Goal: Task Accomplishment & Management: Use online tool/utility

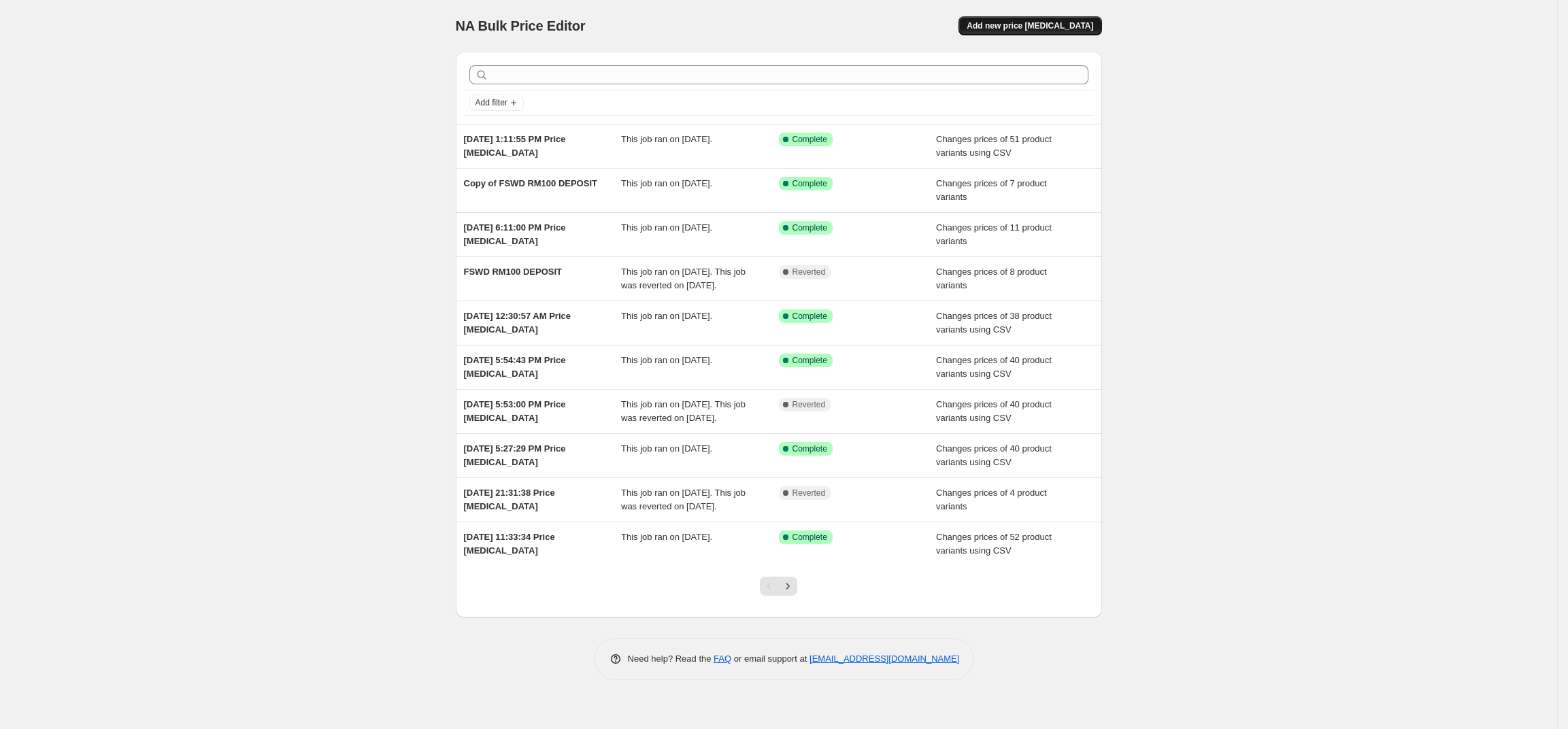
click at [1050, 20] on button "Add new price [MEDICAL_DATA]" at bounding box center [1029, 26] width 142 height 19
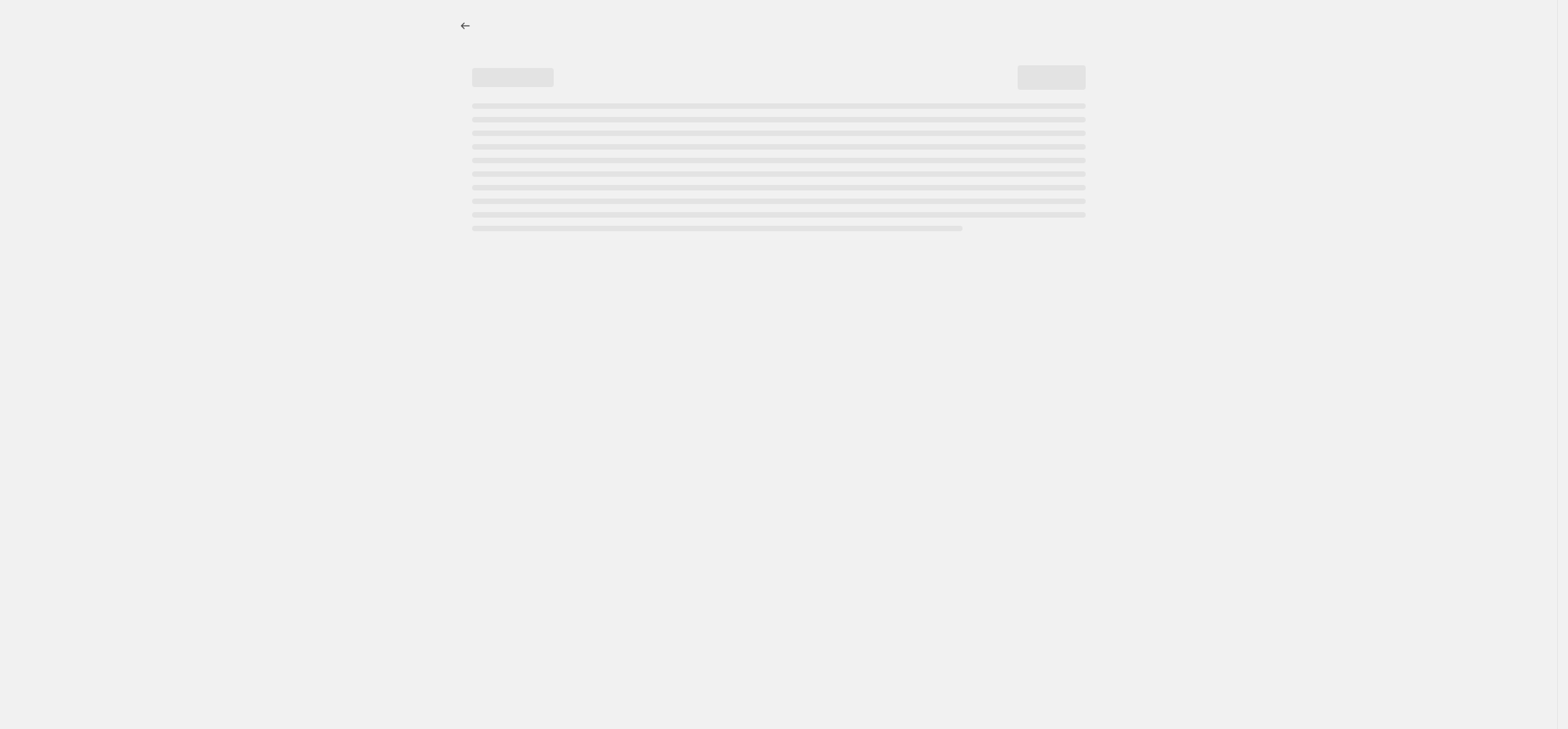
select select "percentage"
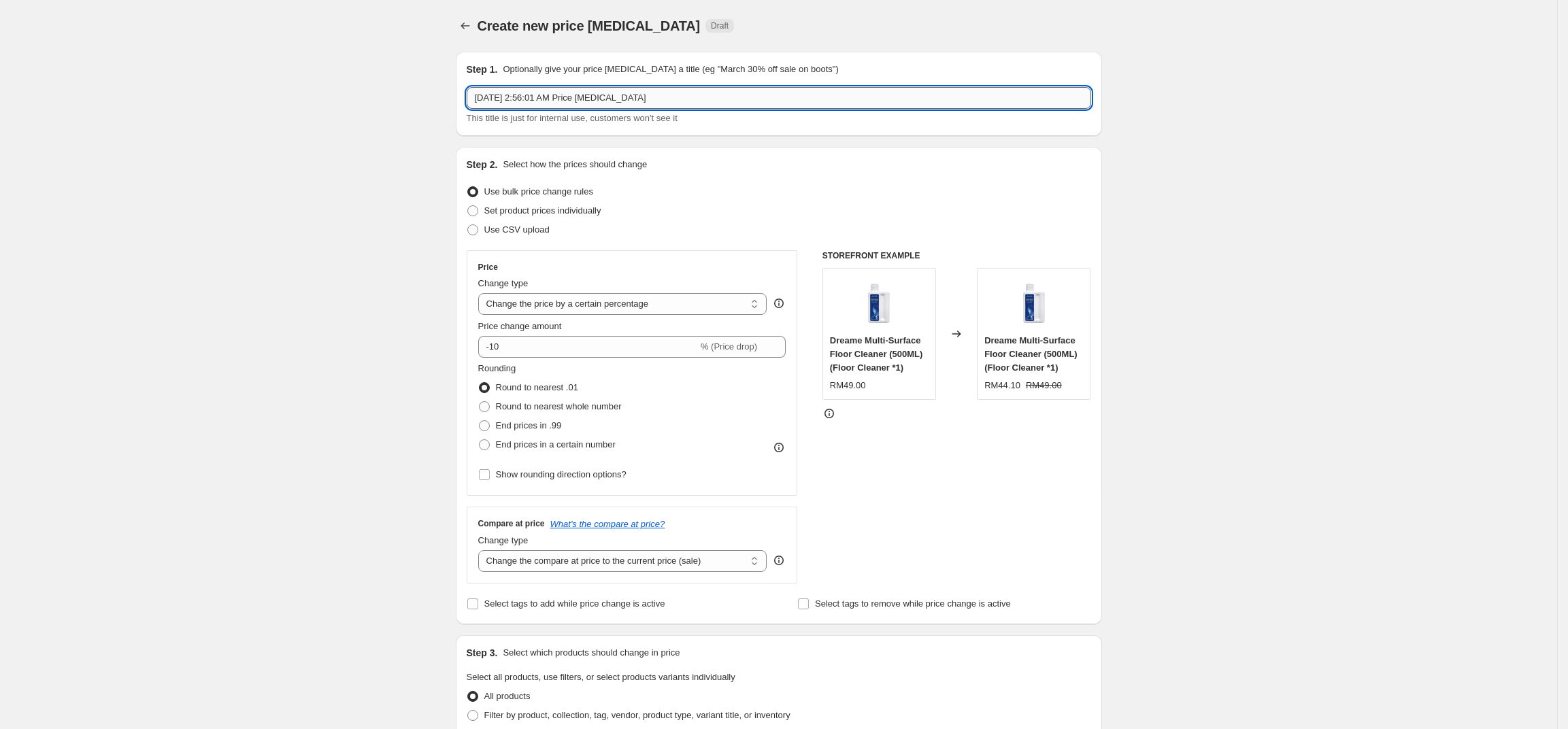
click at [559, 100] on input "Sep 7, 2025, 2:56:01 AM Price change job" at bounding box center [778, 97] width 625 height 22
type input "JANECHUCK PRICE EDIT"
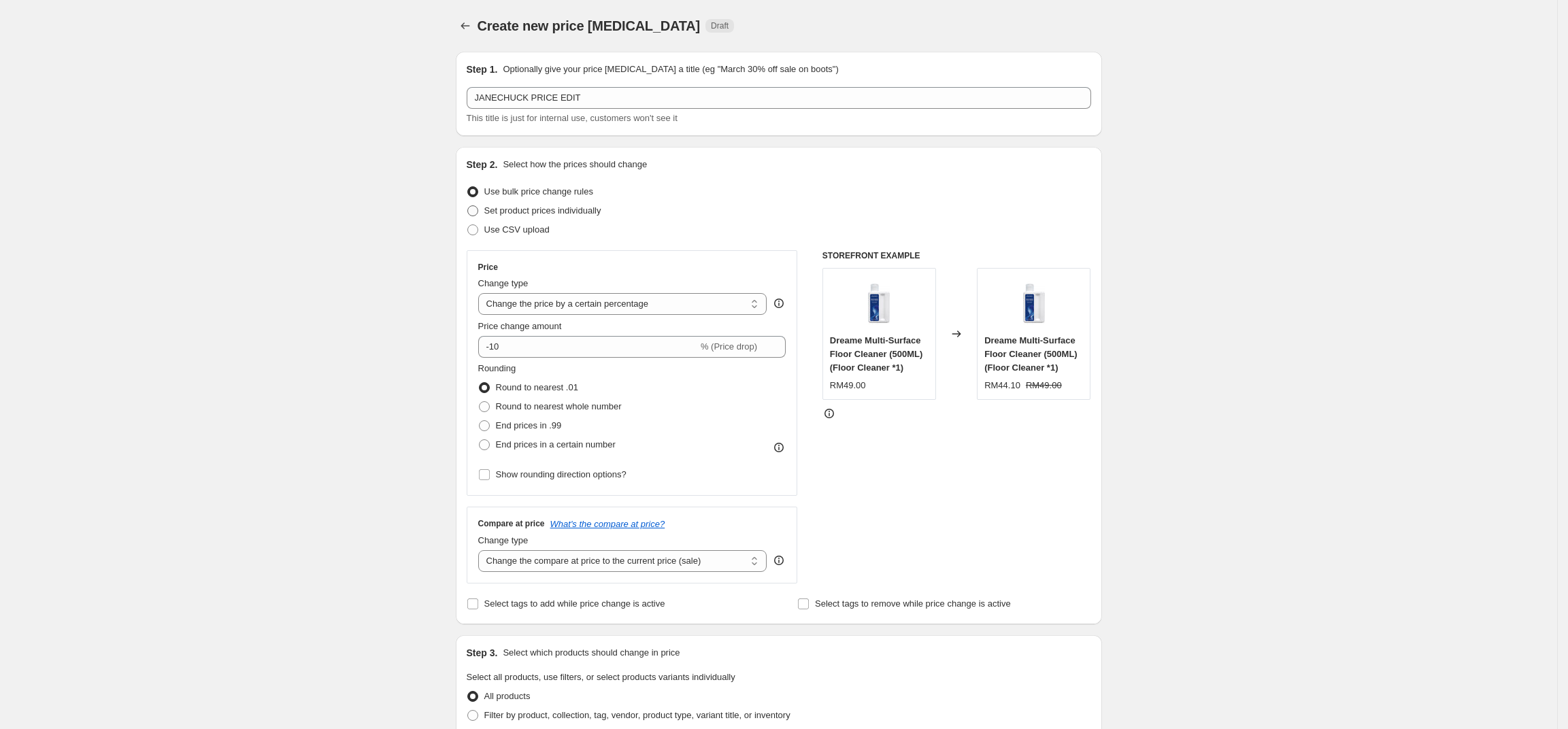
click at [541, 209] on span "Set product prices individually" at bounding box center [543, 210] width 117 height 10
click at [468, 206] on input "Set product prices individually" at bounding box center [467, 205] width 1 height 1
radio input "true"
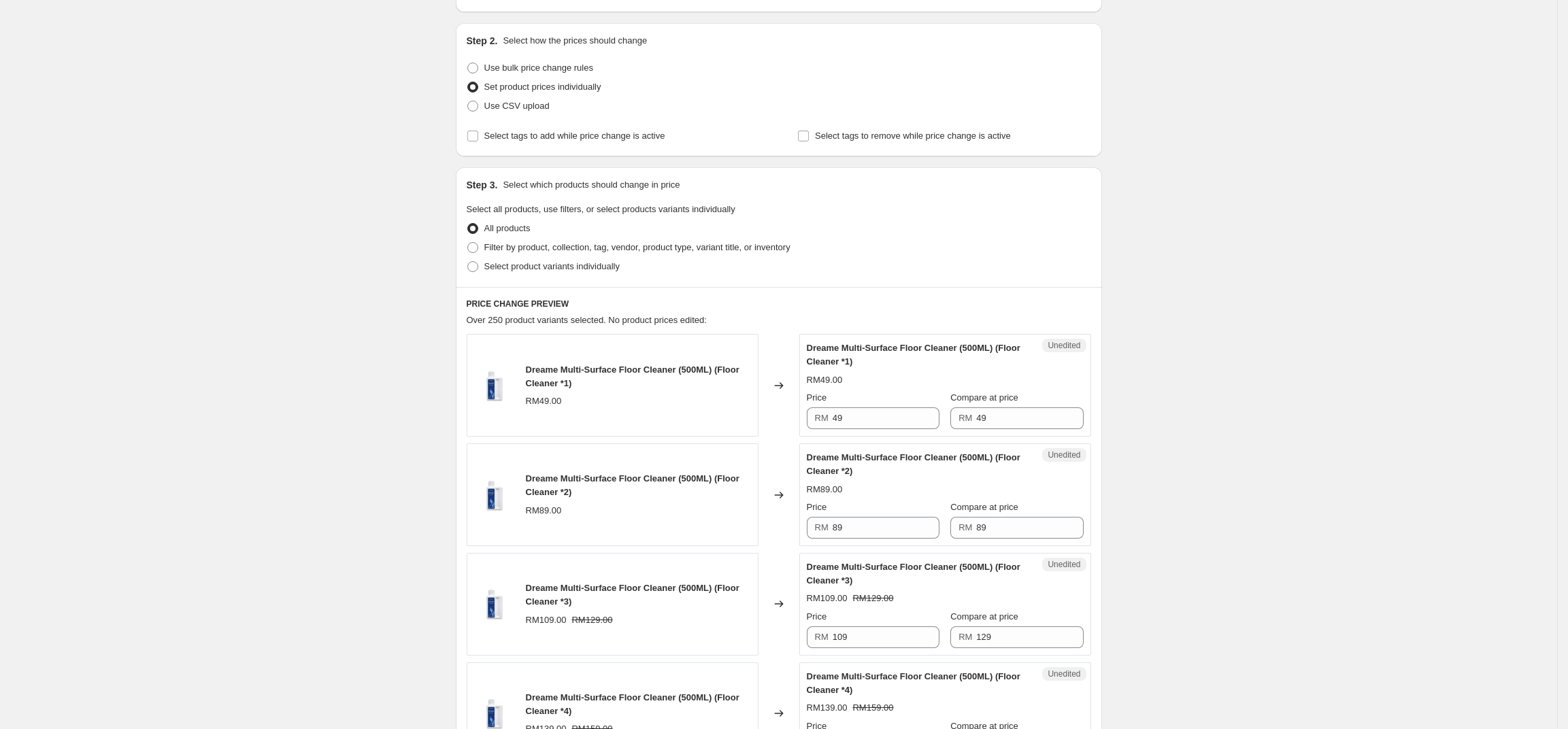
scroll to position [147, 0]
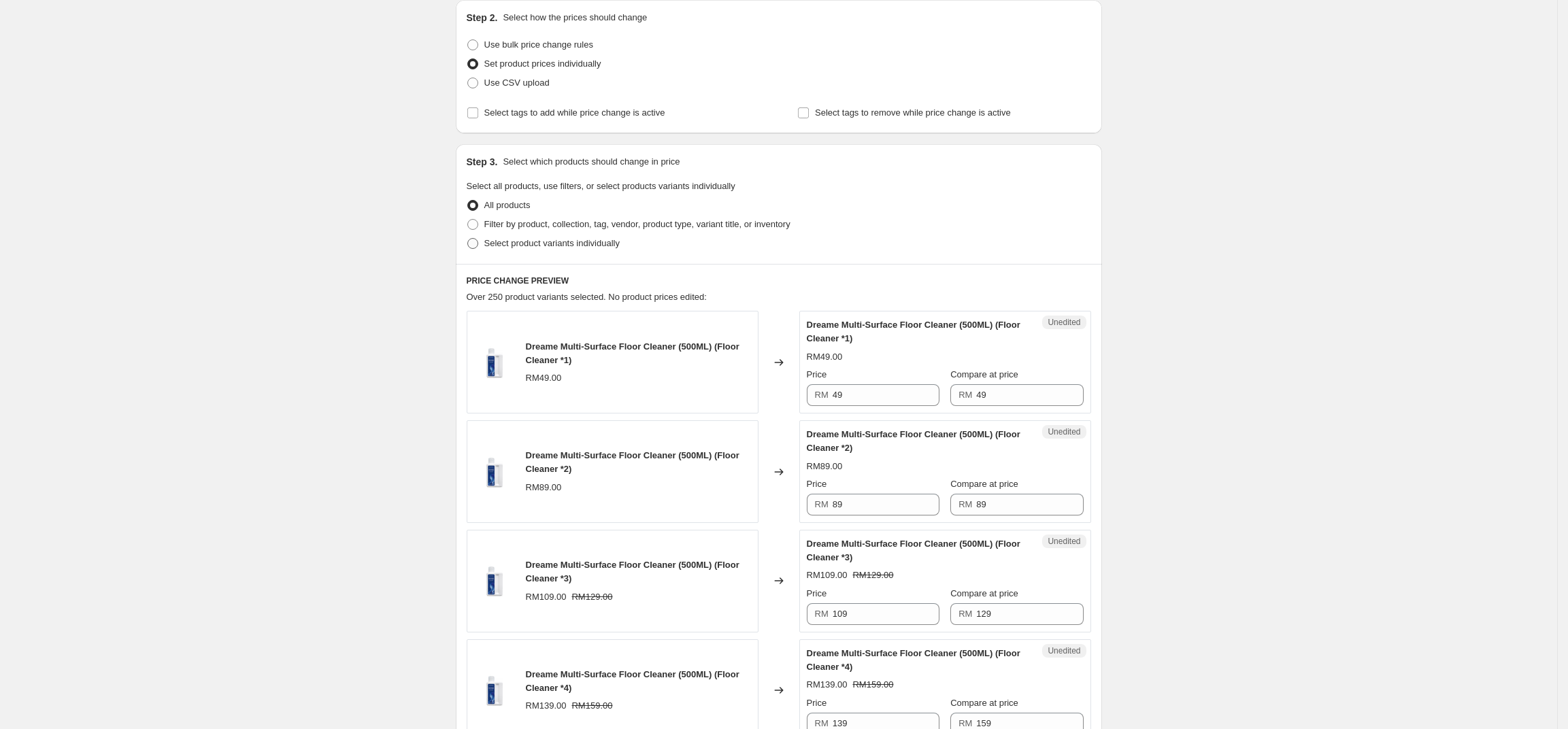
click at [538, 249] on span "Select product variants individually" at bounding box center [552, 244] width 136 height 14
click at [468, 239] on input "Select product variants individually" at bounding box center [467, 238] width 1 height 1
radio input "true"
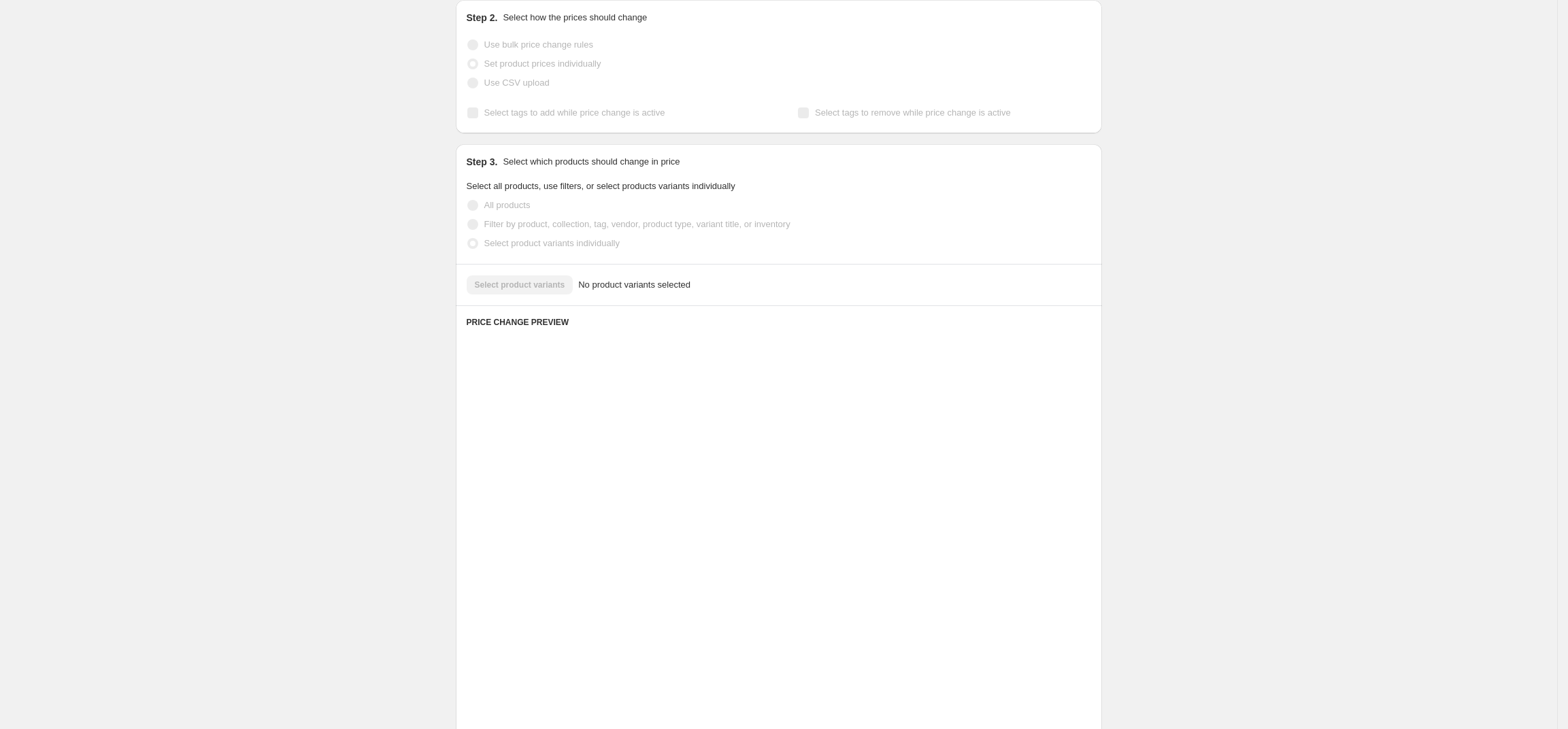
scroll to position [0, 0]
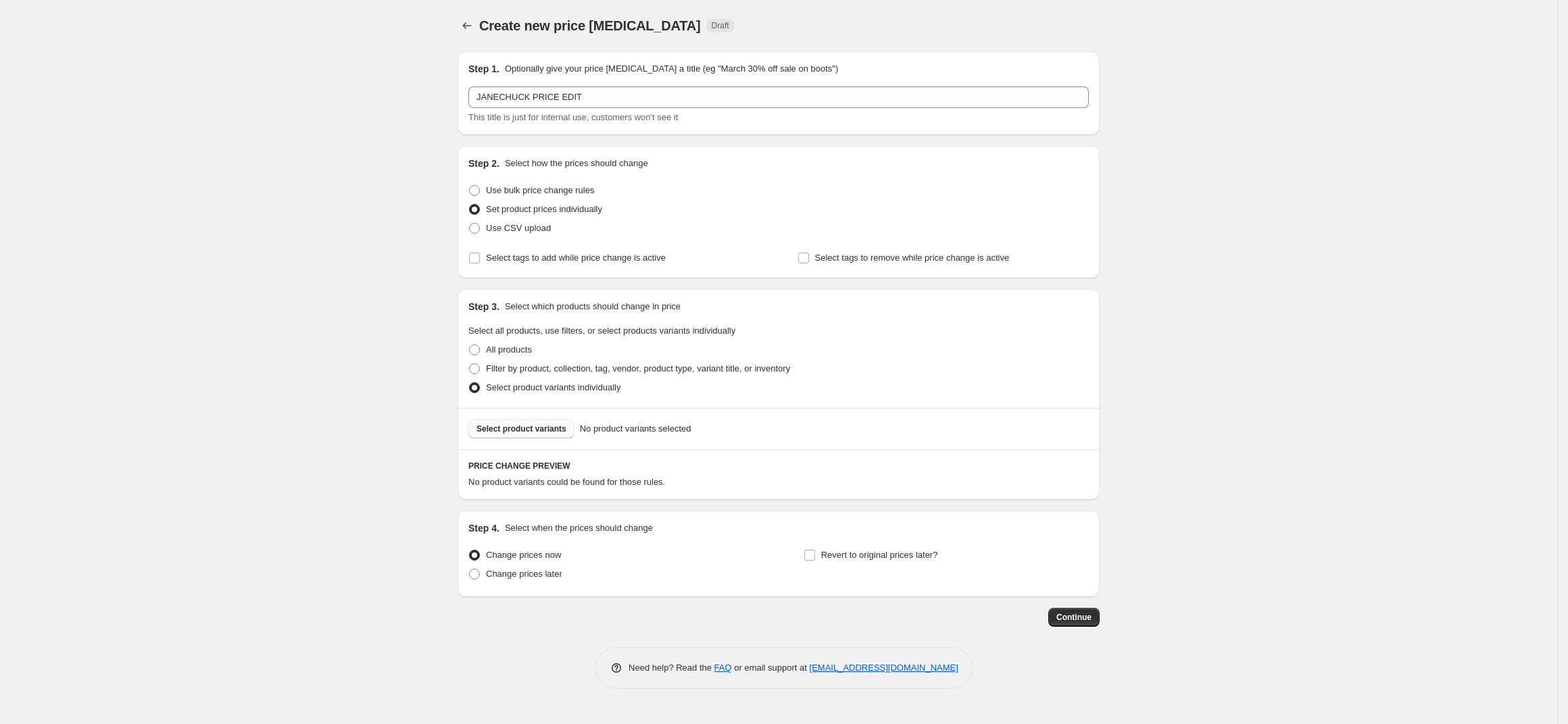
click at [525, 429] on span "Select product variants" at bounding box center [521, 429] width 90 height 11
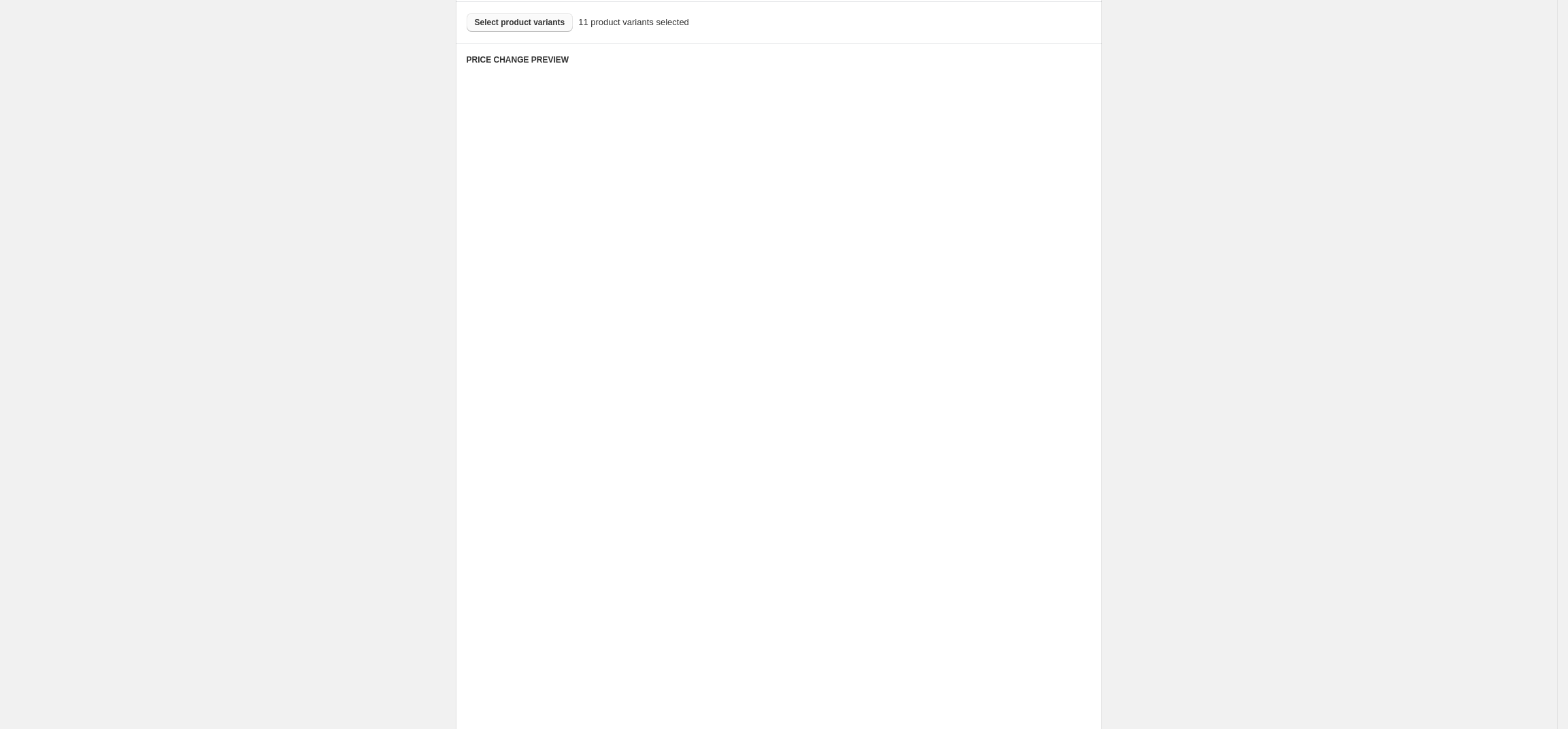
scroll to position [419, 0]
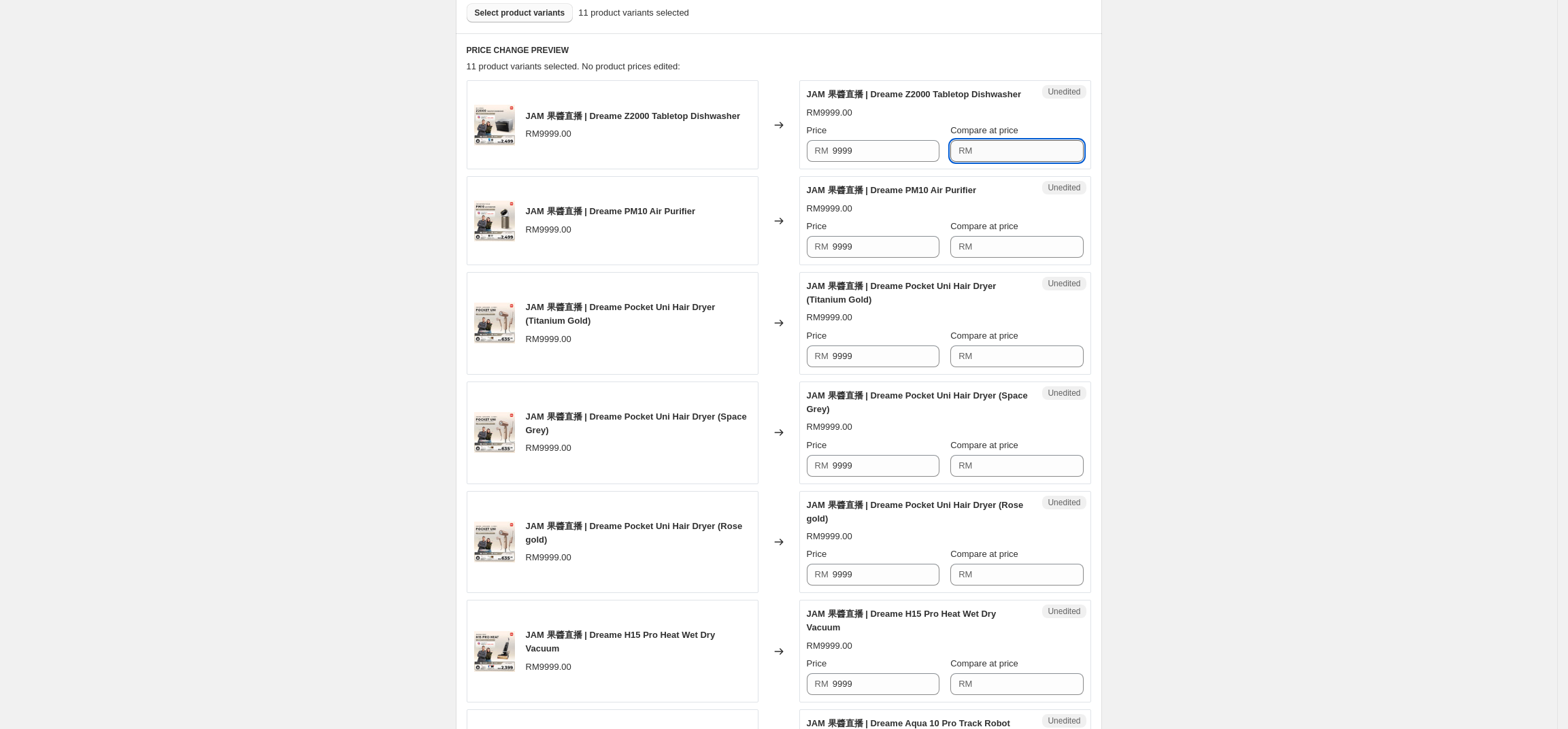
click at [1016, 162] on input "Compare at price" at bounding box center [1029, 150] width 107 height 22
click at [931, 162] on input "9999" at bounding box center [885, 150] width 107 height 22
type input "1999"
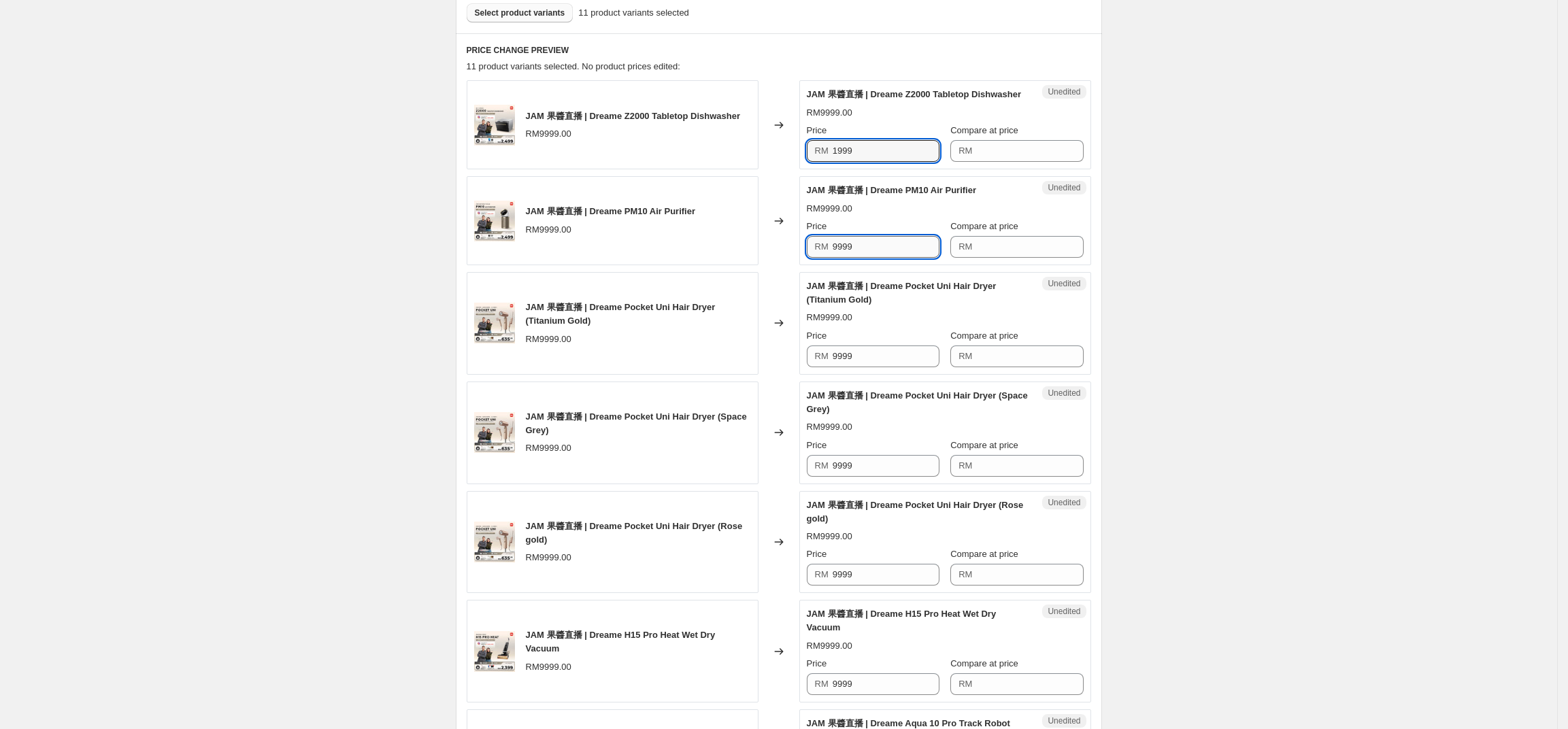
click at [877, 258] on input "9999" at bounding box center [885, 247] width 107 height 22
type input "2399"
click at [889, 368] on input "9999" at bounding box center [885, 356] width 107 height 22
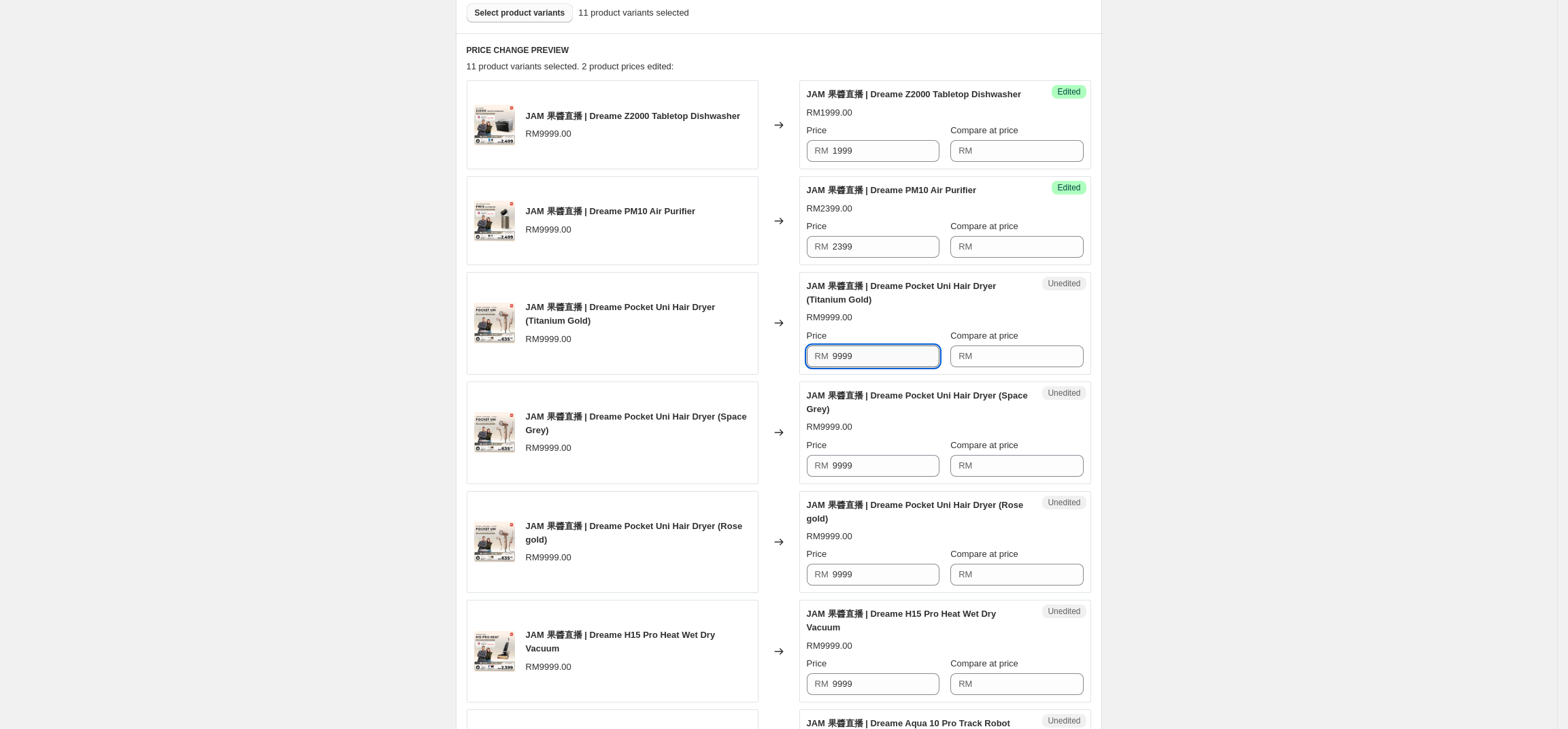
click at [889, 368] on input "9999" at bounding box center [885, 356] width 107 height 22
type input "635.55"
click at [857, 477] on input "9999" at bounding box center [885, 466] width 107 height 22
click at [857, 477] on input "635.55" at bounding box center [885, 466] width 107 height 22
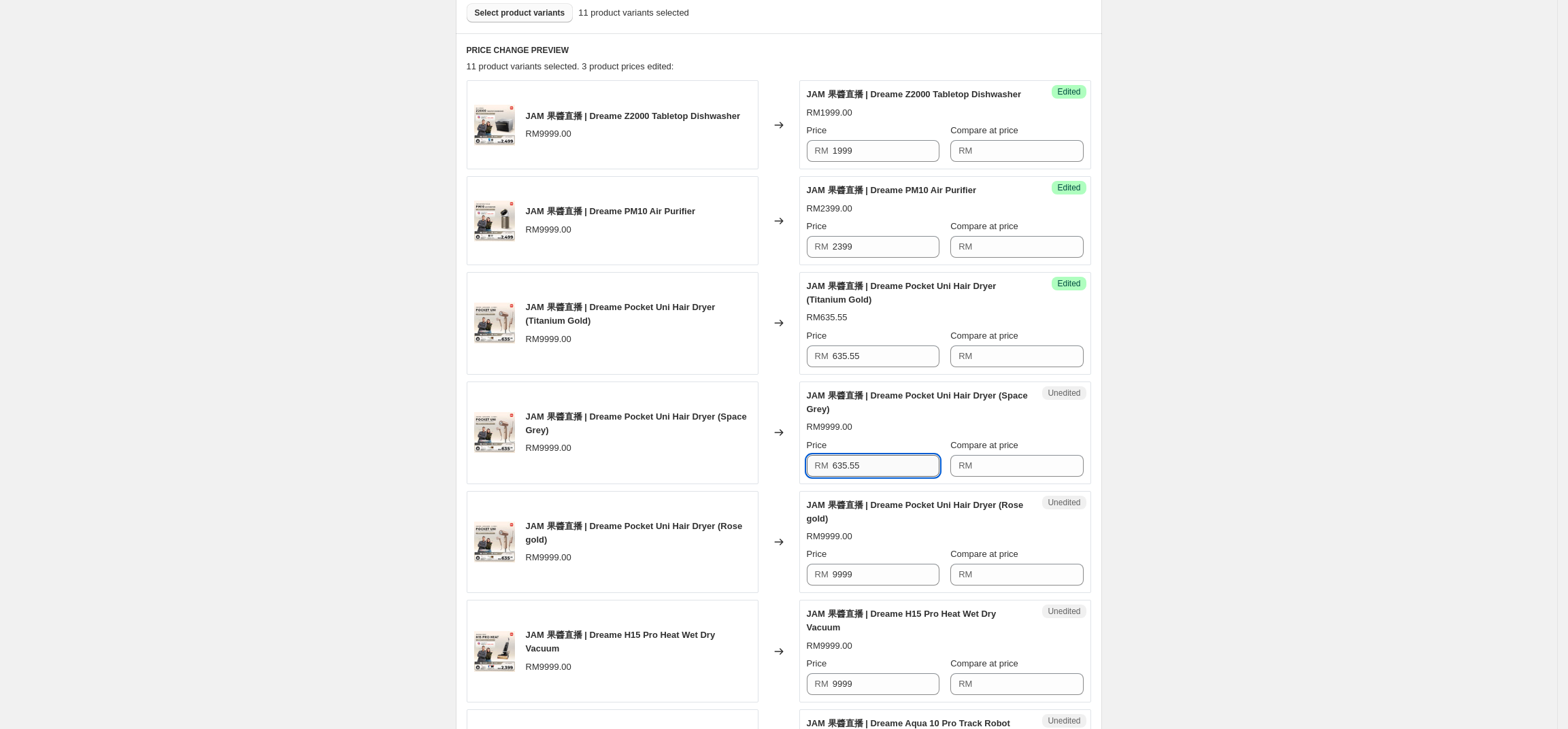
click at [857, 477] on input "635.55" at bounding box center [885, 466] width 107 height 22
type input "635.55"
click at [863, 586] on input "9999" at bounding box center [885, 574] width 107 height 22
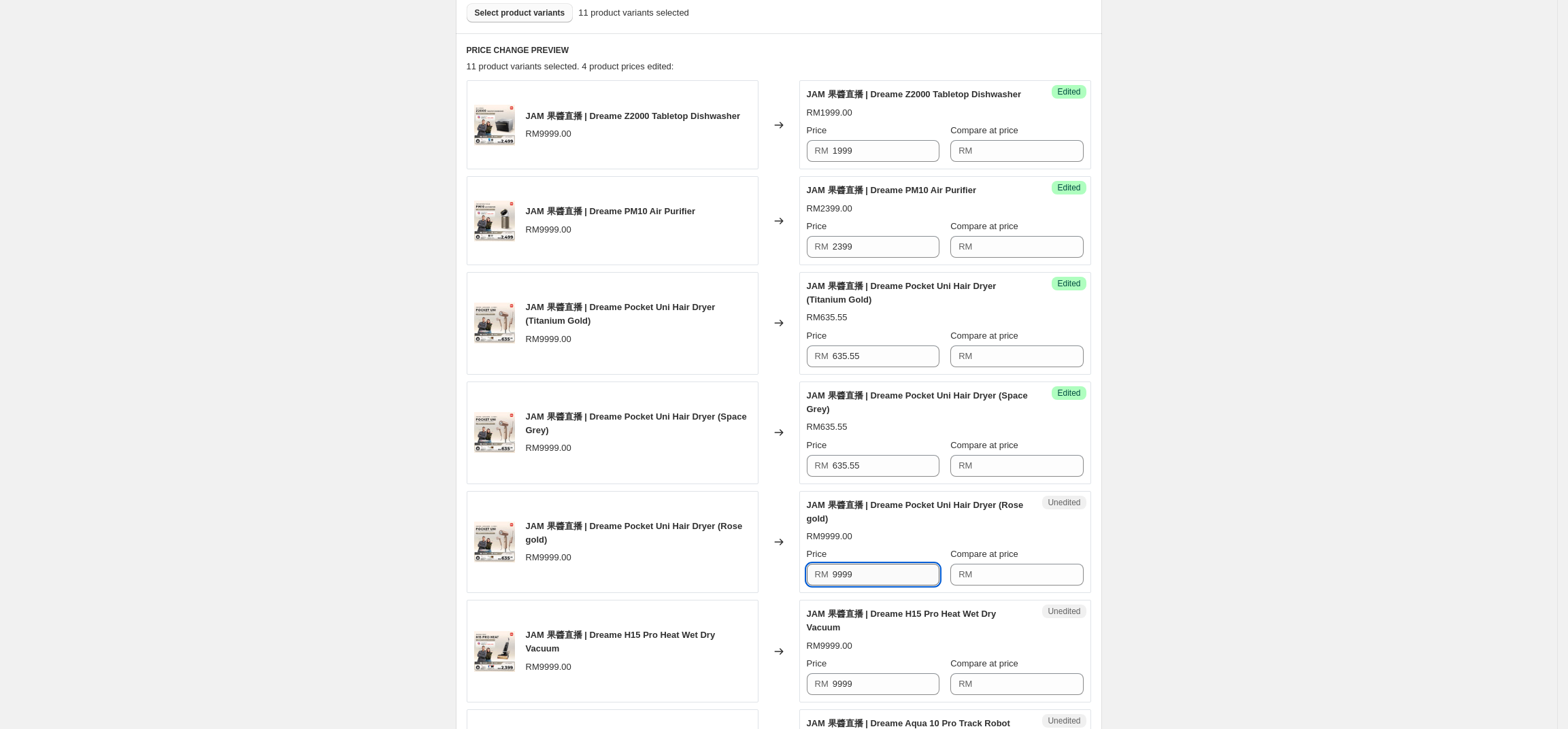
paste input "635.55"
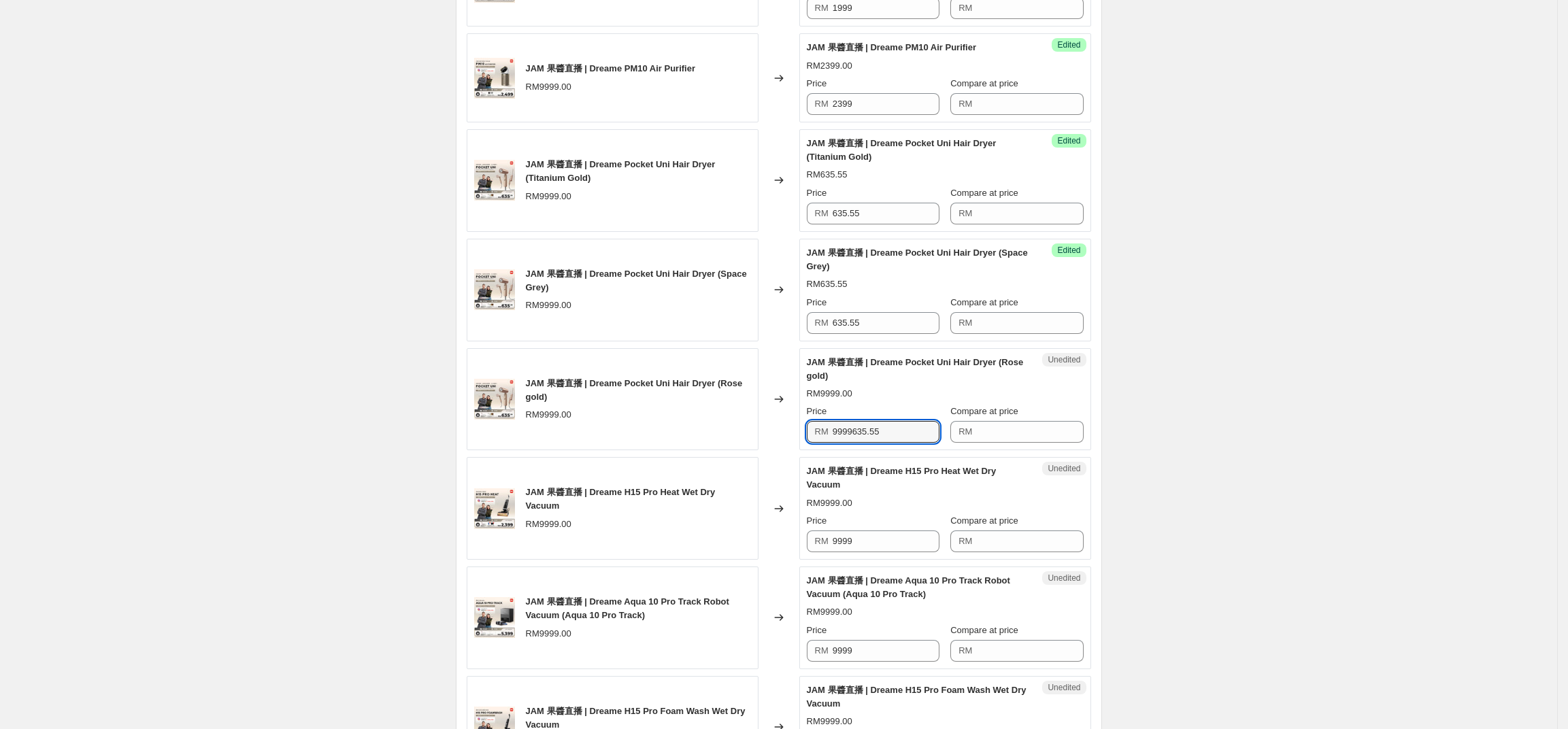
scroll to position [563, 0]
click at [896, 441] on input "9999635.55" at bounding box center [885, 430] width 107 height 22
paste input "text"
type input "635.55"
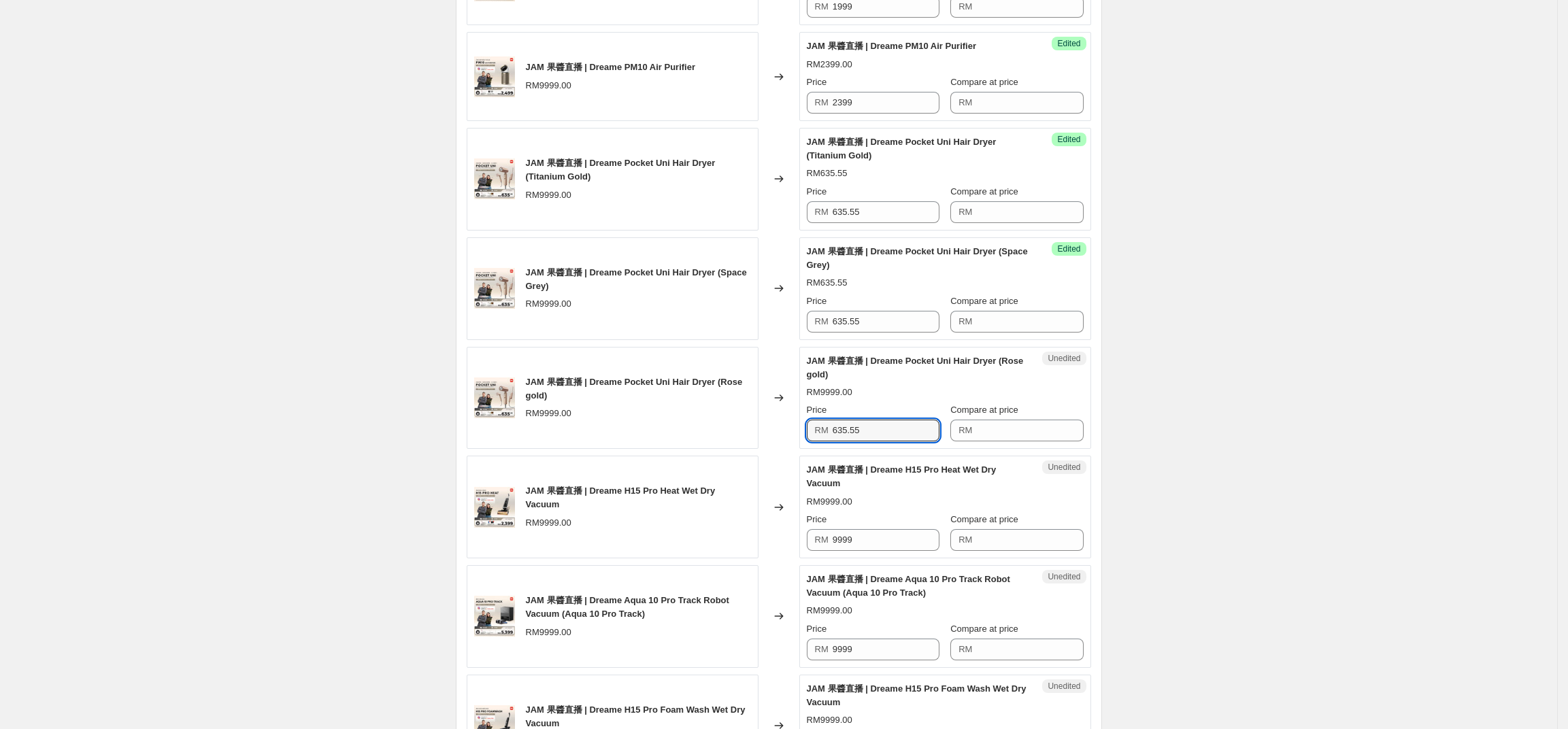
click at [1241, 508] on div "Create new price change job. This page is ready Create new price change job Dra…" at bounding box center [778, 397] width 1557 height 1921
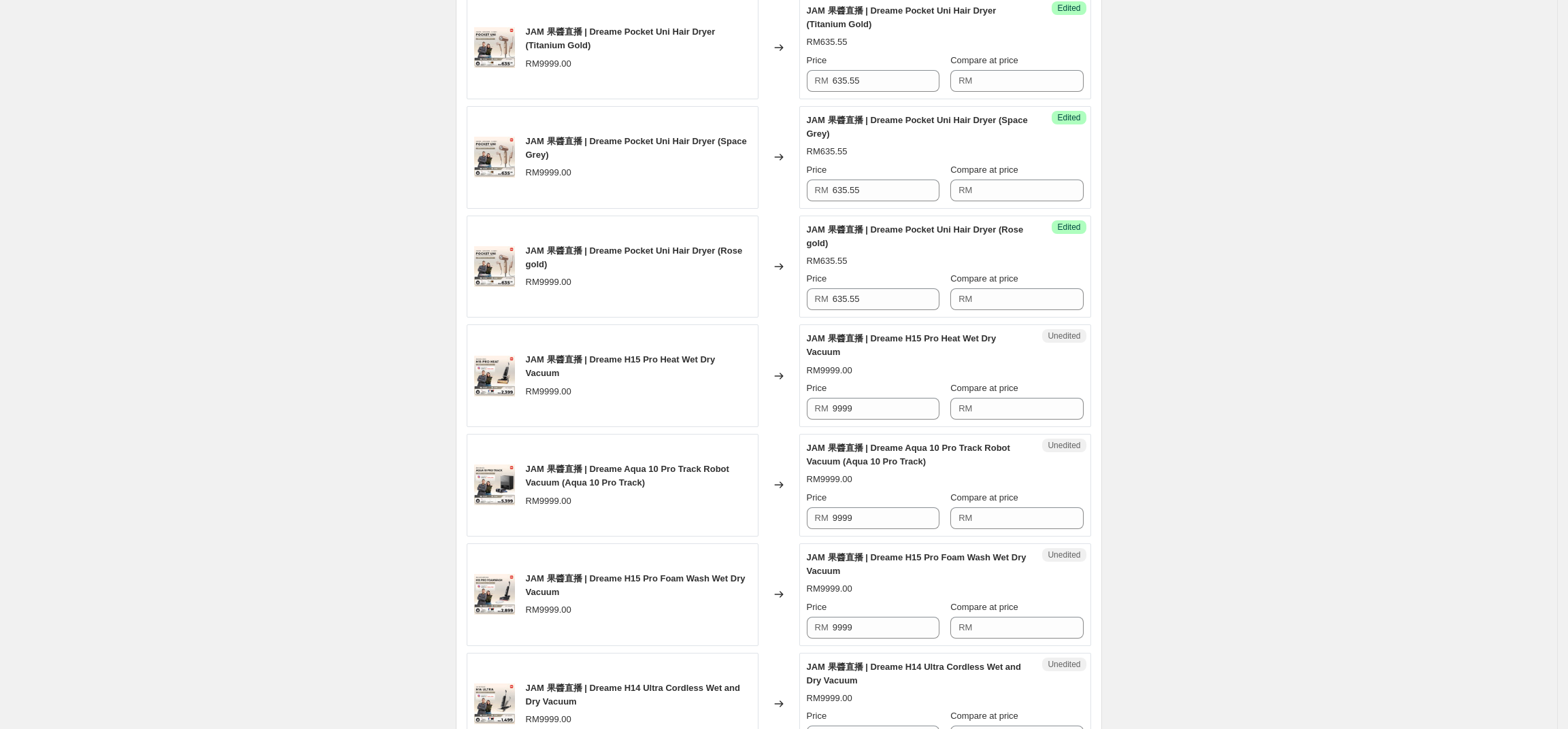
scroll to position [697, 0]
click at [904, 418] on input "9999" at bounding box center [885, 407] width 107 height 22
type input "2299"
click at [904, 527] on input "9999" at bounding box center [885, 516] width 107 height 22
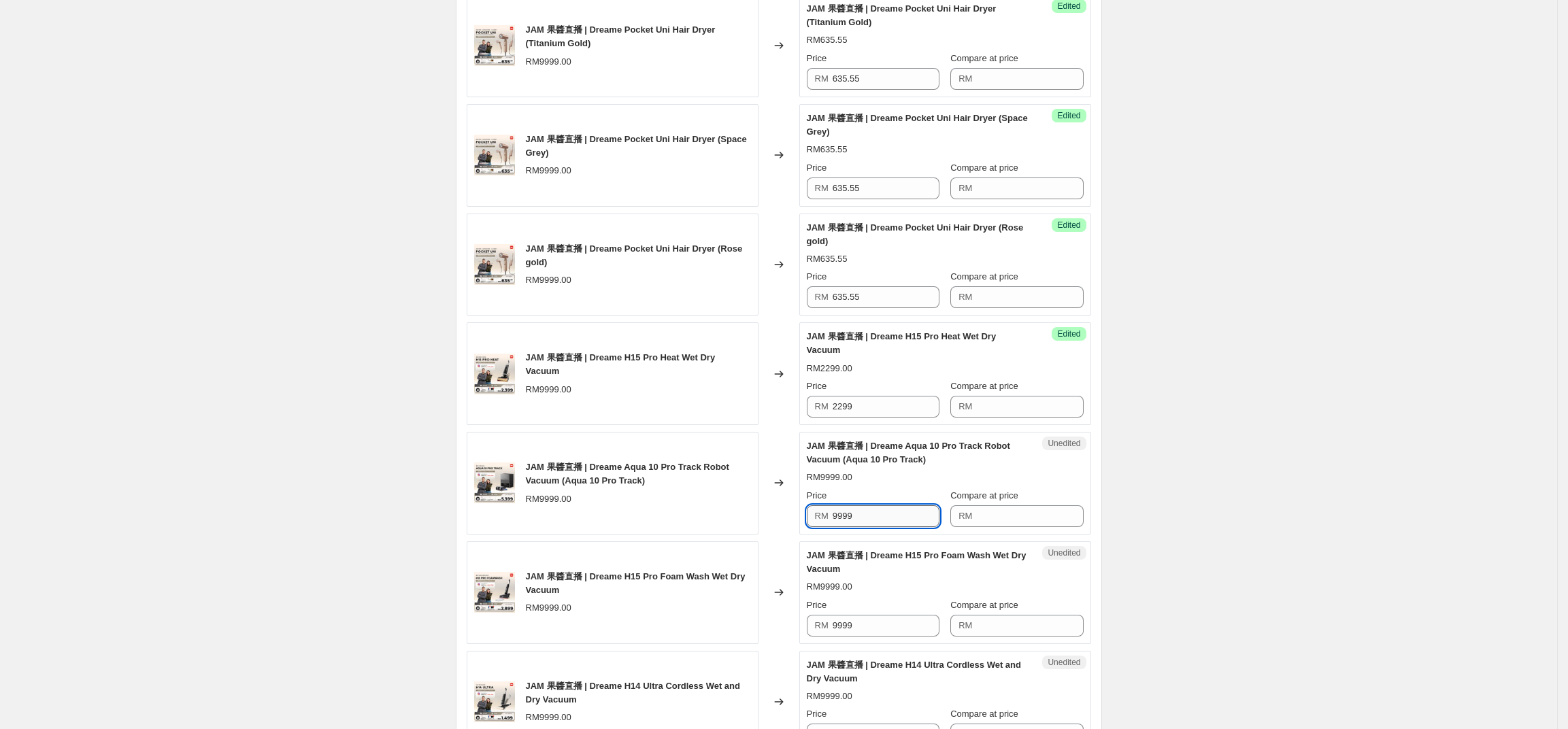
click at [904, 527] on input "9999" at bounding box center [885, 516] width 107 height 22
type input "5299"
click at [840, 637] on input "9999" at bounding box center [885, 626] width 107 height 22
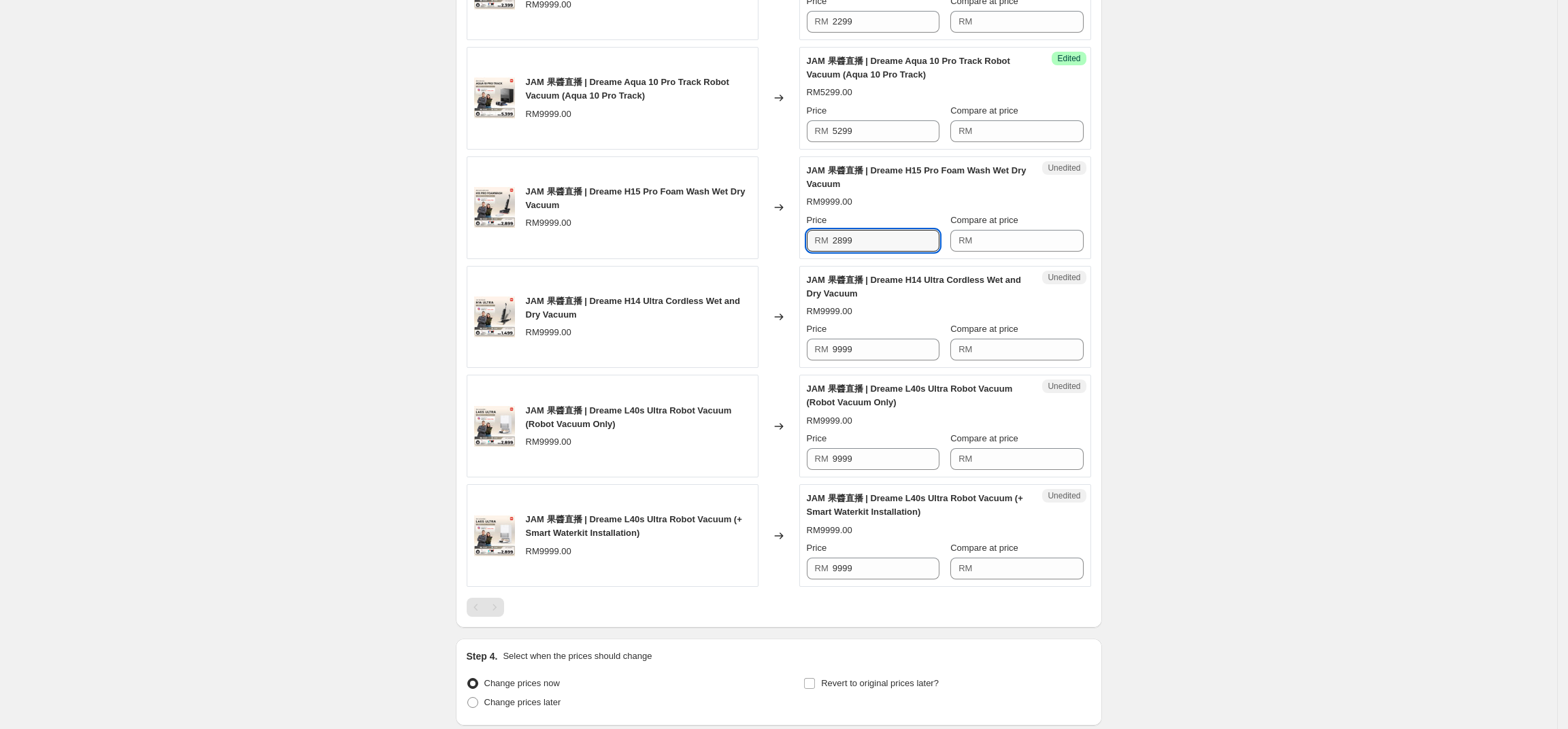
scroll to position [1211, 0]
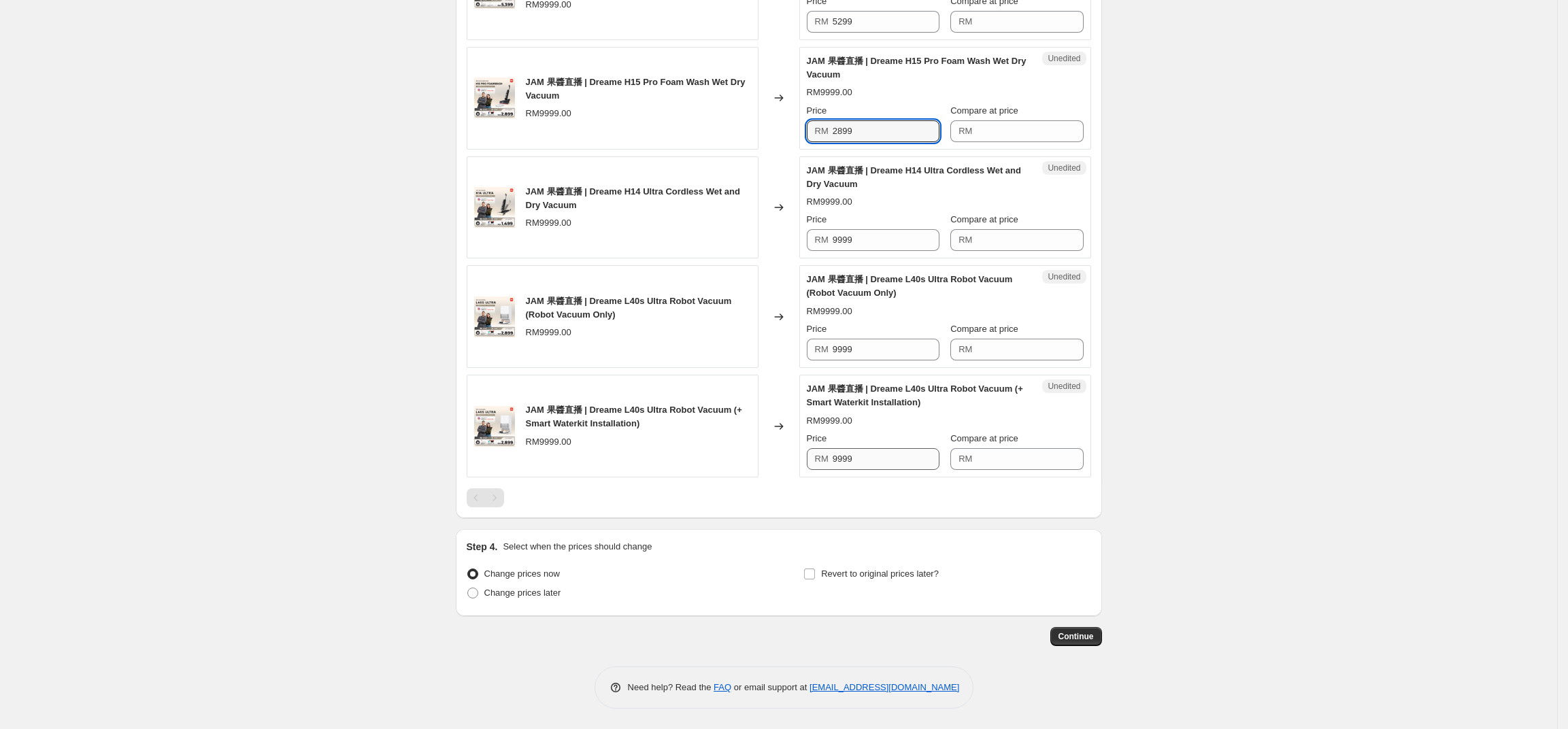
type input "2899"
click at [849, 468] on input "9999" at bounding box center [885, 459] width 107 height 22
click at [868, 460] on input "9999" at bounding box center [885, 459] width 107 height 22
click at [886, 456] on input "2899" at bounding box center [885, 459] width 107 height 22
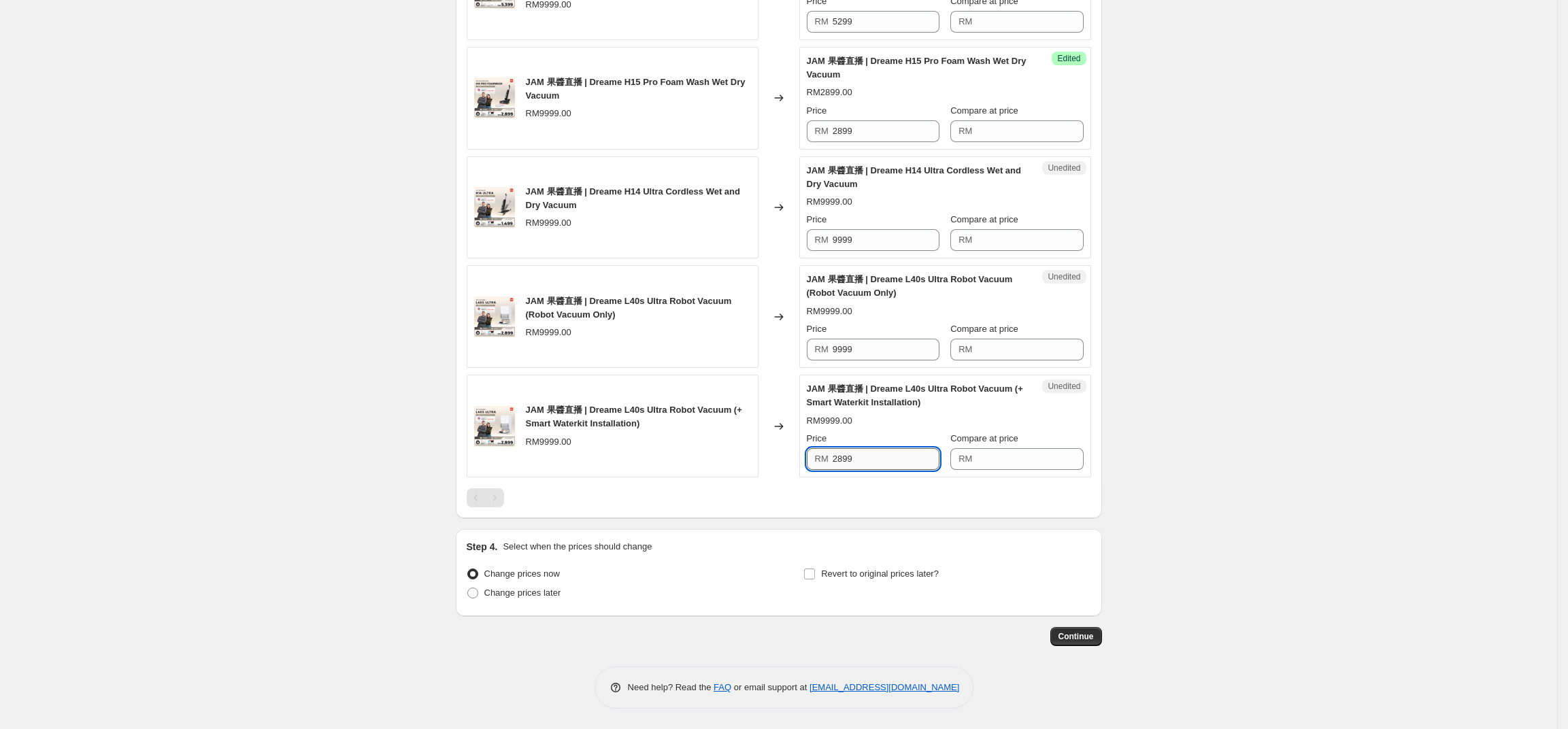
click at [886, 456] on input "2899" at bounding box center [885, 459] width 107 height 22
type input "3899"
click at [854, 361] on div "Unedited JAM 果醬直播 | Dreame L40s Ultra Robot Vacuum (Robot Vacuum Only) RM9999.0…" at bounding box center [945, 316] width 292 height 103
click at [913, 335] on div "Price RM 9999" at bounding box center [873, 341] width 133 height 38
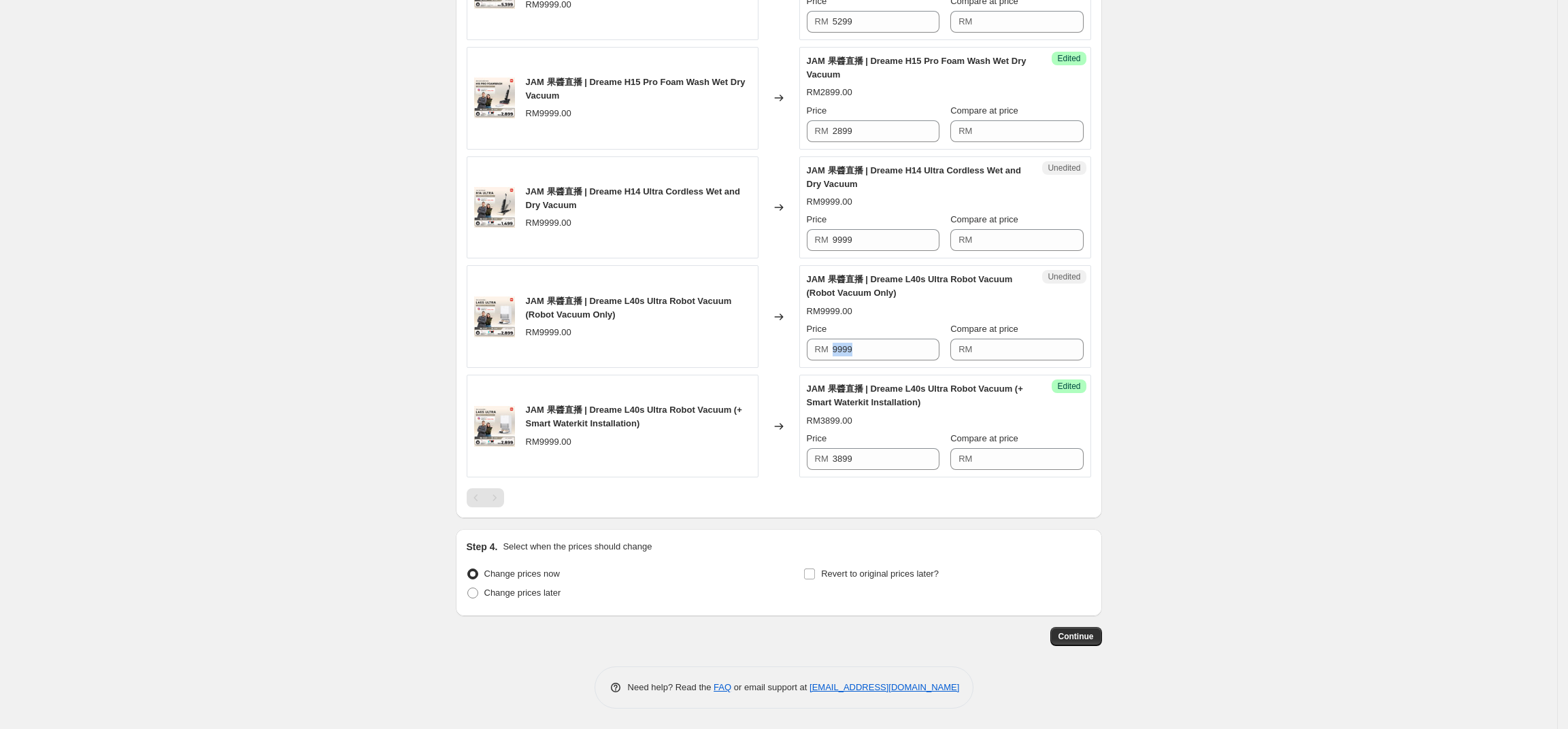
click at [913, 335] on div "Price RM 9999" at bounding box center [873, 341] width 133 height 38
click at [912, 339] on input "9999" at bounding box center [885, 349] width 107 height 22
type input "2799"
click at [886, 448] on input "3899" at bounding box center [885, 459] width 107 height 22
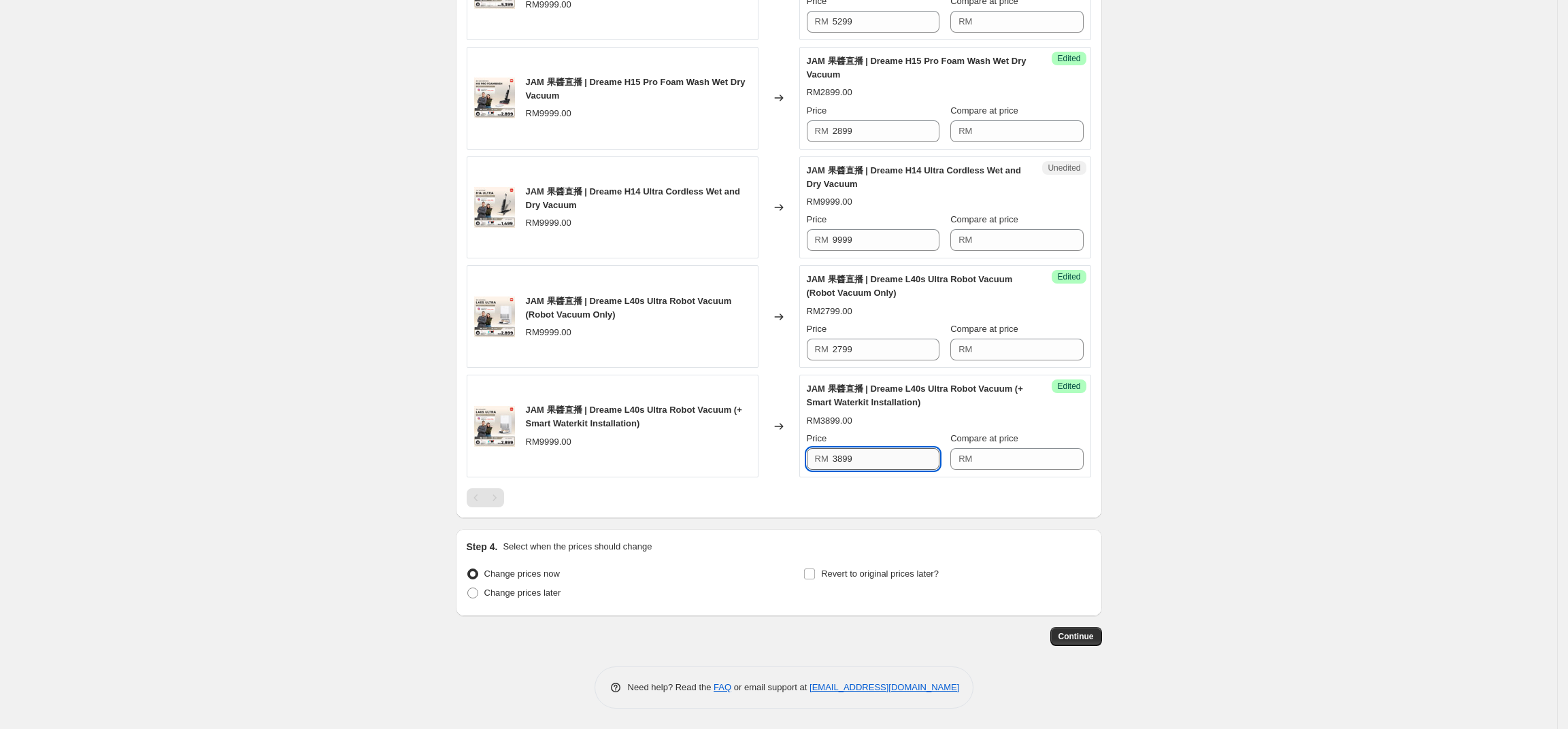
click at [885, 448] on input "3899" at bounding box center [885, 459] width 107 height 22
type input "2899"
click at [864, 242] on input "9999" at bounding box center [885, 240] width 107 height 22
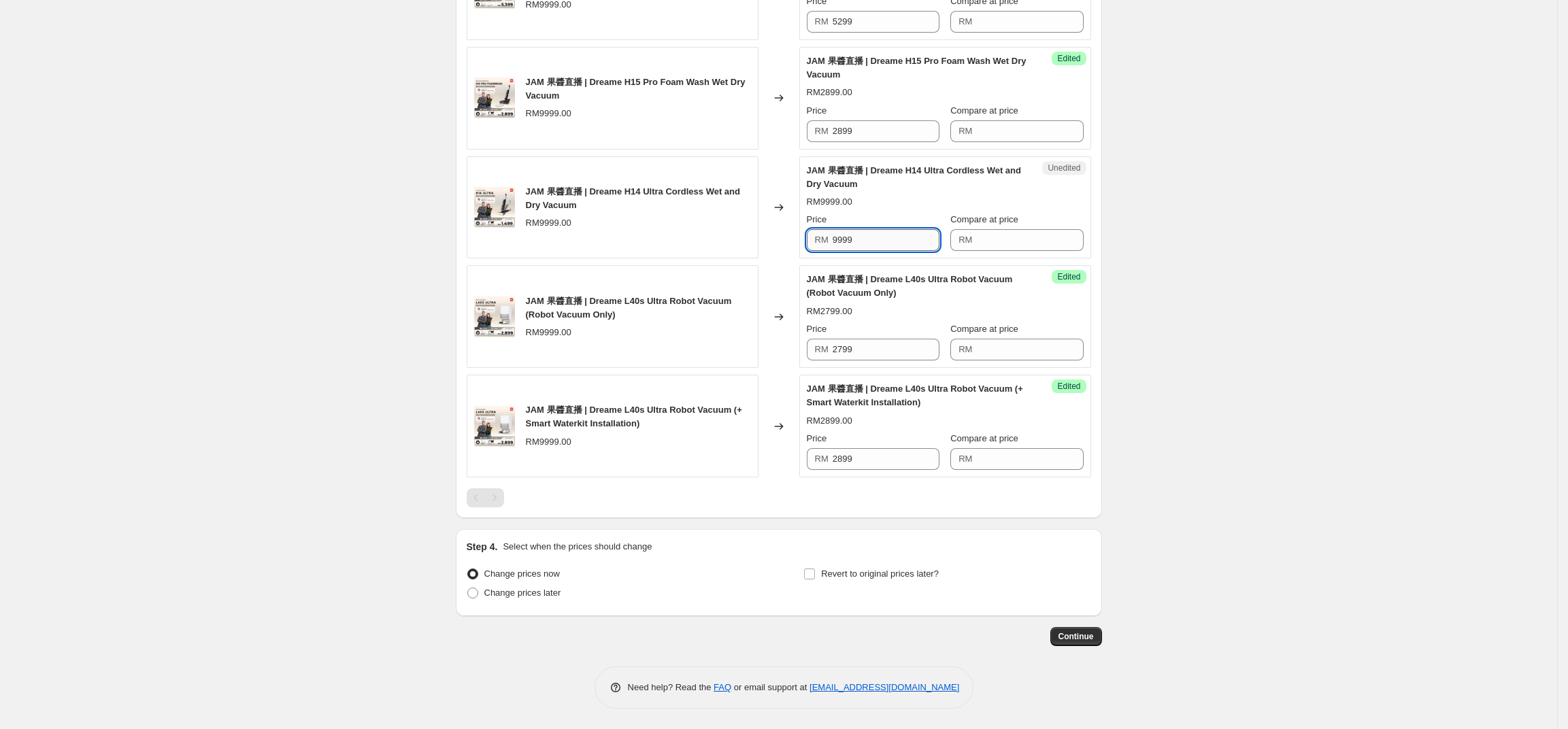
click at [864, 242] on input "9999" at bounding box center [885, 240] width 107 height 22
type input "1399"
drag, startPoint x: 1177, startPoint y: 174, endPoint x: 1153, endPoint y: 119, distance: 60.0
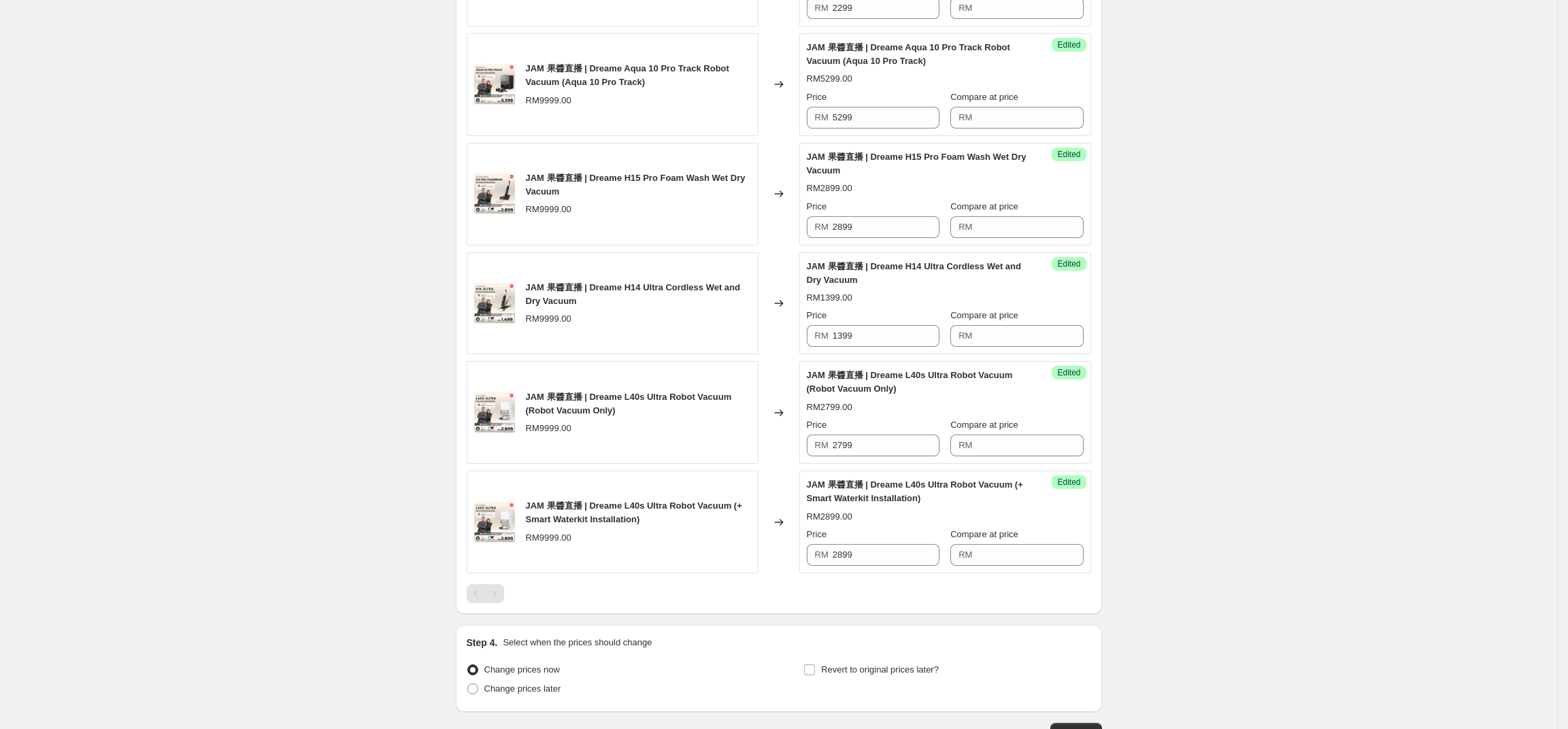
scroll to position [1089, 0]
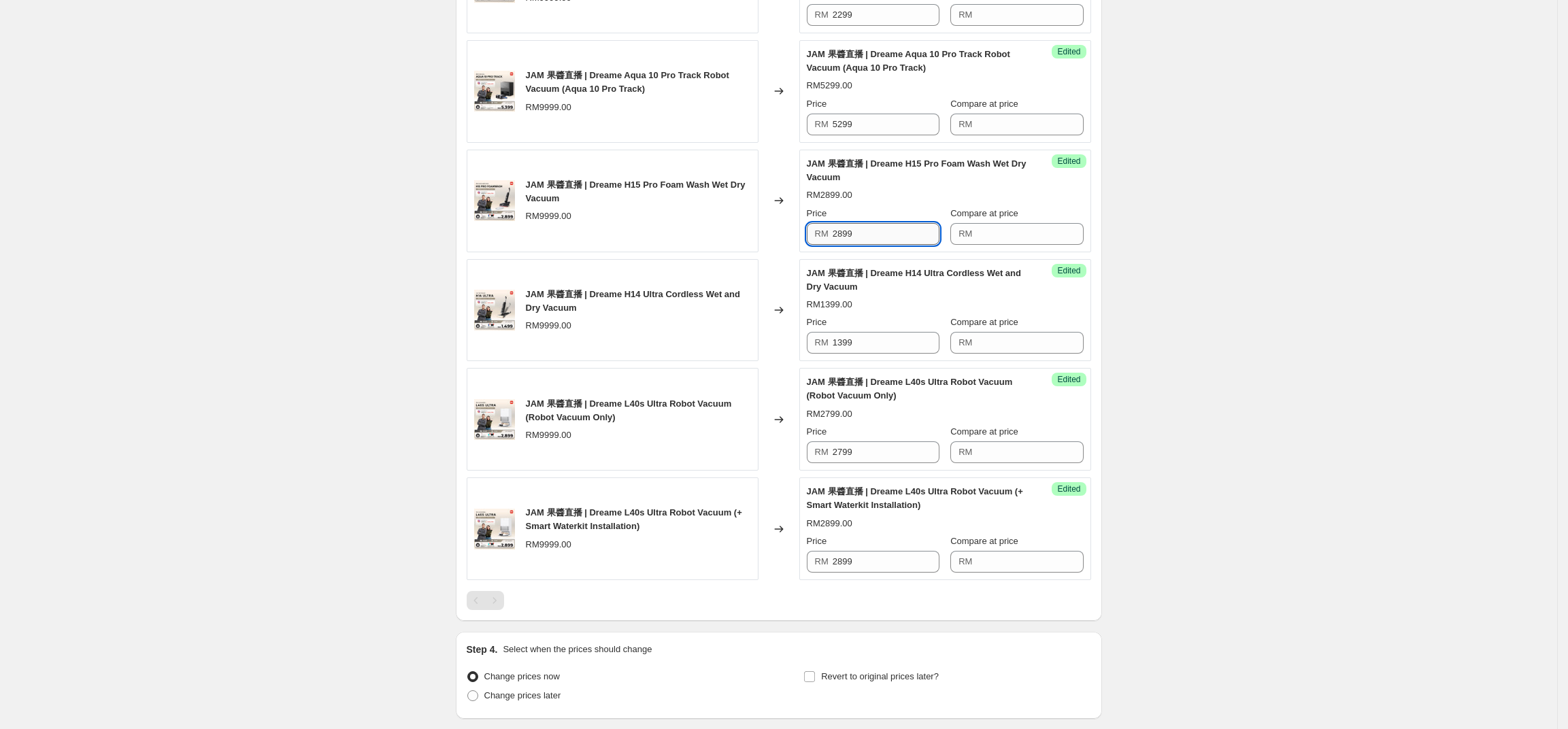
click at [907, 245] on input "2899" at bounding box center [885, 234] width 107 height 22
type input "2799"
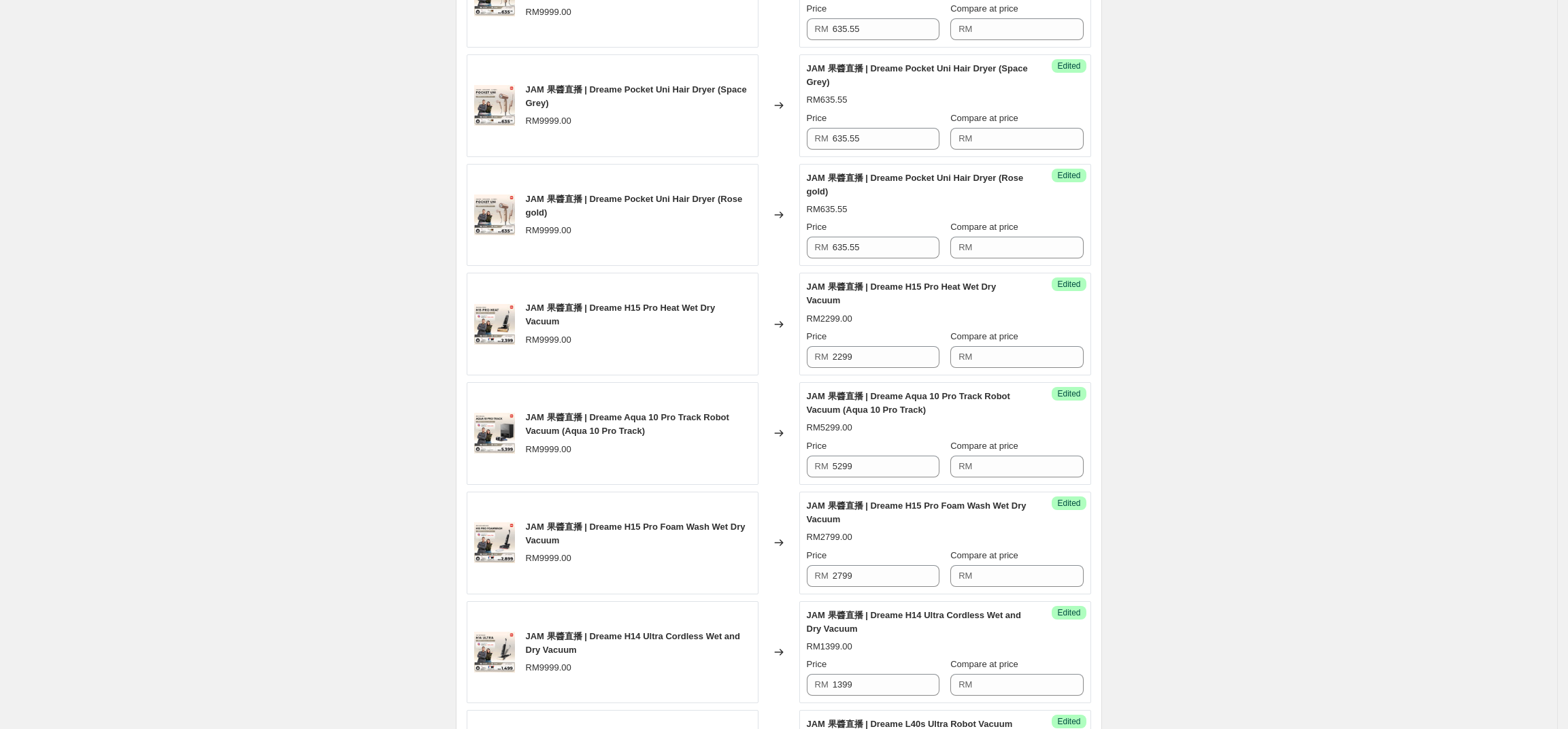
scroll to position [782, 0]
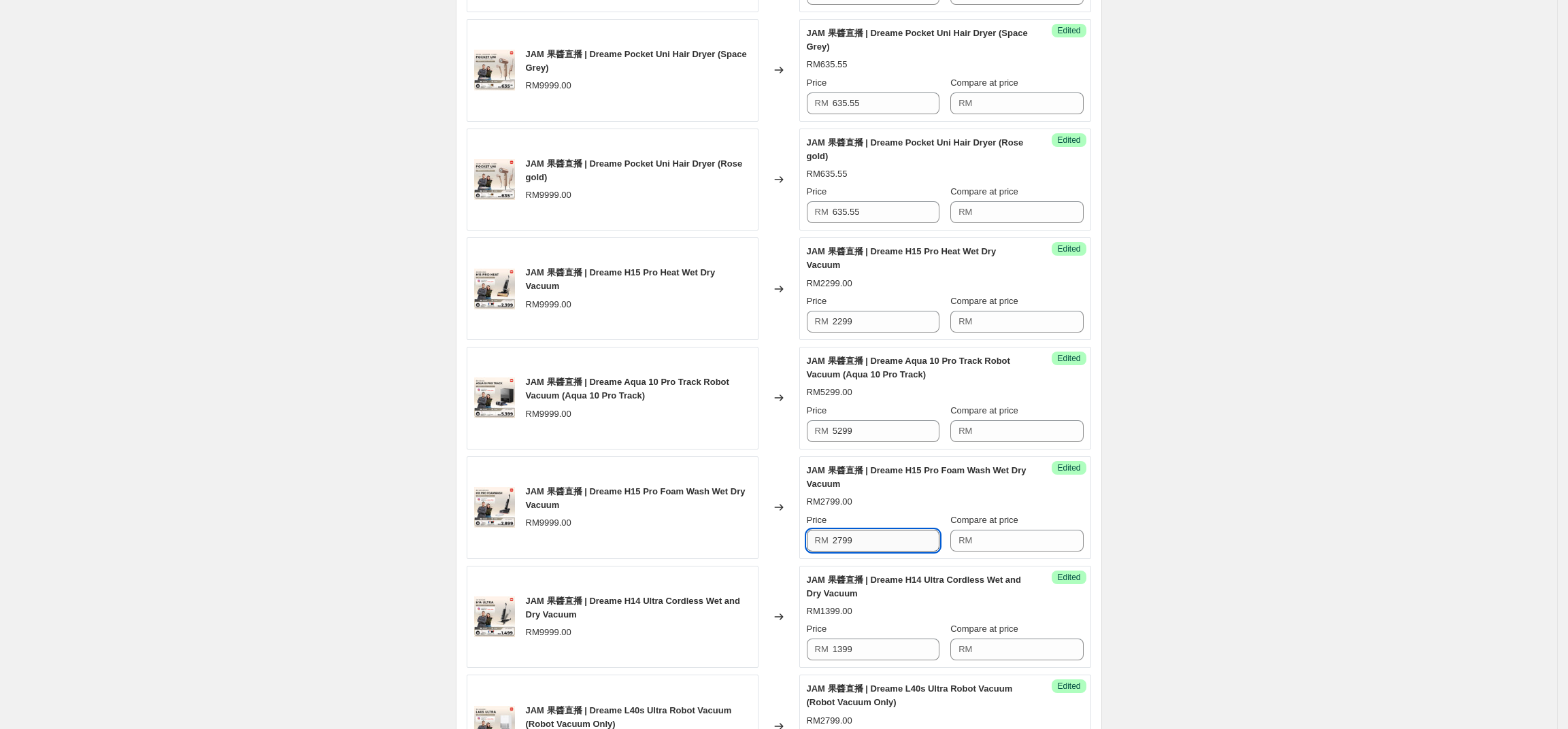
click at [889, 552] on input "2799" at bounding box center [885, 540] width 107 height 22
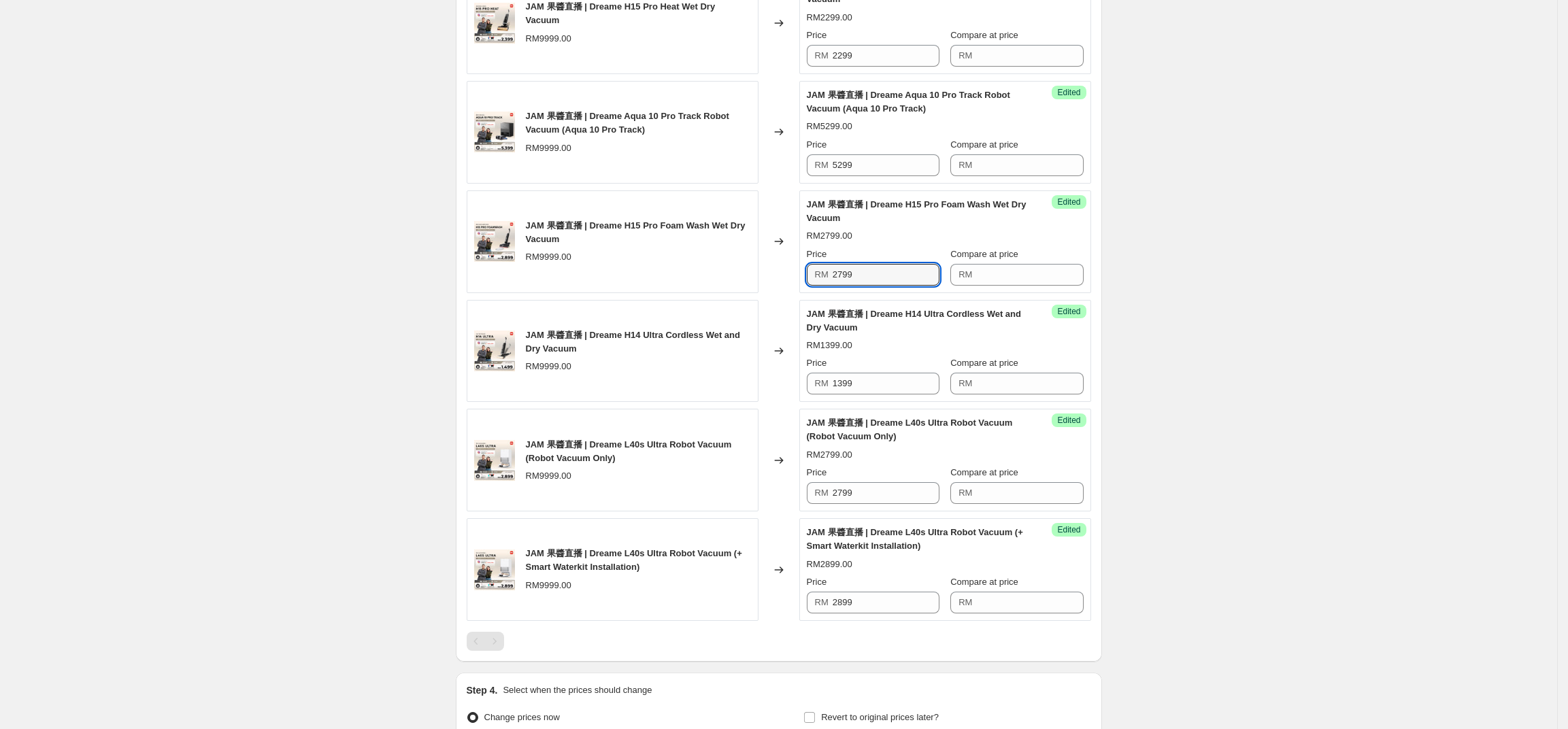
scroll to position [1050, 0]
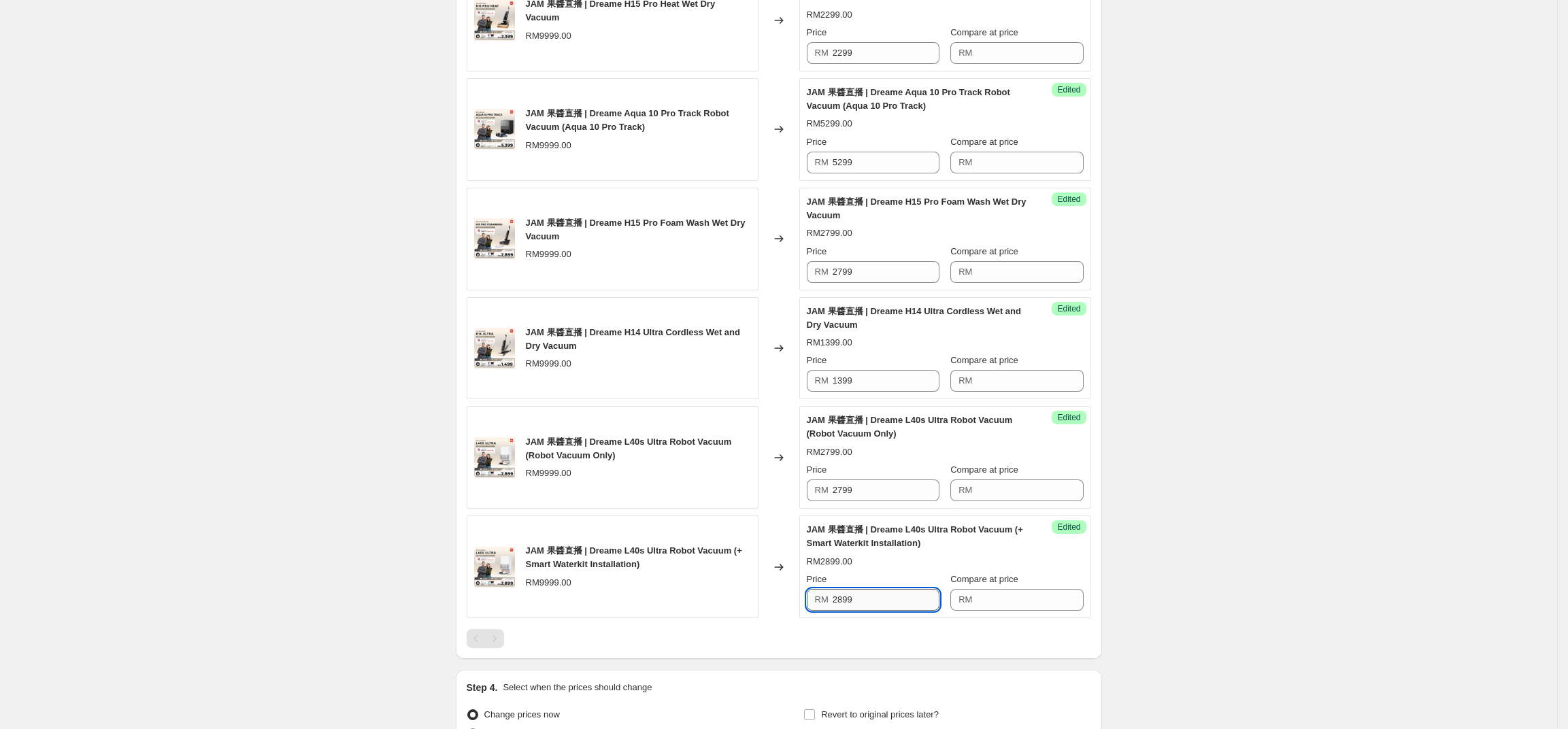
click at [925, 611] on input "2899" at bounding box center [885, 600] width 107 height 22
type input "3899"
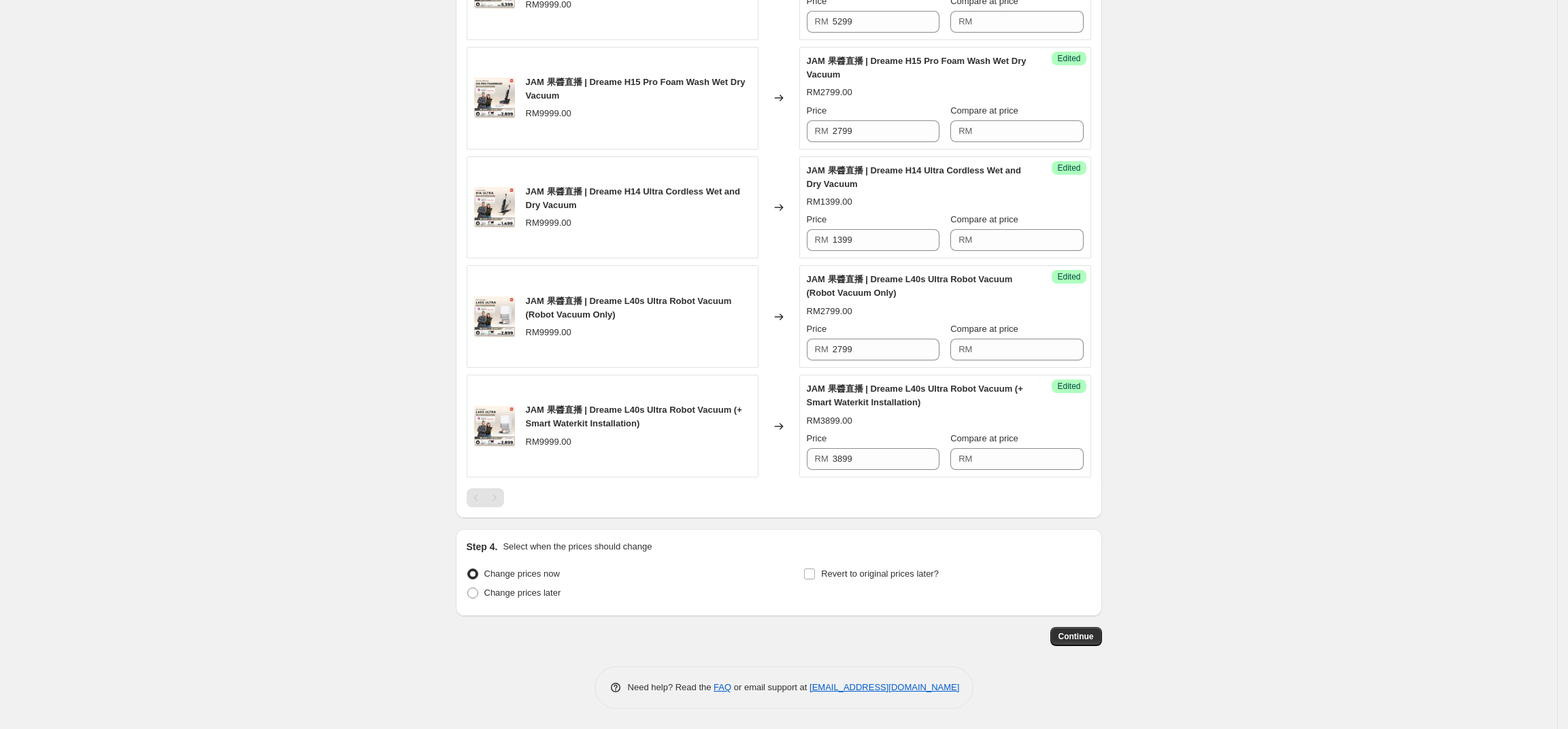
scroll to position [1211, 0]
click at [538, 600] on label "Change prices later" at bounding box center [513, 593] width 95 height 19
click at [468, 588] on input "Change prices later" at bounding box center [467, 588] width 1 height 1
radio input "true"
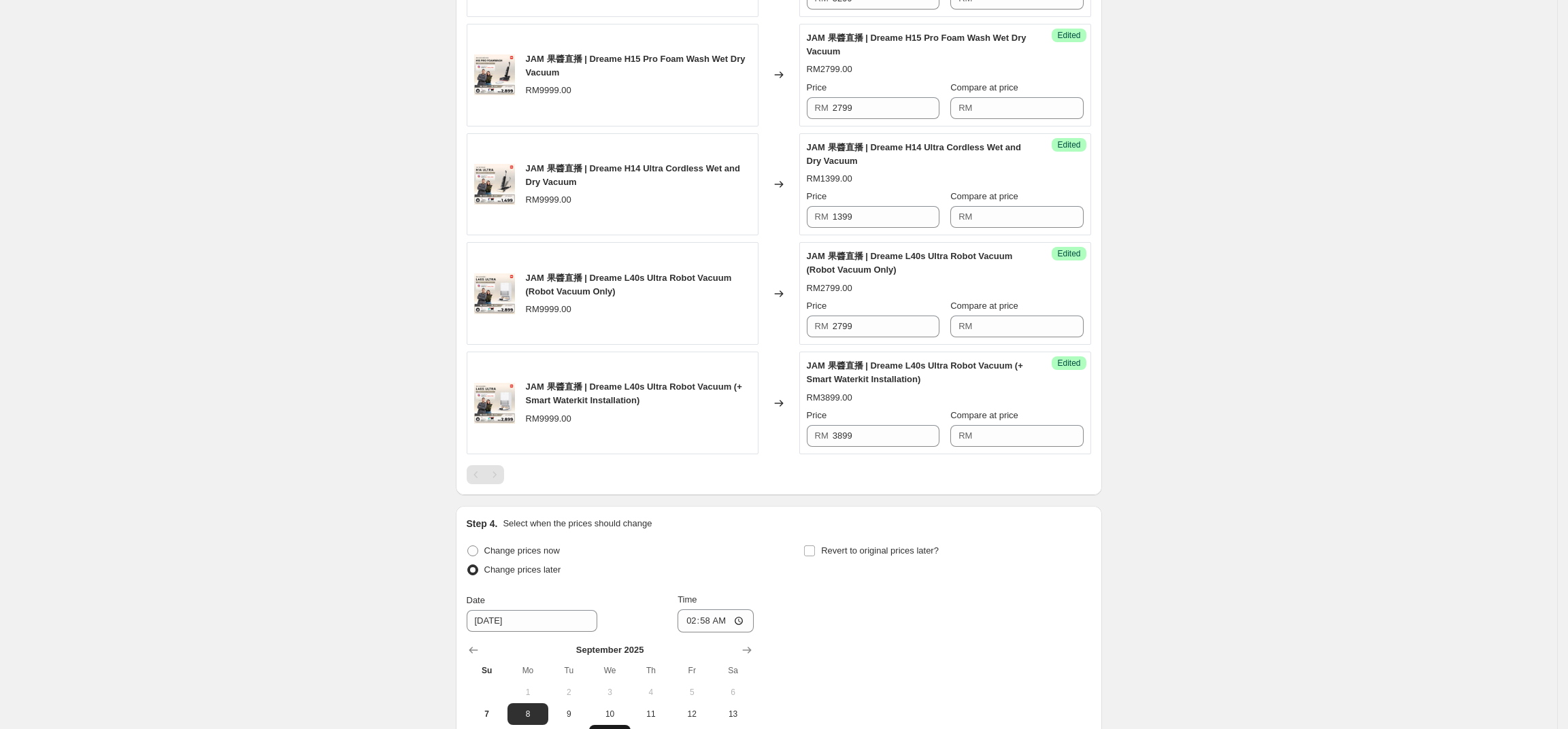
scroll to position [1443, 0]
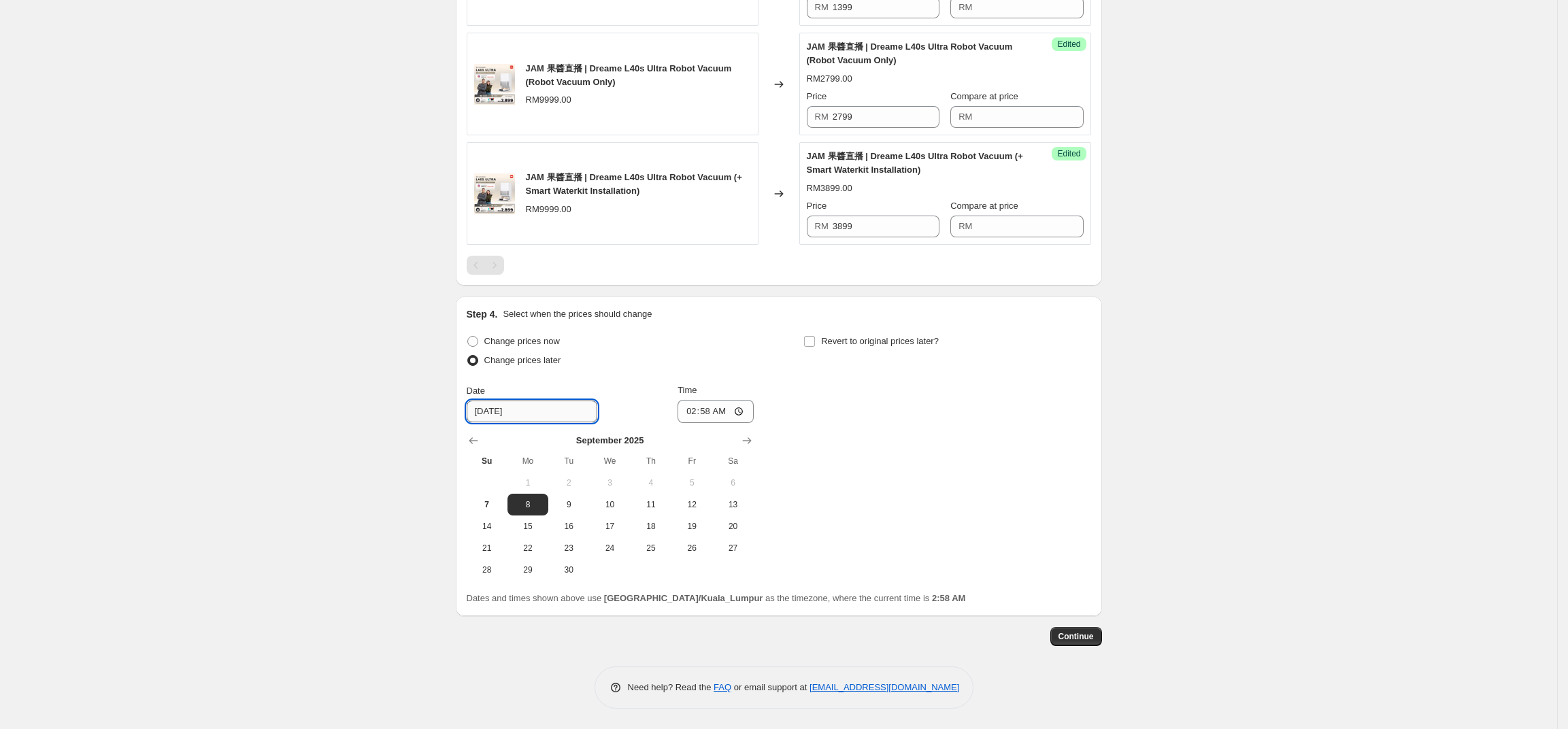
click at [538, 414] on input "9/8/2025" at bounding box center [532, 411] width 130 height 22
click at [489, 501] on span "7" at bounding box center [486, 505] width 30 height 11
type input "9/7/2025"
click at [695, 415] on input "02:58" at bounding box center [716, 411] width 76 height 23
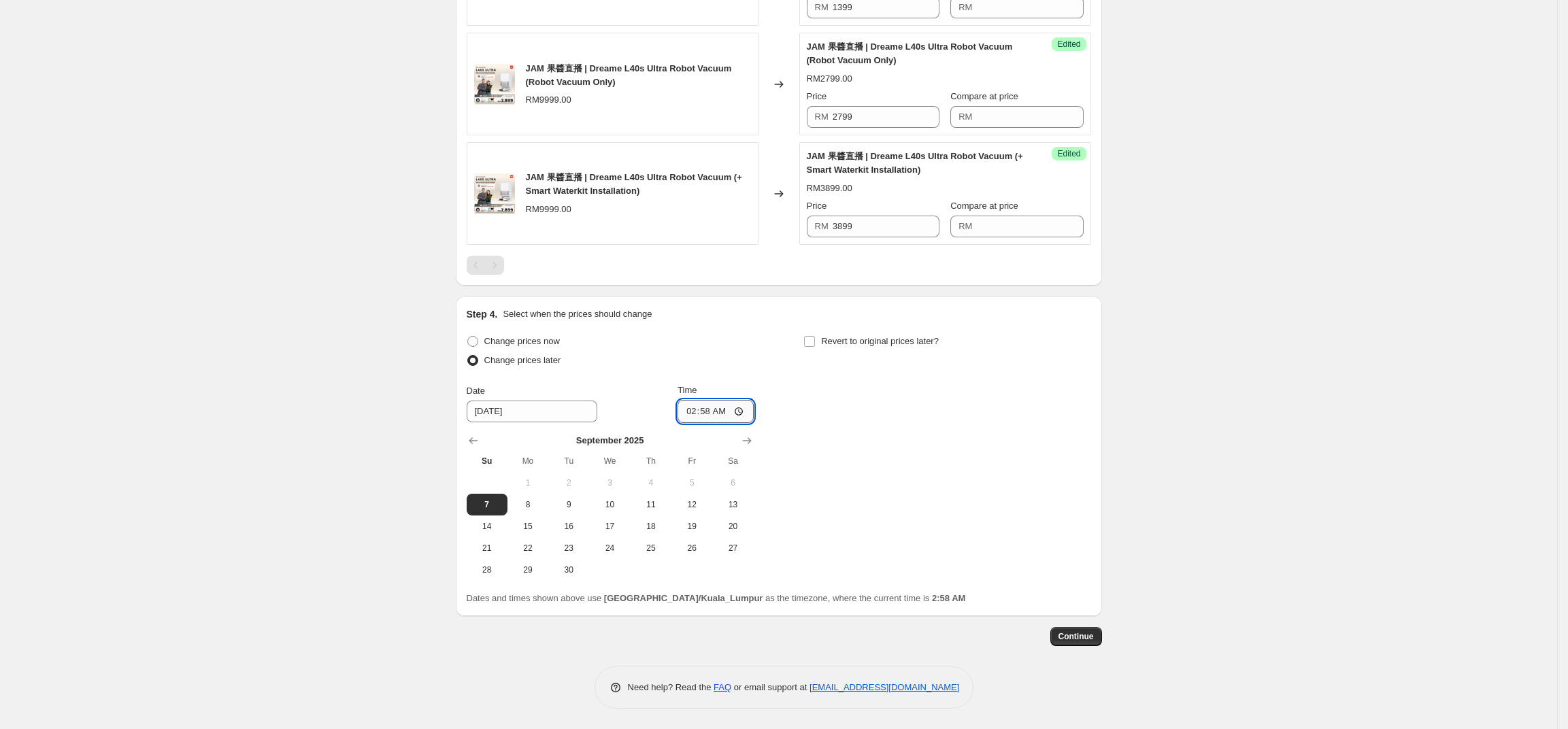
click at [695, 415] on input "02:58" at bounding box center [716, 411] width 76 height 23
drag, startPoint x: 699, startPoint y: 414, endPoint x: 700, endPoint y: 405, distance: 9.1
click at [700, 405] on input "02:58" at bounding box center [716, 411] width 76 height 23
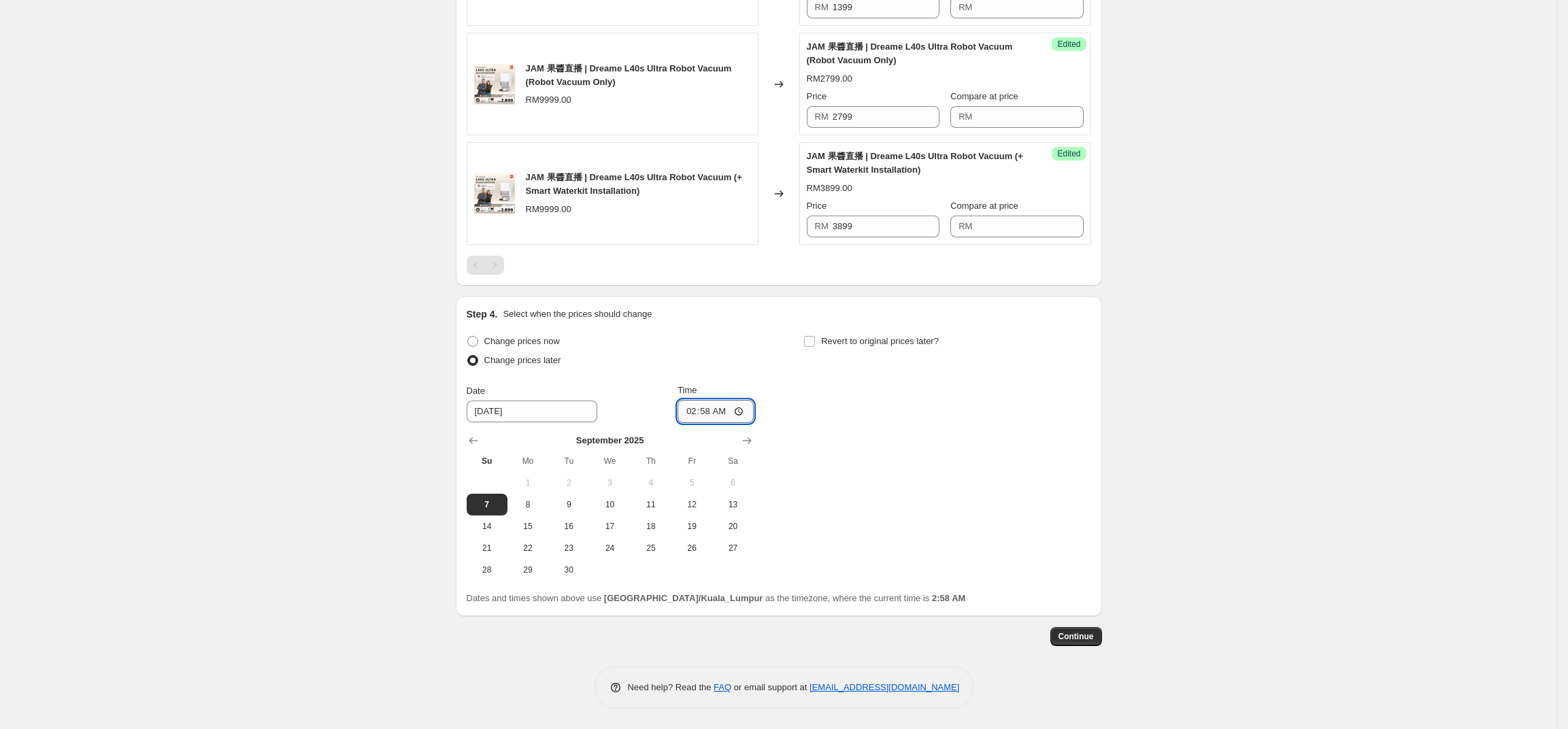
click at [700, 405] on input "02:58" at bounding box center [716, 411] width 76 height 23
click at [914, 433] on div "Change prices now Change prices later Date 9/7/2025 Time 09:00 September 2025 S…" at bounding box center [778, 456] width 625 height 249
click at [718, 417] on input "09:00" at bounding box center [716, 411] width 76 height 23
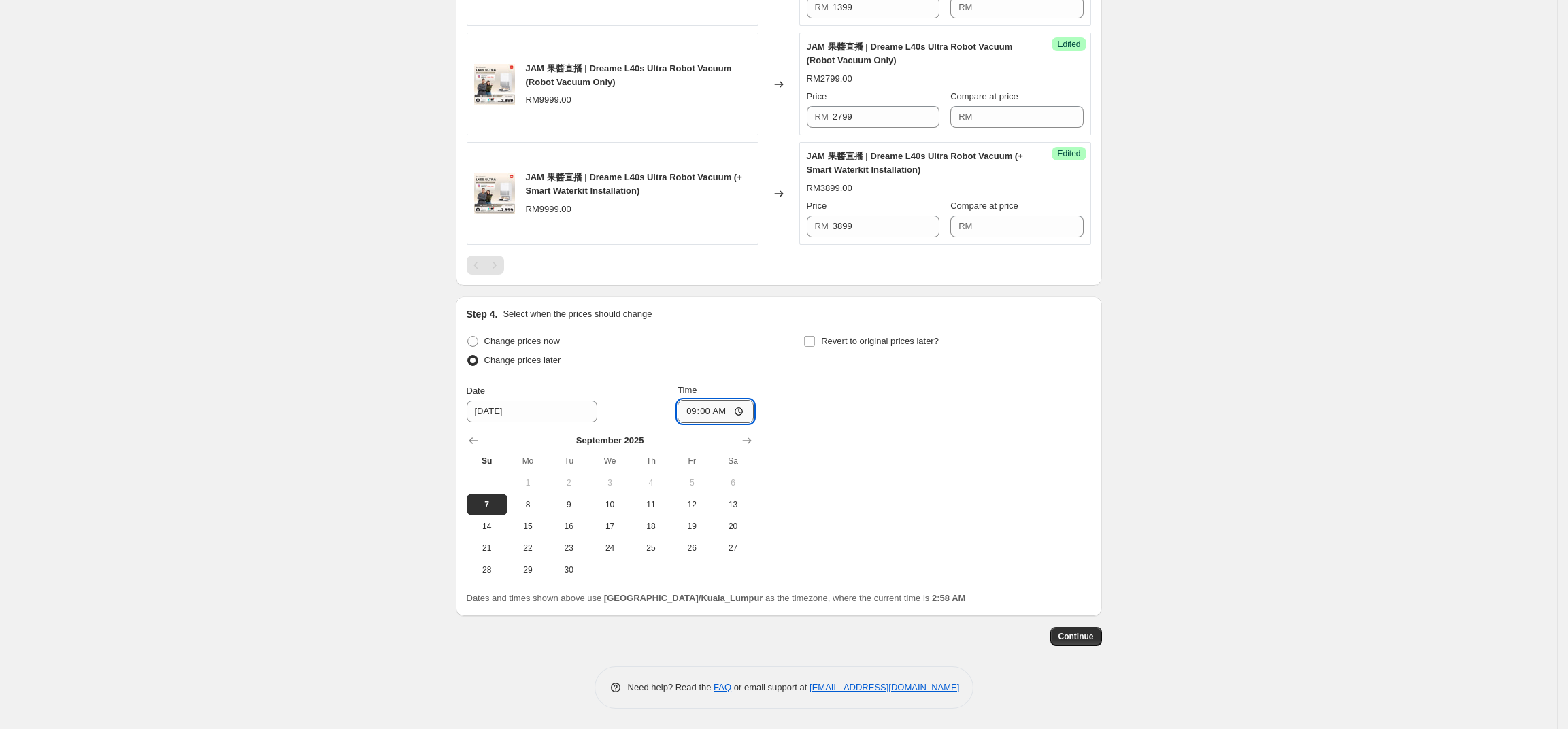
click at [718, 417] on input "09:00" at bounding box center [716, 411] width 76 height 23
type input "21:00"
click at [1020, 414] on div "Change prices now Change prices later Date 9/7/2025 Time 21:00 September 2025 S…" at bounding box center [778, 456] width 625 height 249
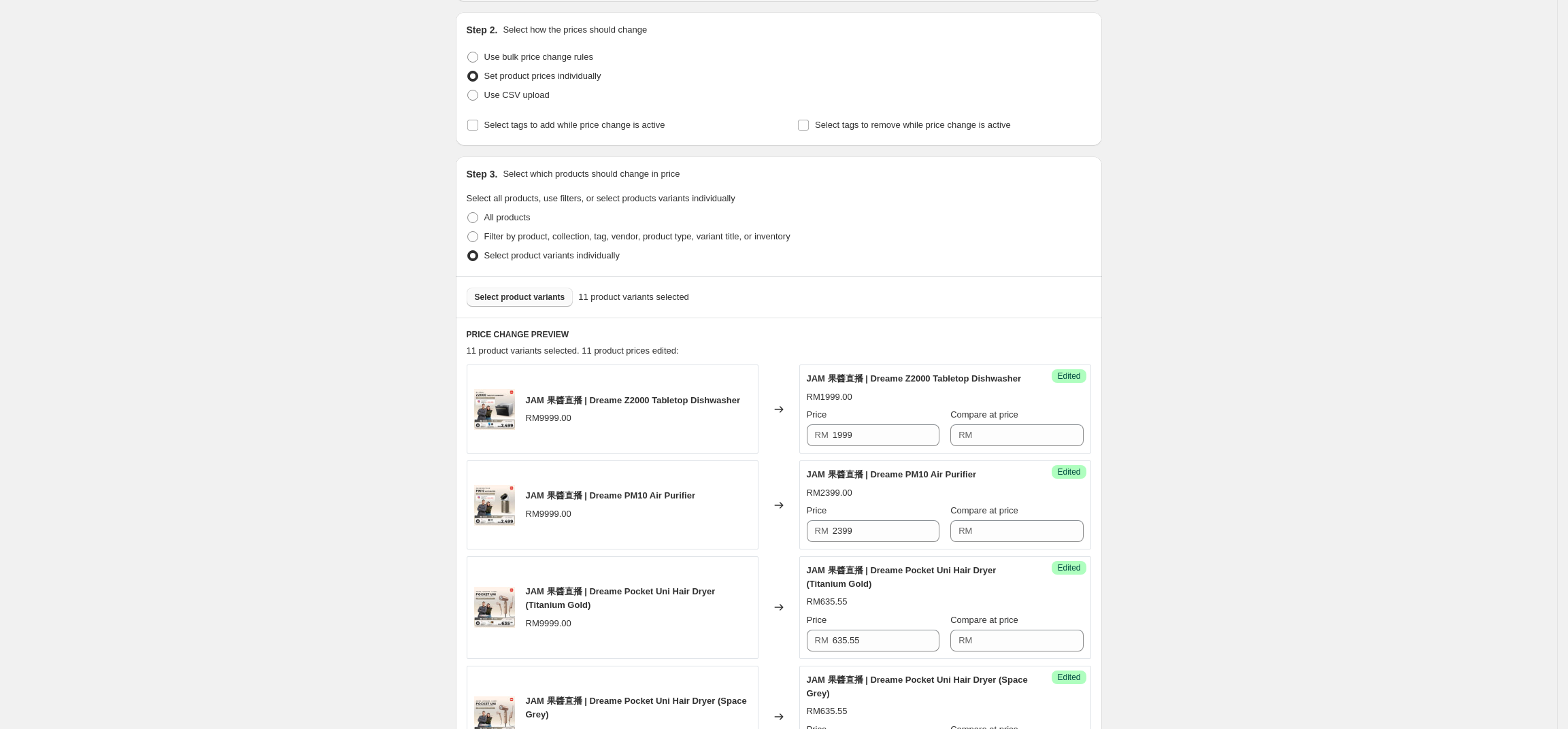
scroll to position [0, 0]
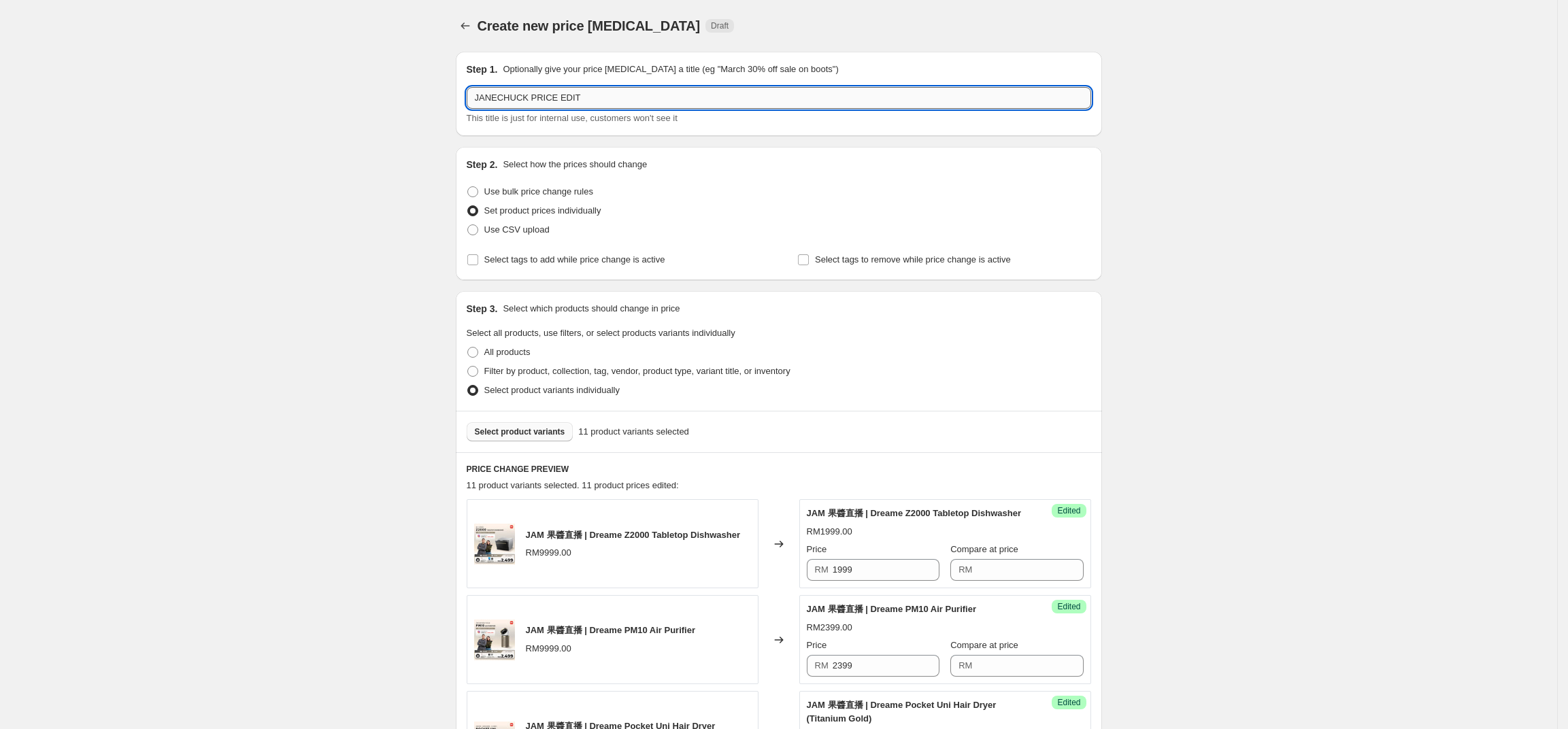
click at [867, 92] on input "JANECHUCK PRICE EDIT" at bounding box center [778, 97] width 625 height 22
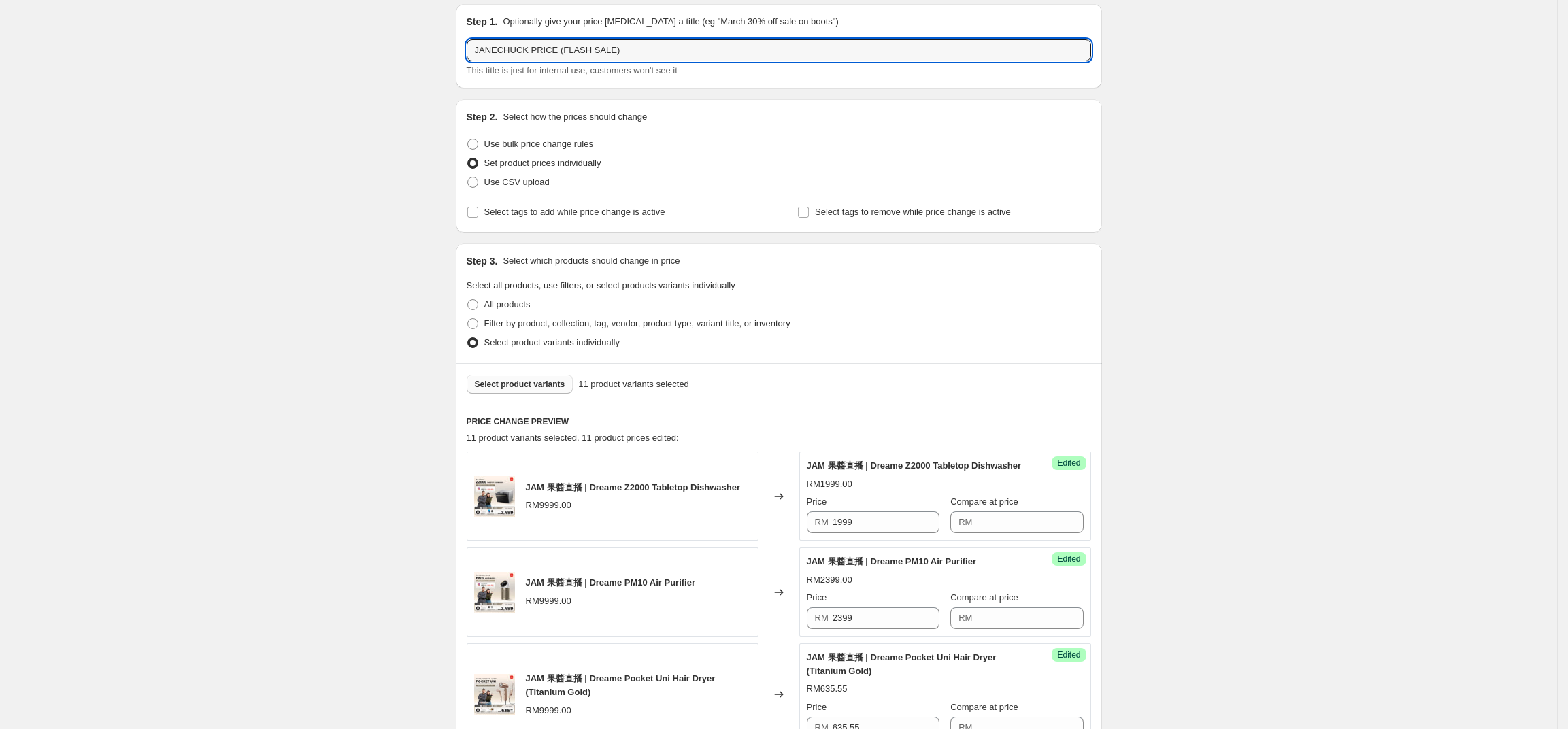
scroll to position [140, 0]
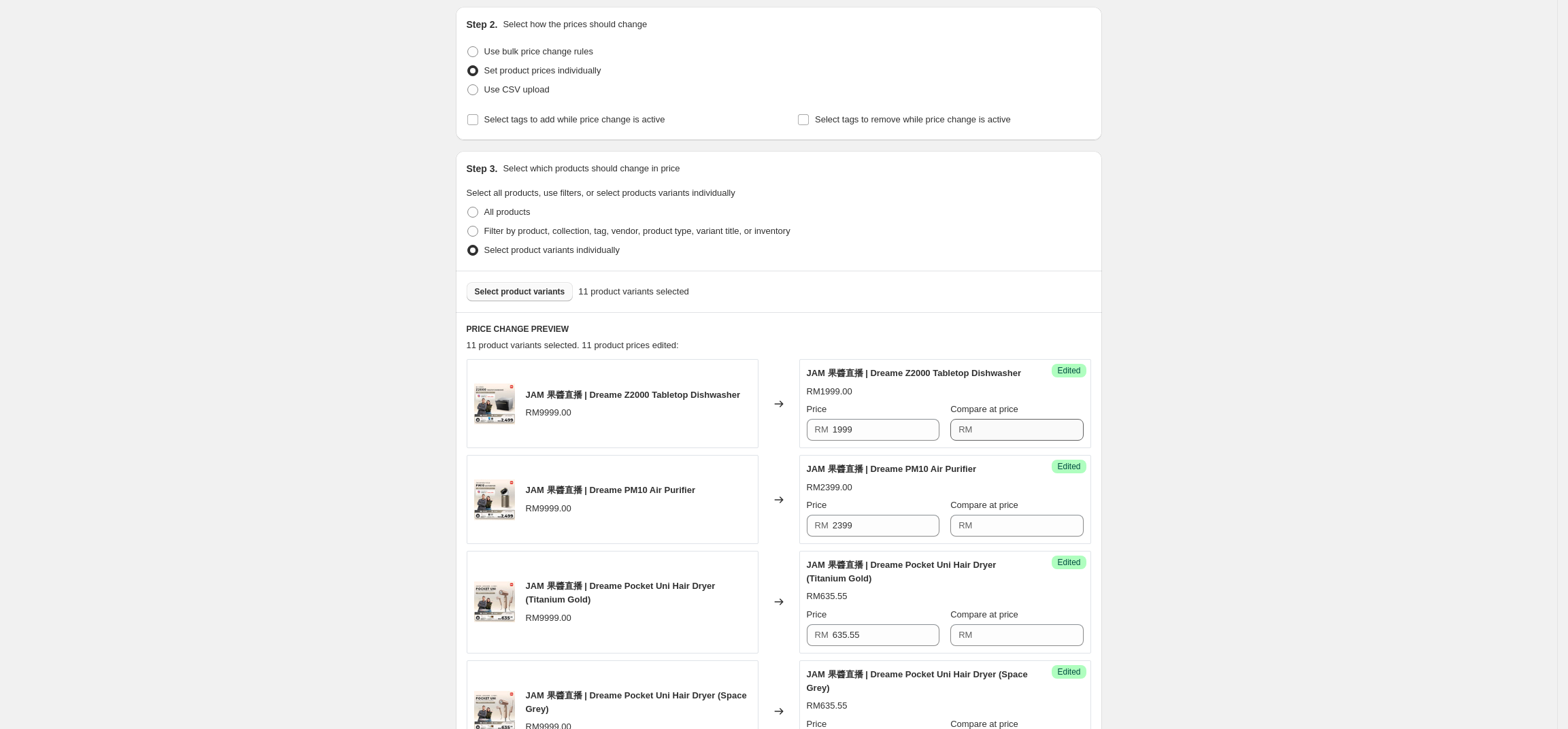
type input "JANECHUCK PRICE (FLASH SALE)"
click at [1068, 441] on input "Compare at price" at bounding box center [1029, 429] width 107 height 22
type input "2999"
click at [1010, 537] on input "Compare at price" at bounding box center [1029, 526] width 107 height 22
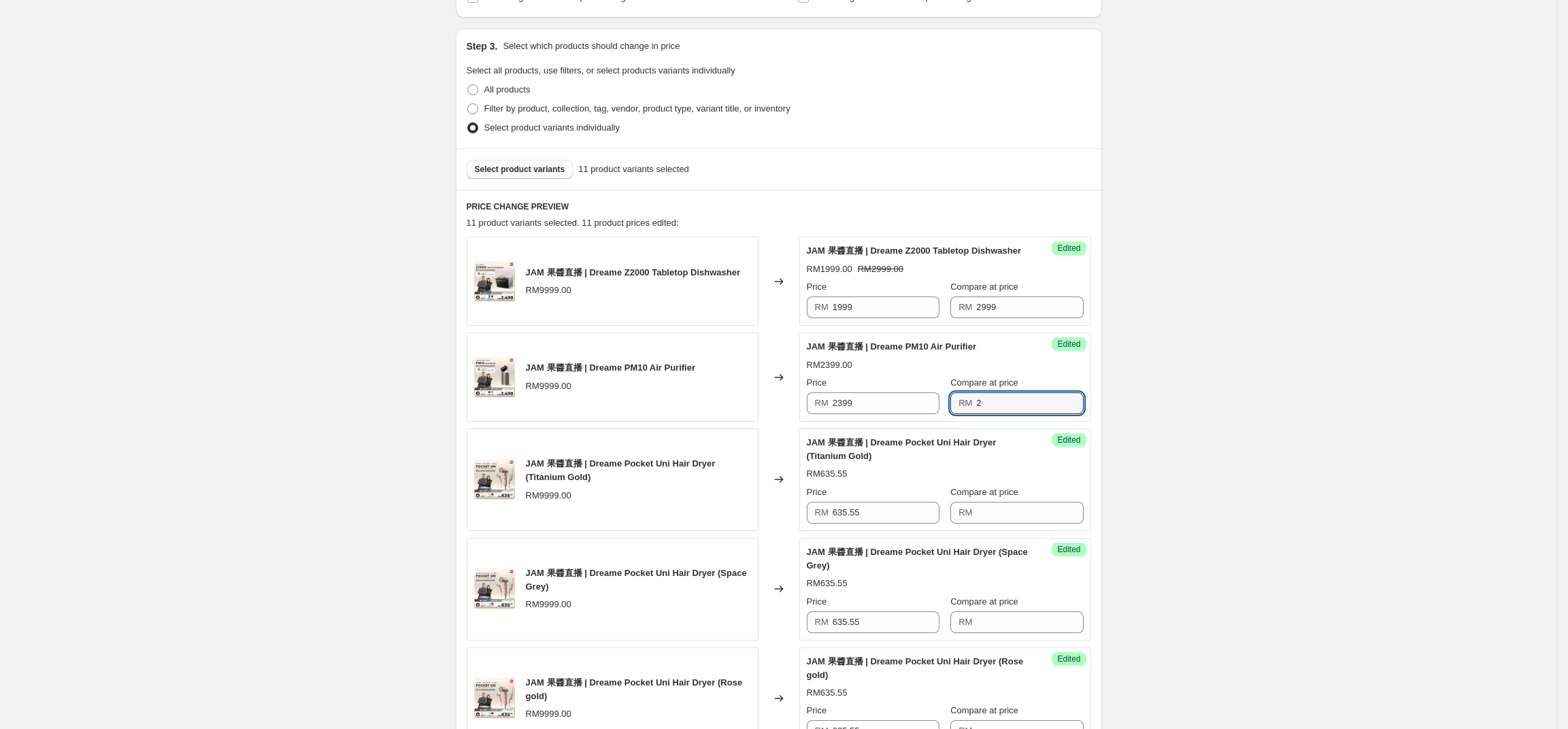
scroll to position [274, 0]
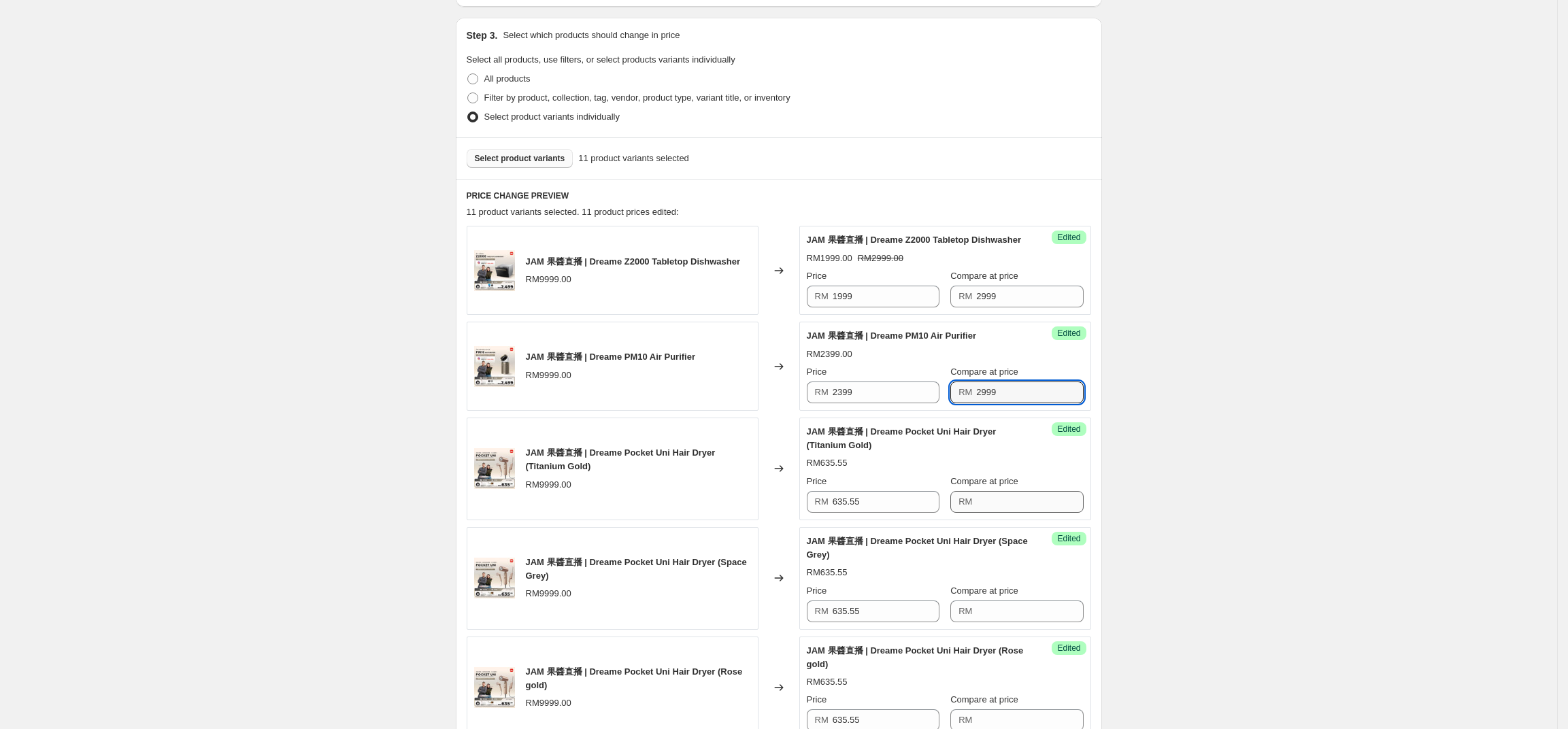
type input "2999"
drag, startPoint x: 1005, startPoint y: 513, endPoint x: 1137, endPoint y: 507, distance: 132.1
click at [1005, 512] on input "Compare at price" at bounding box center [1029, 501] width 107 height 22
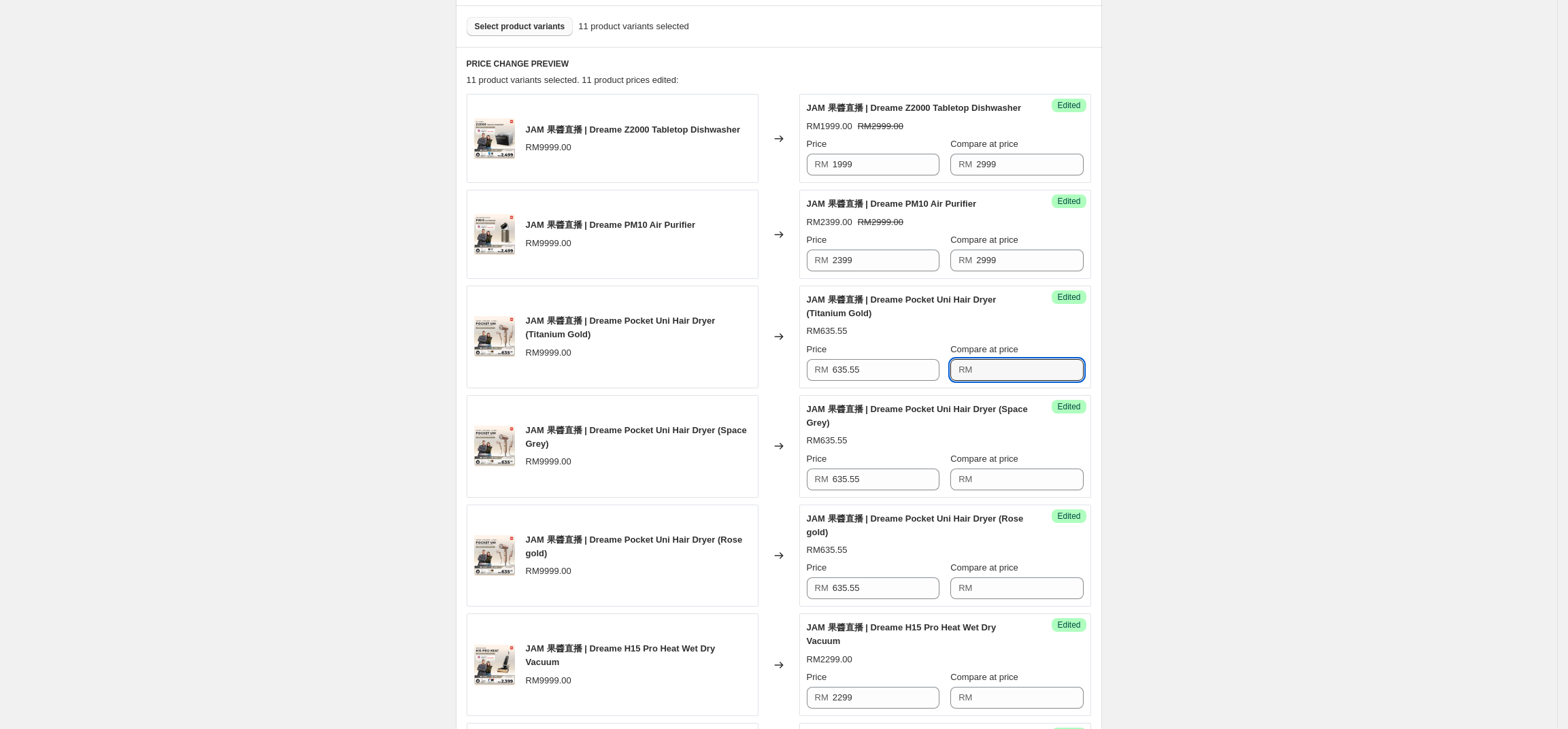
scroll to position [415, 0]
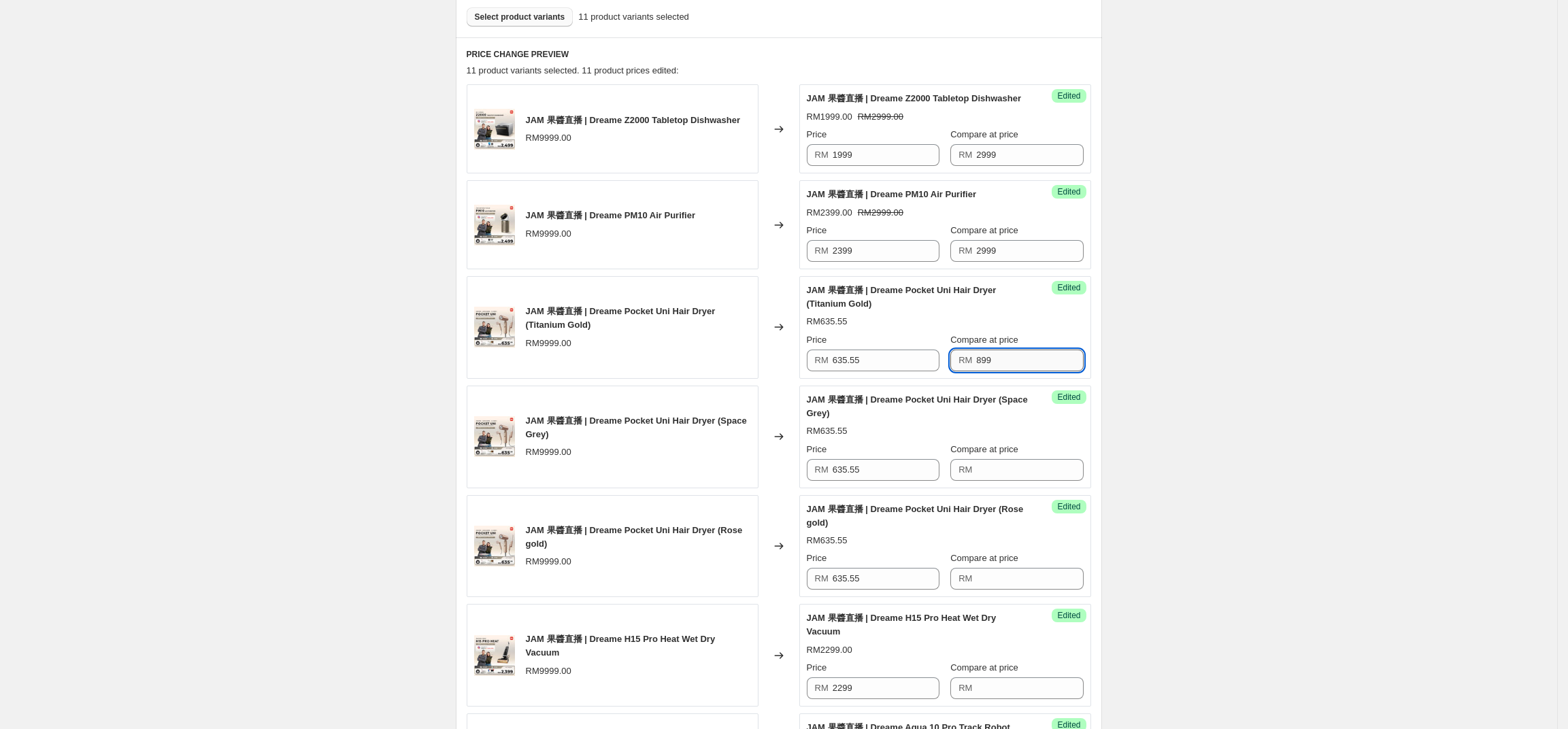
click at [989, 370] on input "899" at bounding box center [1029, 360] width 107 height 22
type input "899"
click at [985, 480] on input "Compare at price" at bounding box center [1029, 470] width 107 height 22
paste input "899"
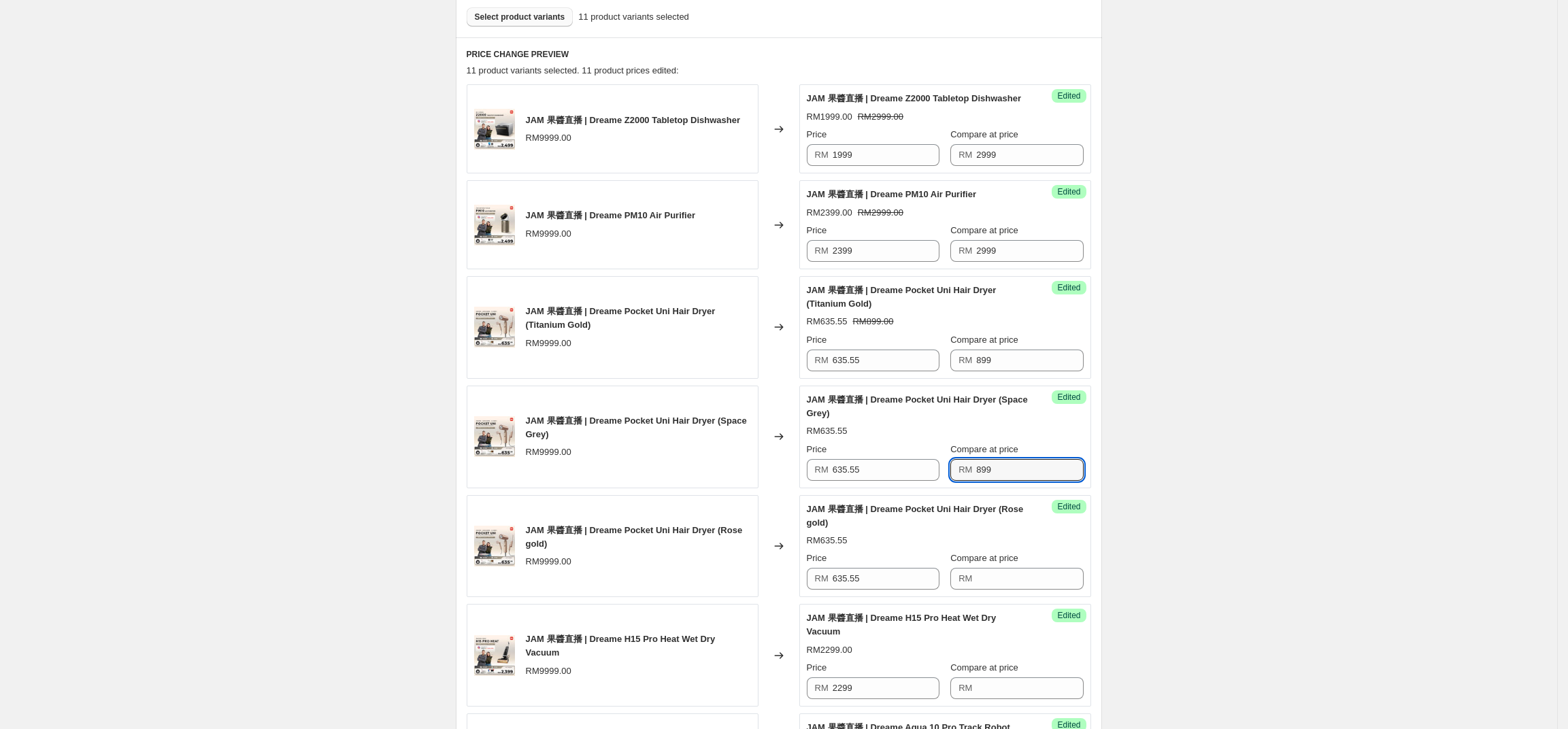
type input "899"
click at [1018, 582] on div "Compare at price RM" at bounding box center [1016, 571] width 133 height 38
click at [1017, 590] on input "Compare at price" at bounding box center [1029, 579] width 107 height 22
paste input "899"
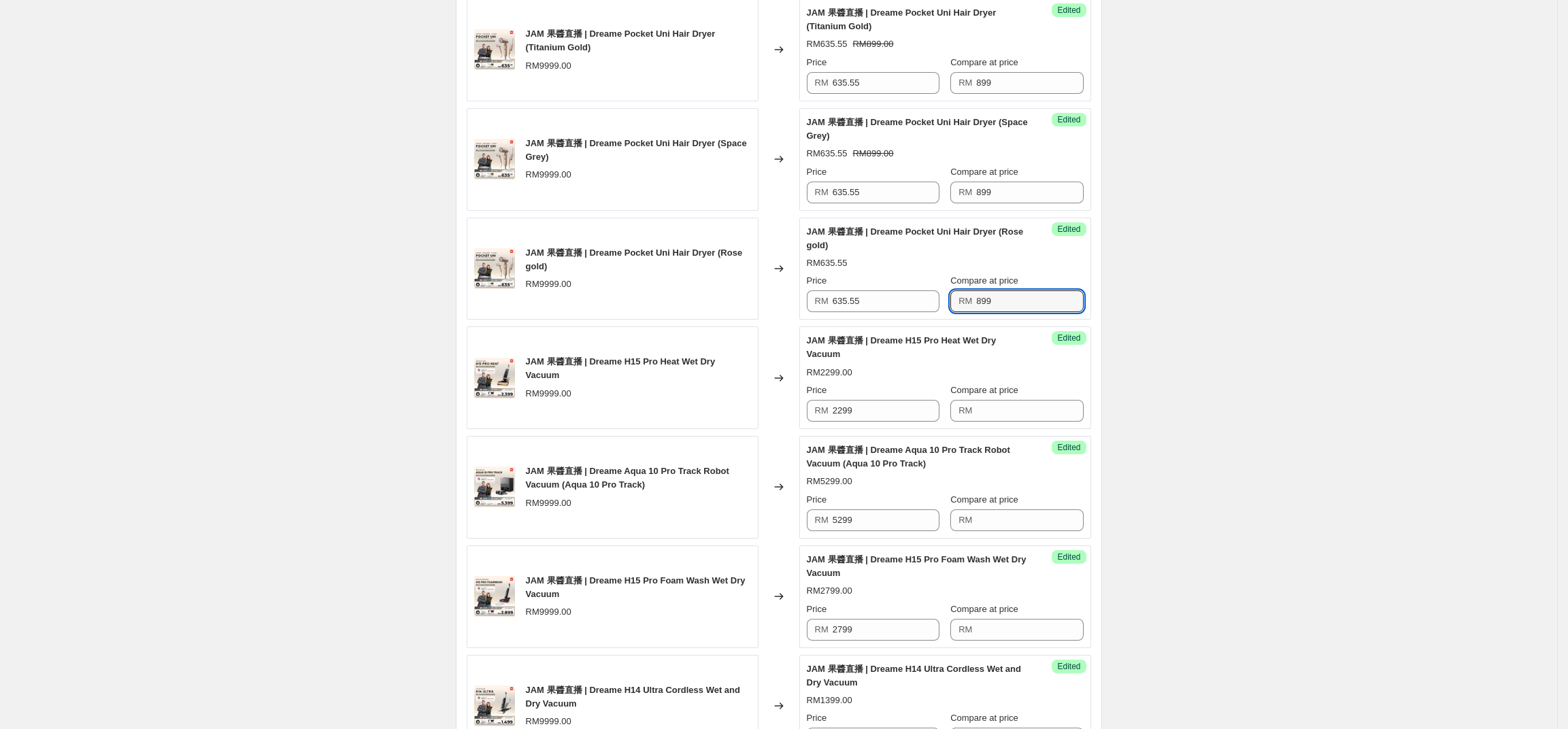
scroll to position [711, 0]
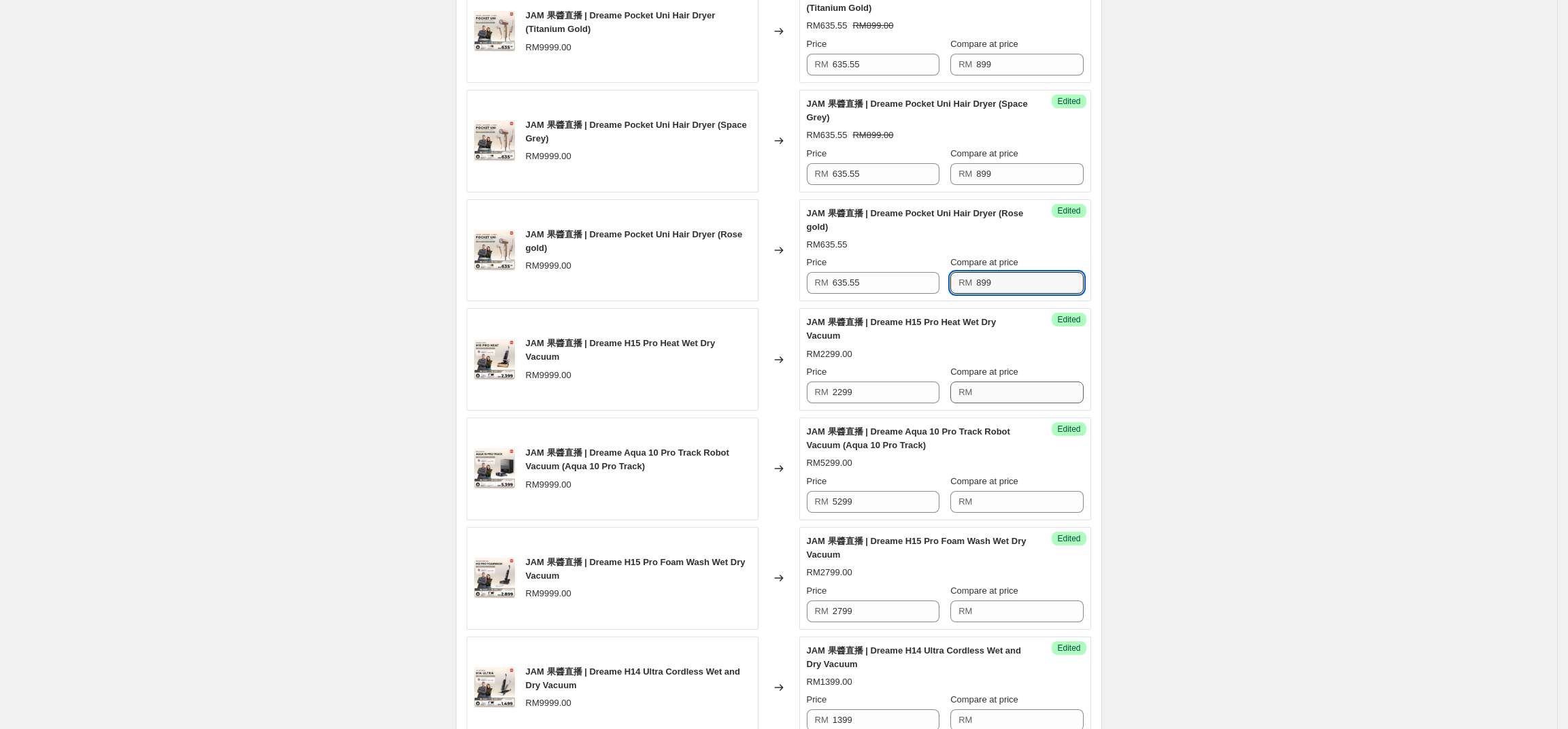
type input "899"
click at [1027, 398] on input "Compare at price" at bounding box center [1029, 392] width 107 height 22
click at [995, 520] on div "Success Edited JAM 果醬直播 | Dreame Aqua 10 Pro Track Robot Vacuum (Aqua 10 Pro Tr…" at bounding box center [945, 469] width 292 height 103
click at [1042, 403] on input "2999" at bounding box center [1029, 392] width 107 height 22
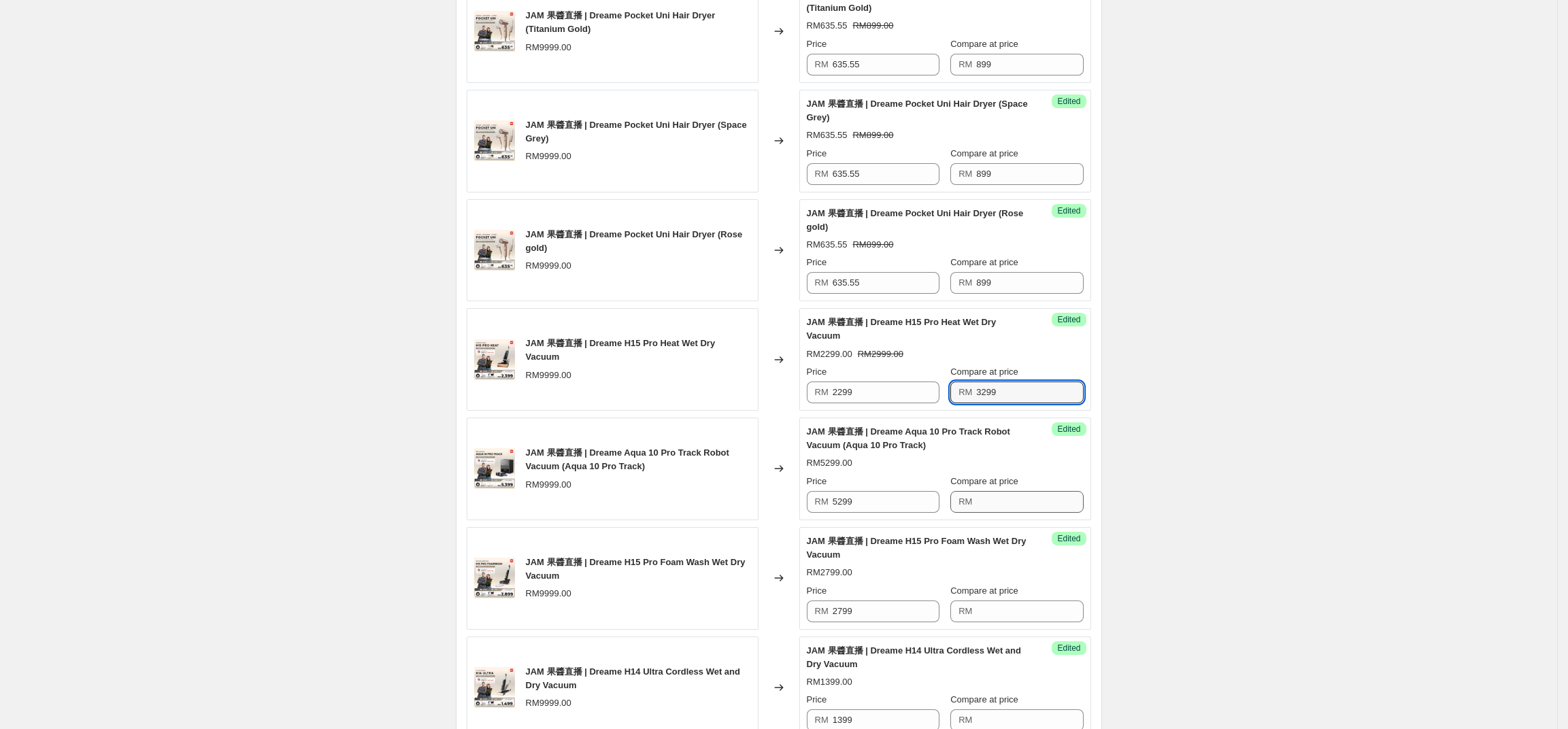
type input "3299"
click at [1005, 508] on input "Compare at price" at bounding box center [1029, 501] width 107 height 22
type input "5"
type input "6999"
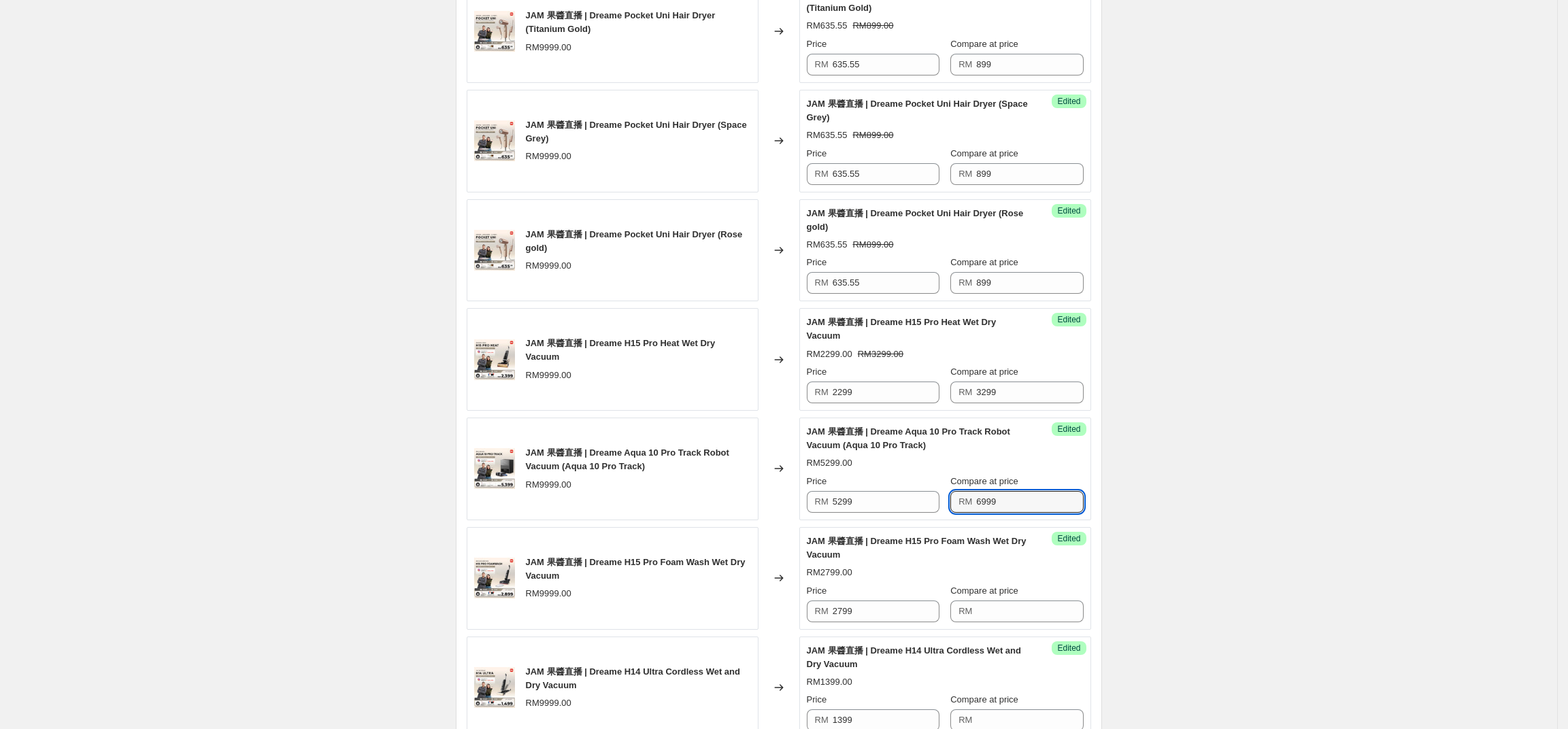
drag, startPoint x: 1216, startPoint y: 527, endPoint x: 1202, endPoint y: 540, distance: 19.1
click at [1216, 527] on div "Create new price change job. This page is ready Create new price change job Dra…" at bounding box center [778, 366] width 1557 height 2153
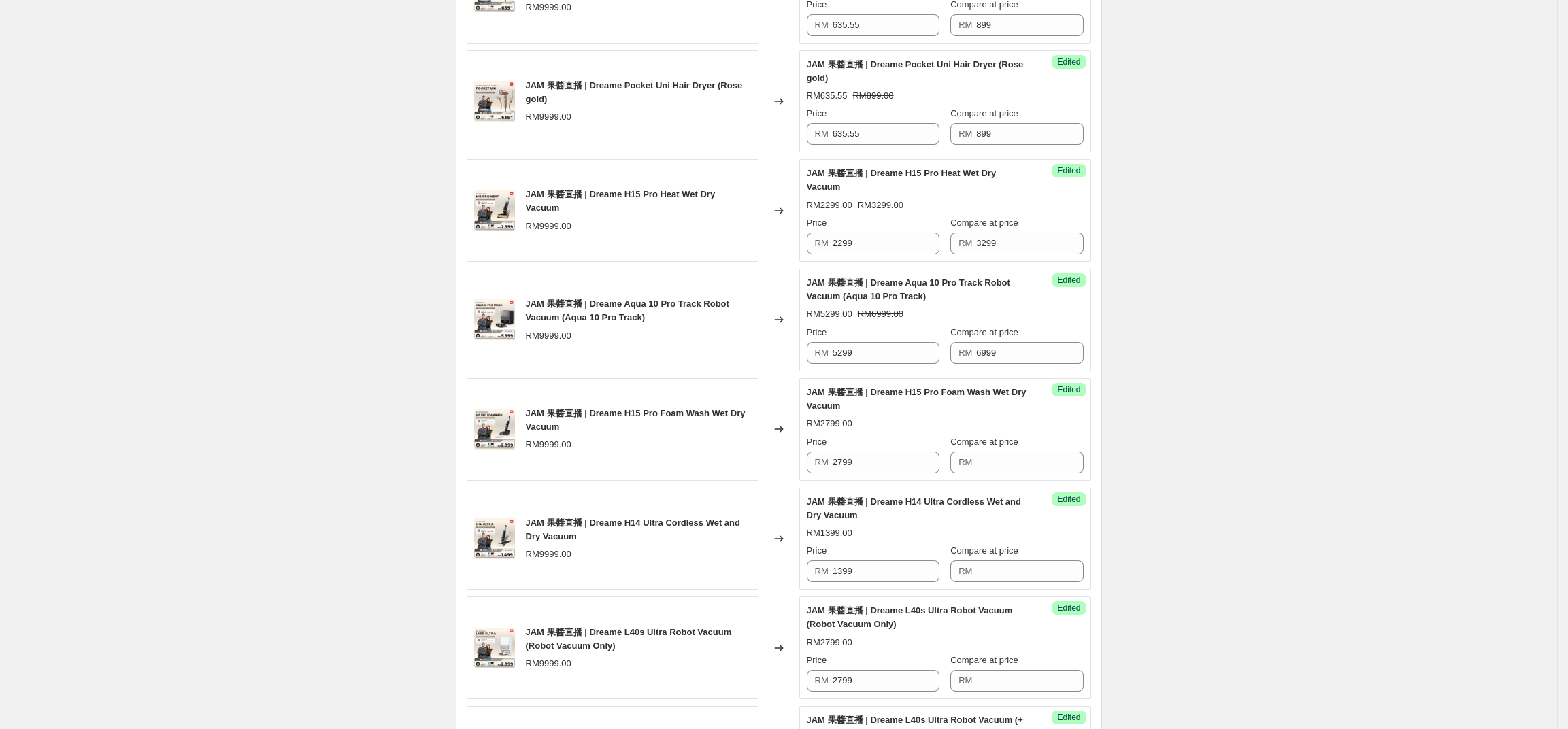
scroll to position [861, 0]
click at [1035, 472] on input "Compare at price" at bounding box center [1029, 461] width 107 height 22
type input "3699"
click at [1201, 522] on div "Create new price change job. This page is ready Create new price change job Dra…" at bounding box center [778, 215] width 1557 height 2153
click at [1057, 557] on div "Compare at price" at bounding box center [1016, 550] width 133 height 14
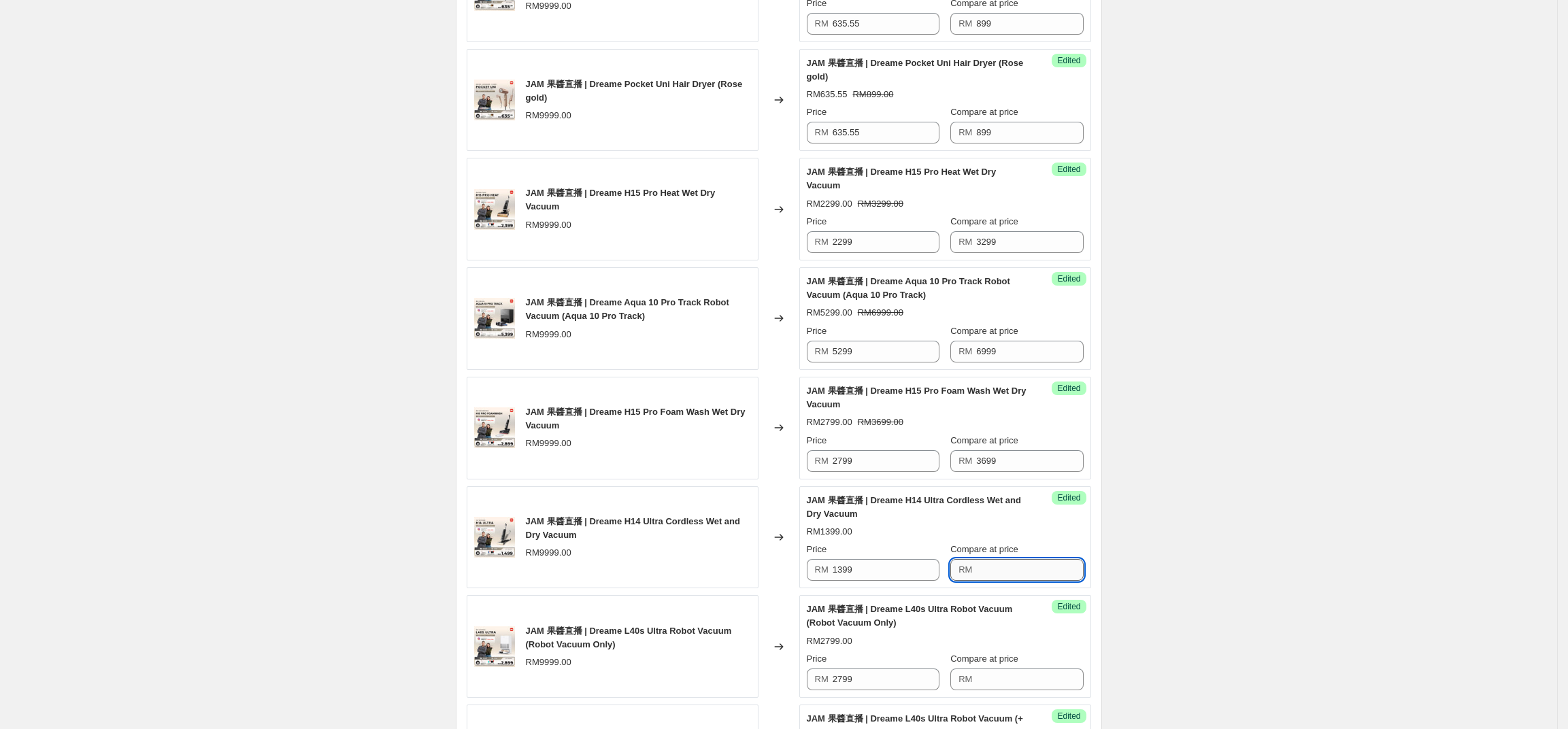
click at [1054, 578] on input "Compare at price" at bounding box center [1029, 570] width 107 height 22
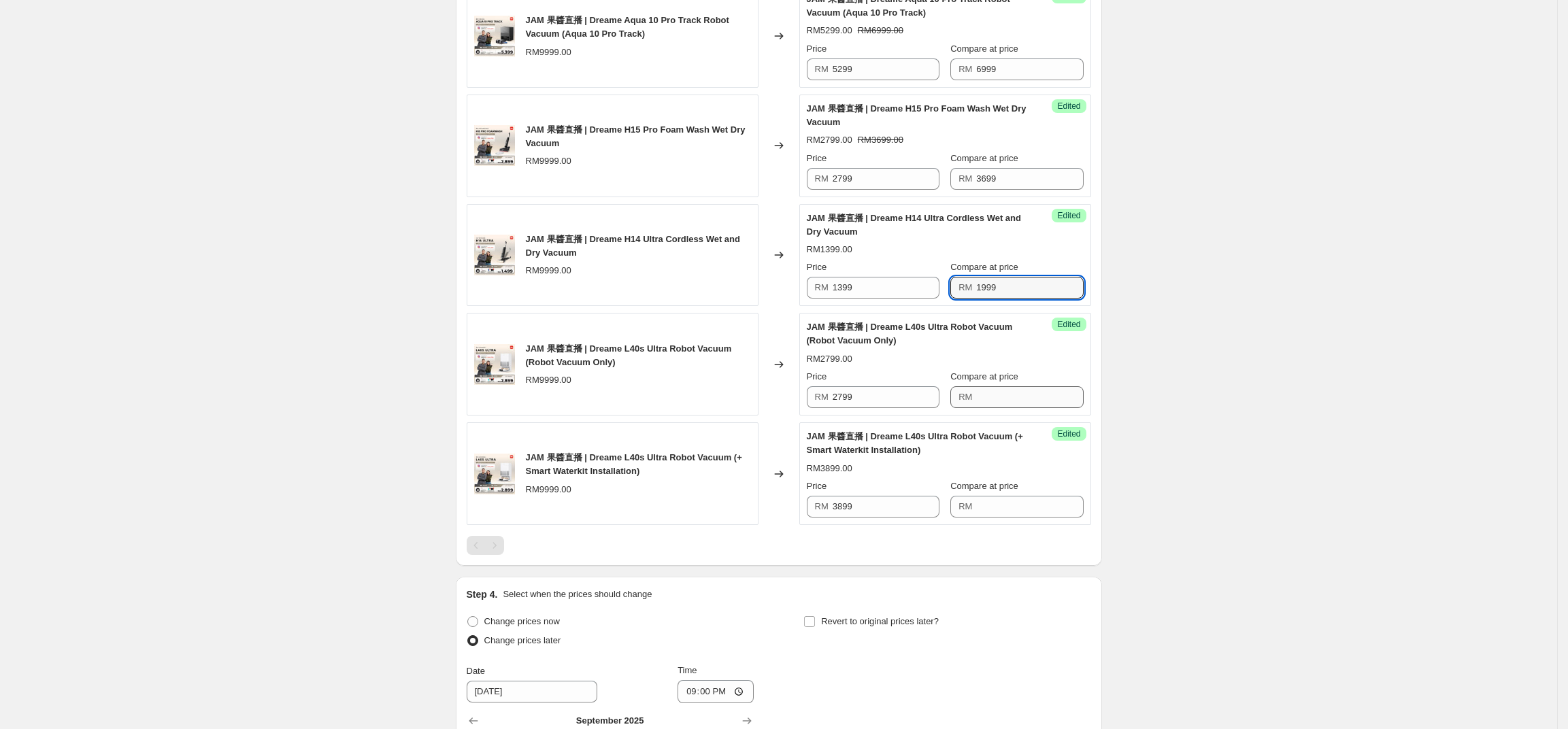
type input "1999"
click at [1018, 408] on input "Compare at price" at bounding box center [1029, 397] width 107 height 22
click at [1036, 408] on input "3999" at bounding box center [1029, 397] width 107 height 22
type input "4299"
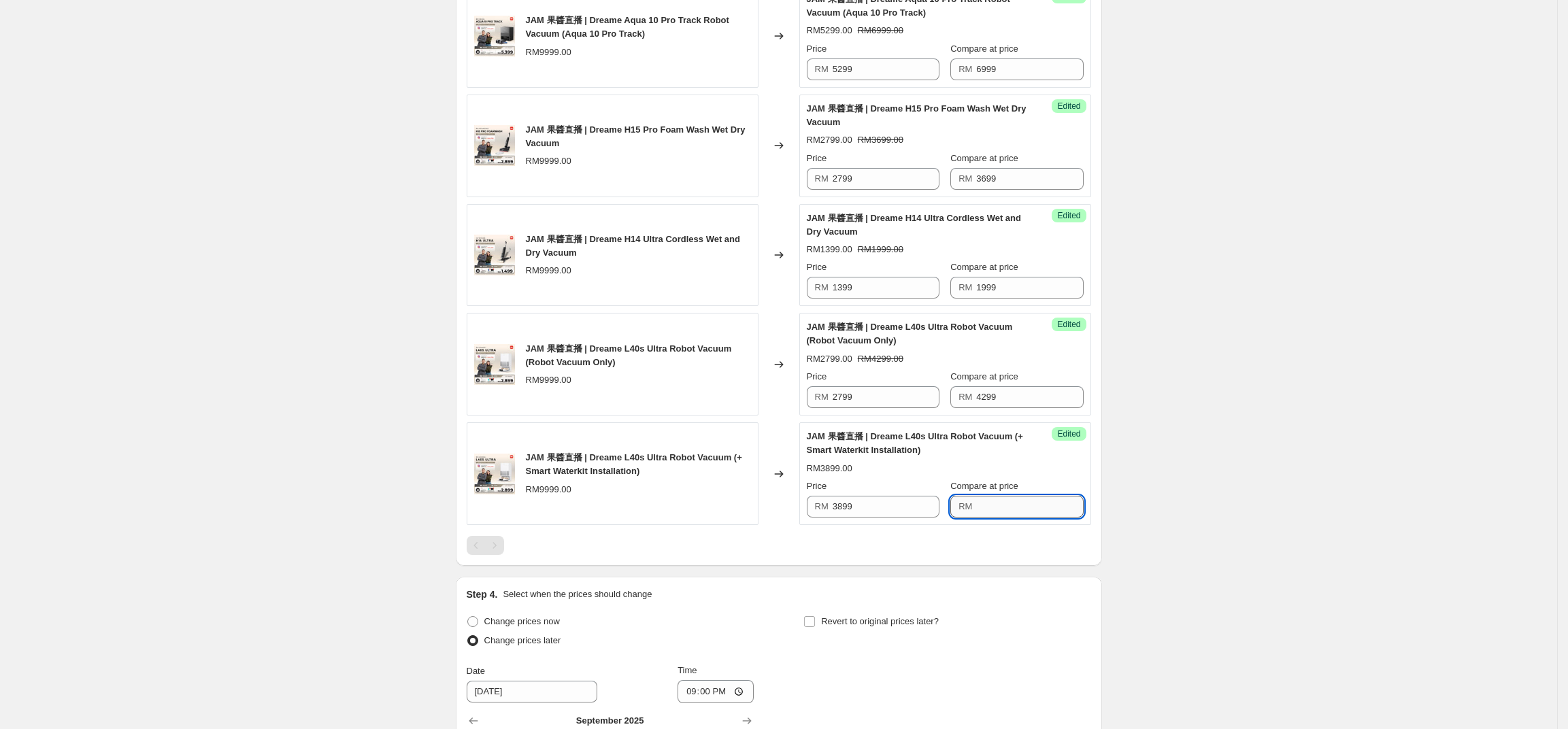
click at [1034, 518] on input "Compare at price" at bounding box center [1029, 507] width 107 height 22
type input "5299"
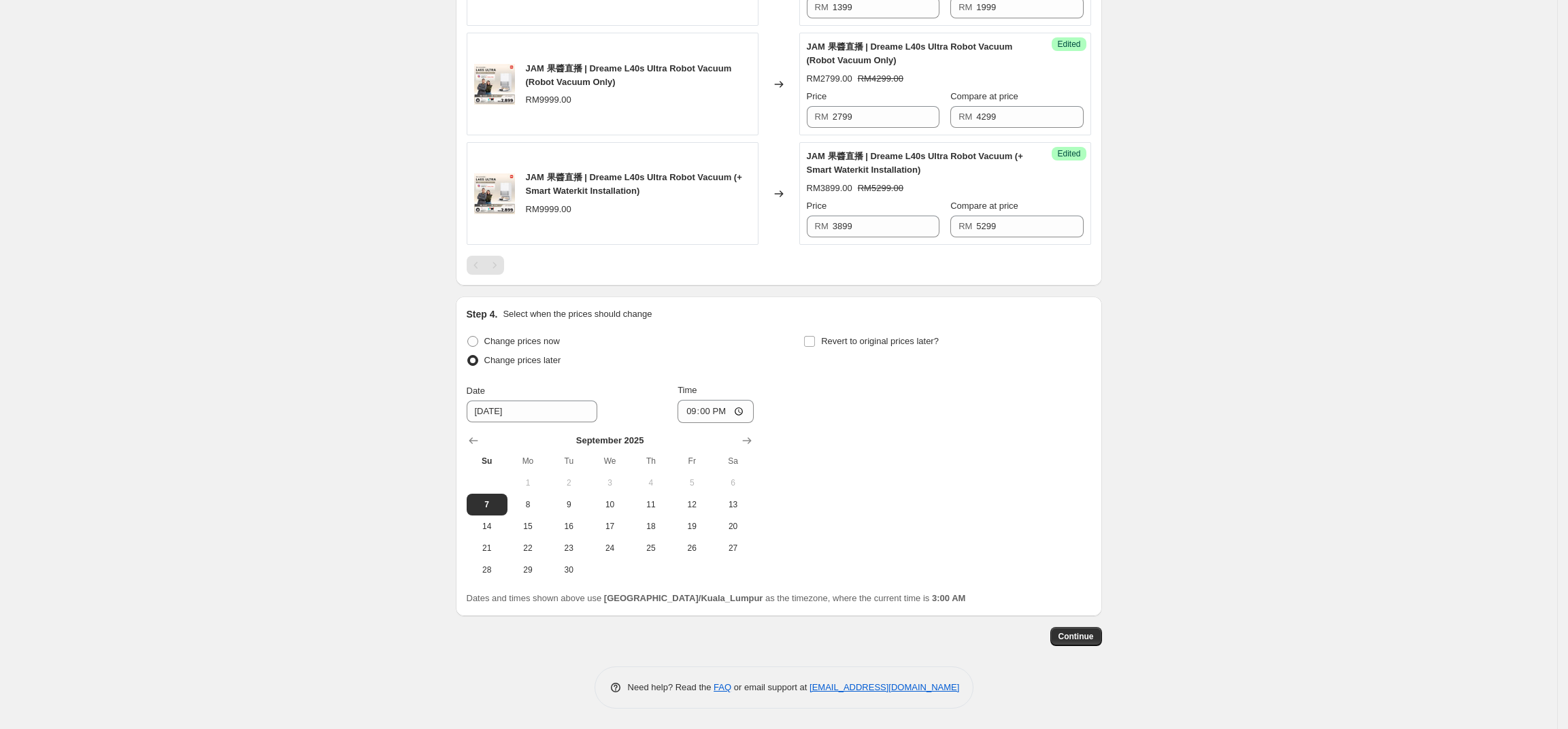
scroll to position [1443, 0]
click at [821, 335] on label "Revert to original prices later?" at bounding box center [871, 341] width 136 height 19
click at [815, 336] on input "Revert to original prices later?" at bounding box center [810, 341] width 11 height 11
checkbox input "true"
click at [899, 413] on input "9/14/2025" at bounding box center [869, 411] width 130 height 22
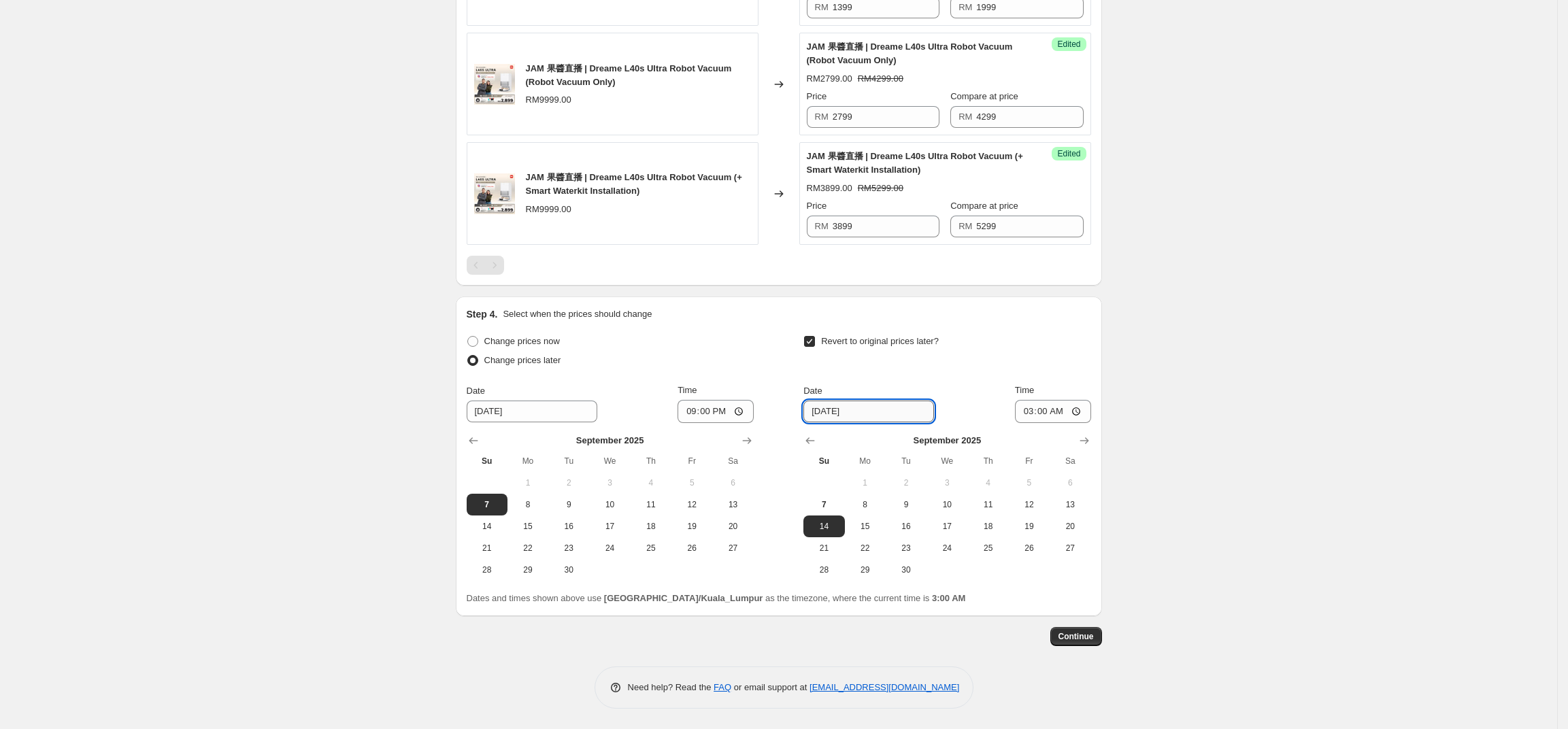
click at [824, 416] on input "9/14/2025" at bounding box center [869, 411] width 130 height 22
click at [830, 417] on input "9/14/2025" at bounding box center [869, 411] width 130 height 22
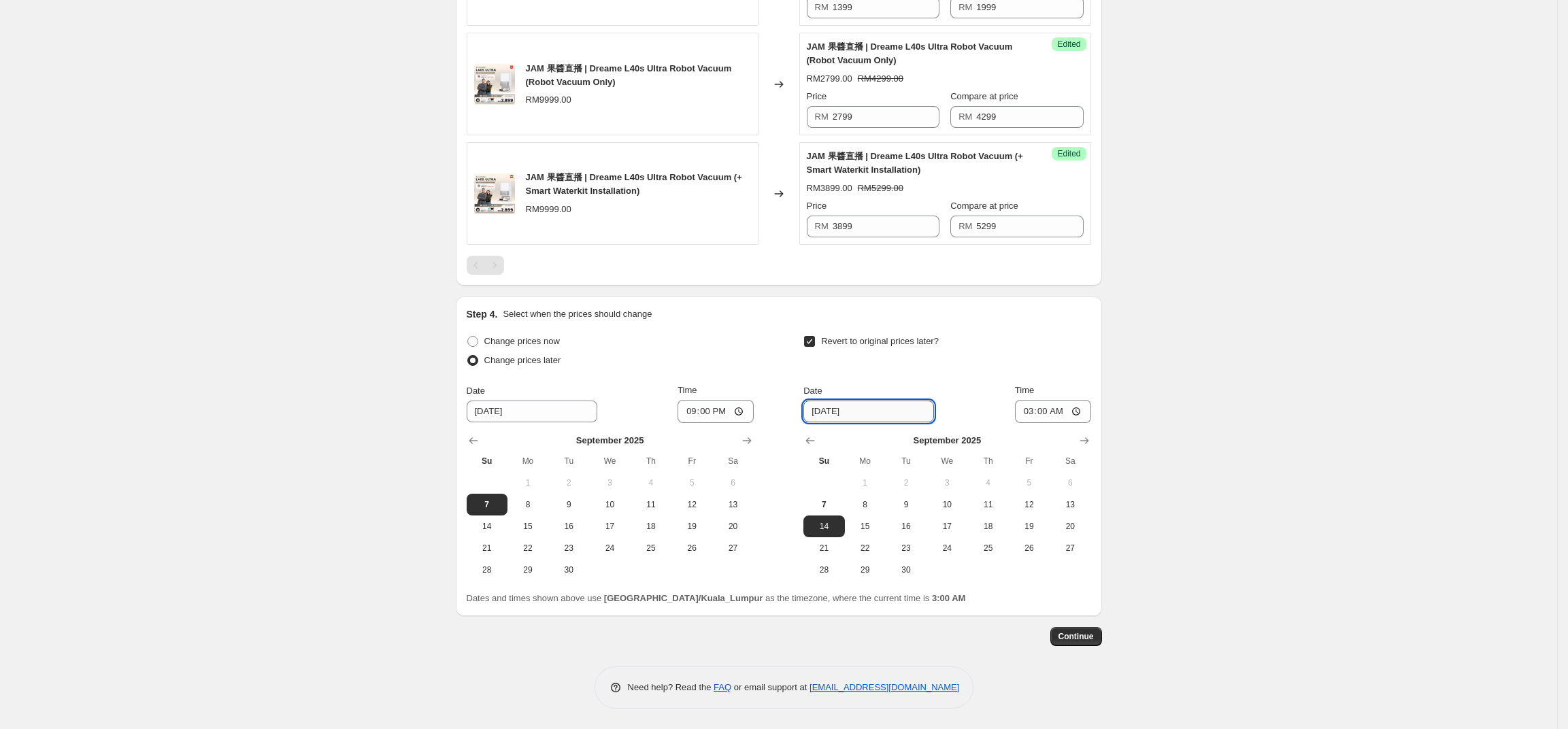
click at [832, 417] on input "9/14/2025" at bounding box center [869, 411] width 130 height 22
click at [833, 417] on input "9/14/2025" at bounding box center [869, 411] width 130 height 22
click at [1015, 390] on span "Time" at bounding box center [1024, 390] width 19 height 10
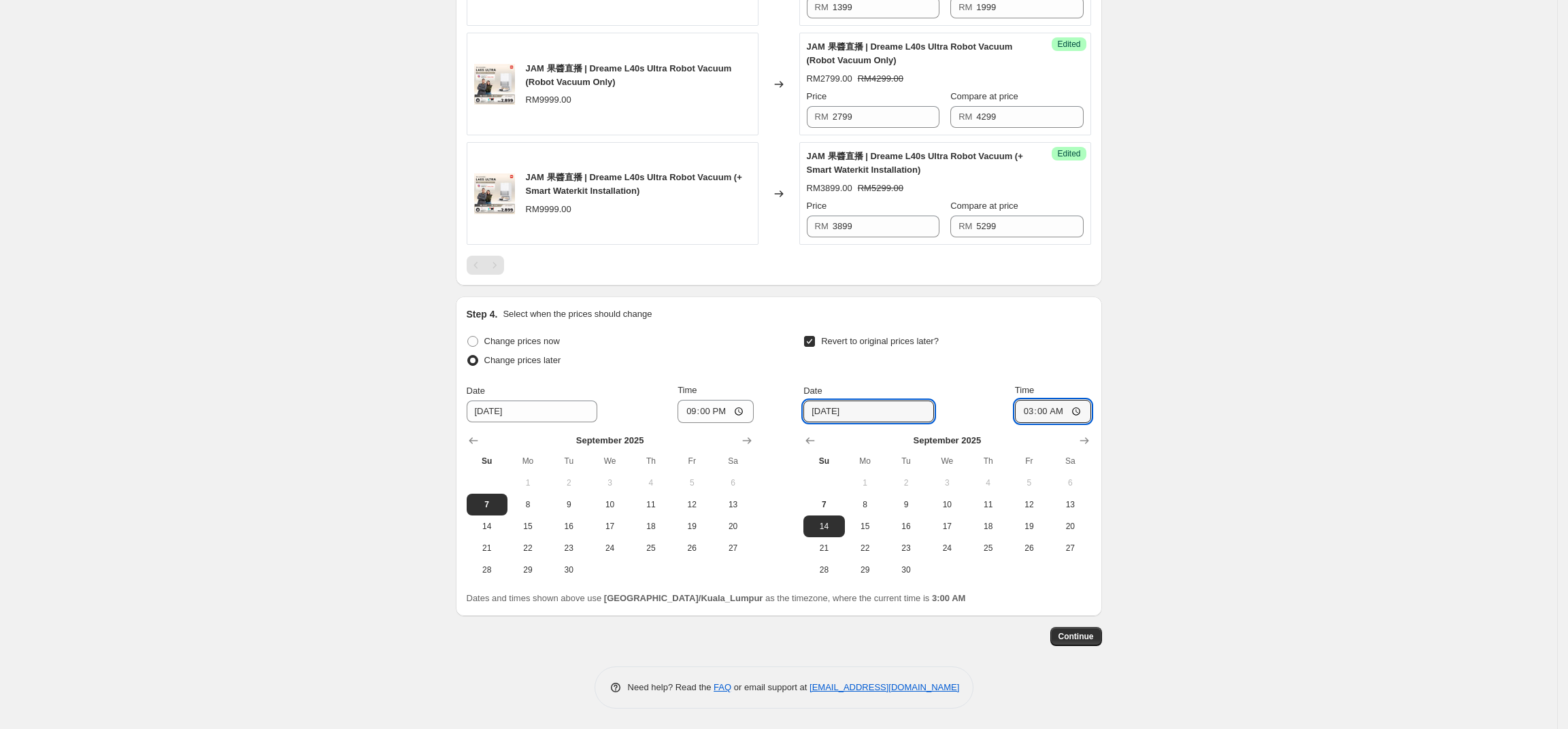
click at [1015, 400] on input "03:00" at bounding box center [1053, 411] width 76 height 23
click at [894, 416] on input "9/14/2025" at bounding box center [869, 411] width 130 height 22
click at [833, 500] on span "7" at bounding box center [824, 505] width 30 height 11
type input "9/7/2025"
click at [1028, 415] on input "03:00" at bounding box center [1053, 411] width 76 height 23
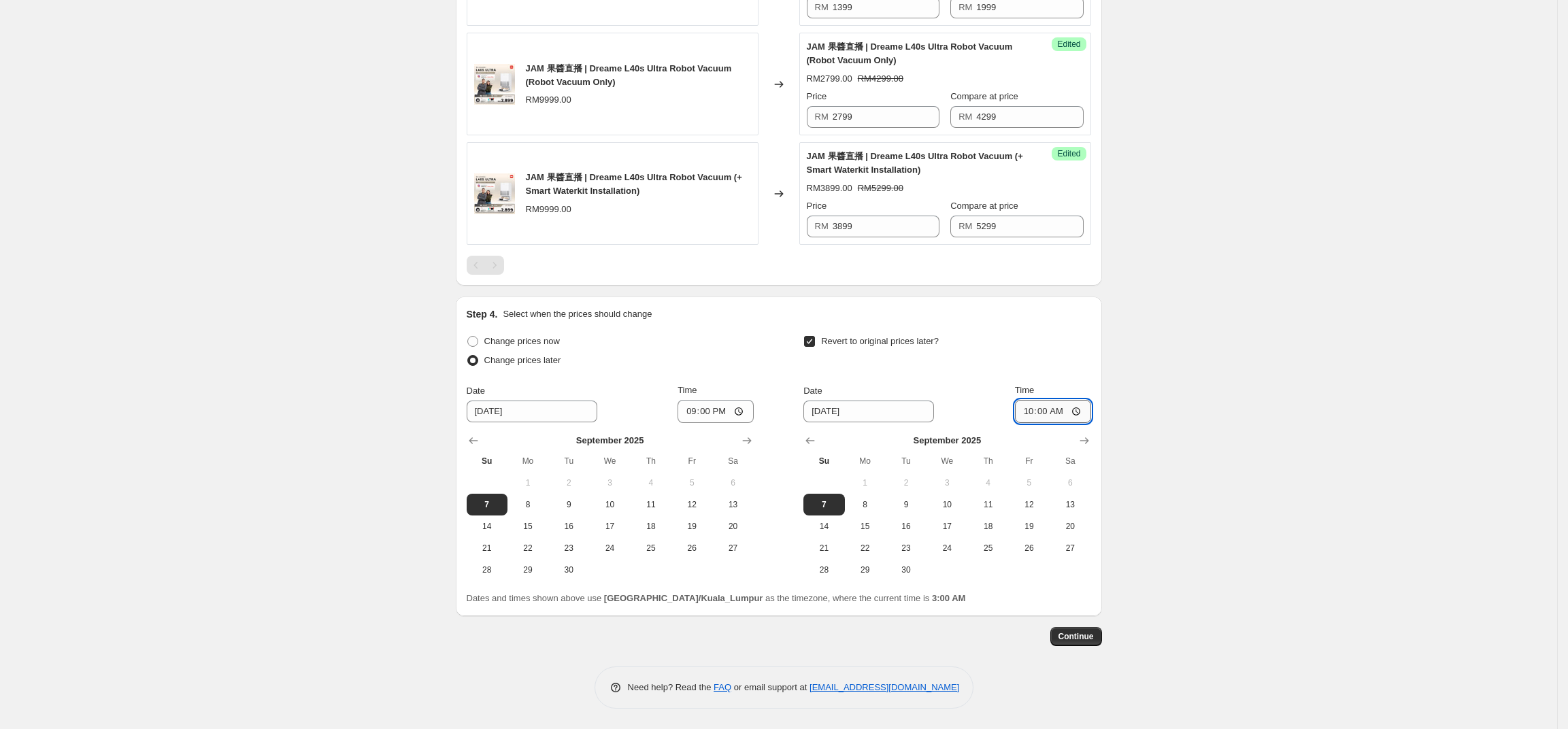
click at [1067, 408] on input "10:00" at bounding box center [1053, 411] width 76 height 23
type input "22:00"
drag, startPoint x: 1171, startPoint y: 434, endPoint x: 1164, endPoint y: 432, distance: 7.3
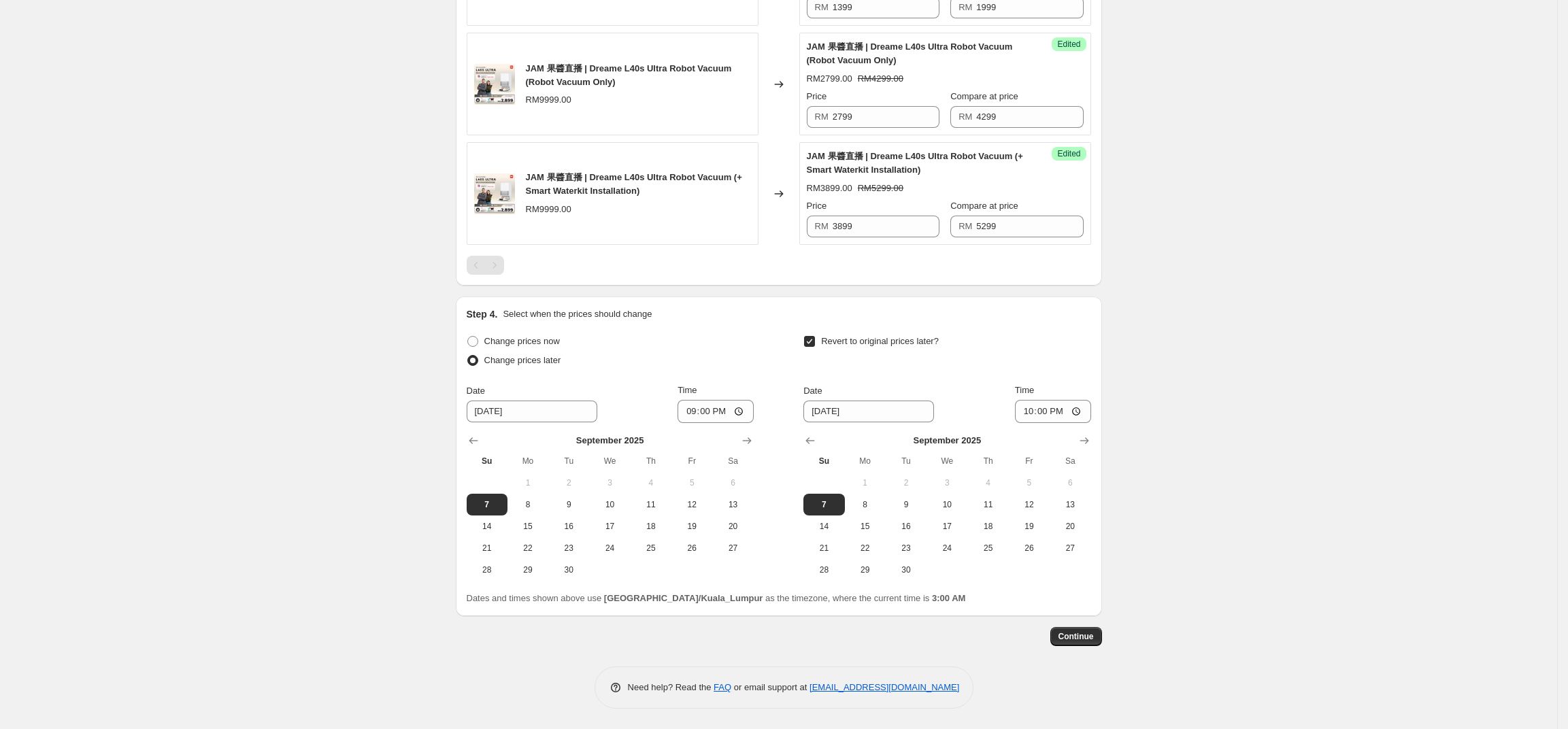
click at [861, 332] on label "Revert to original prices later?" at bounding box center [871, 341] width 136 height 19
click at [815, 336] on input "Revert to original prices later?" at bounding box center [810, 341] width 11 height 11
checkbox input "false"
click at [1099, 639] on button "Continue" at bounding box center [1076, 637] width 52 height 19
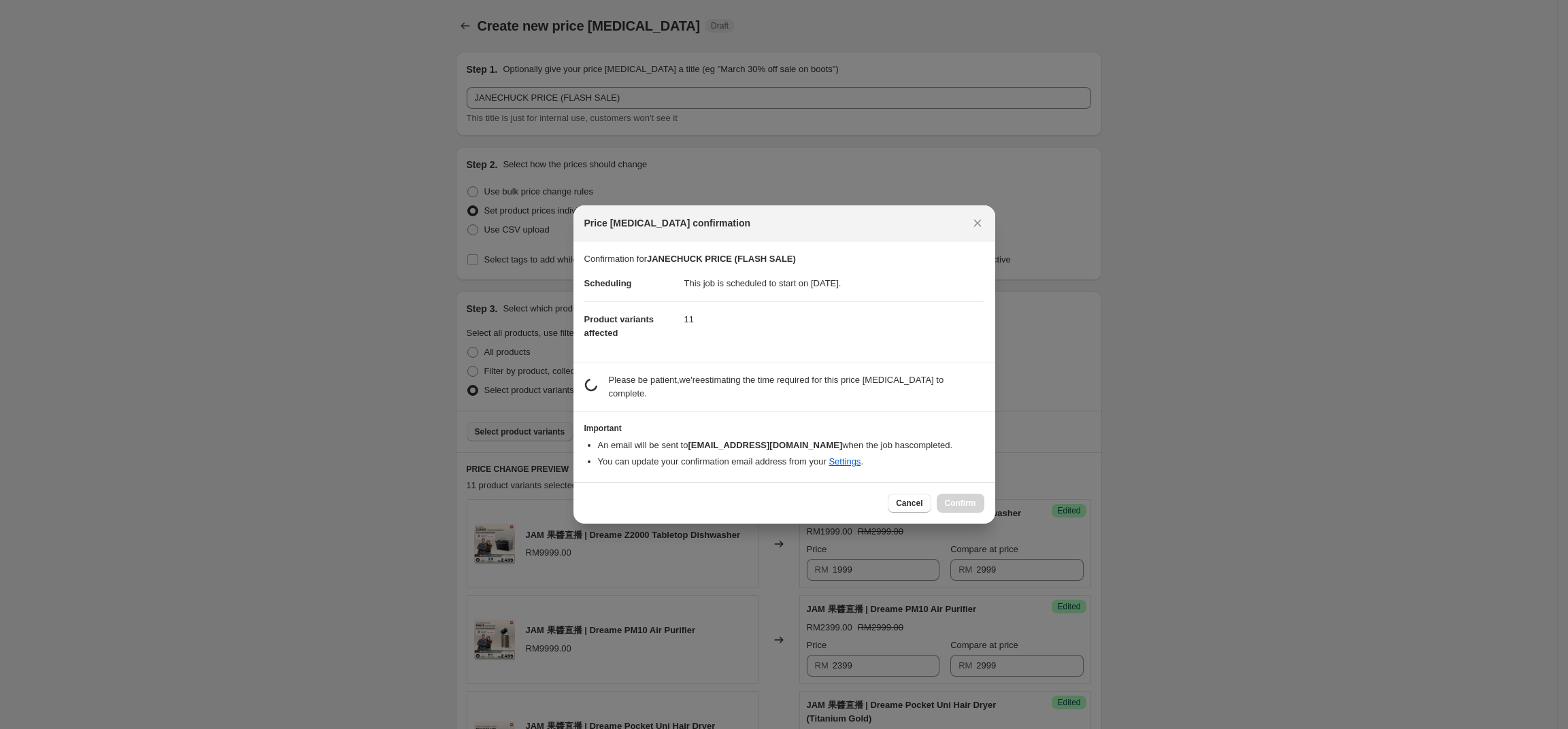
scroll to position [0, 0]
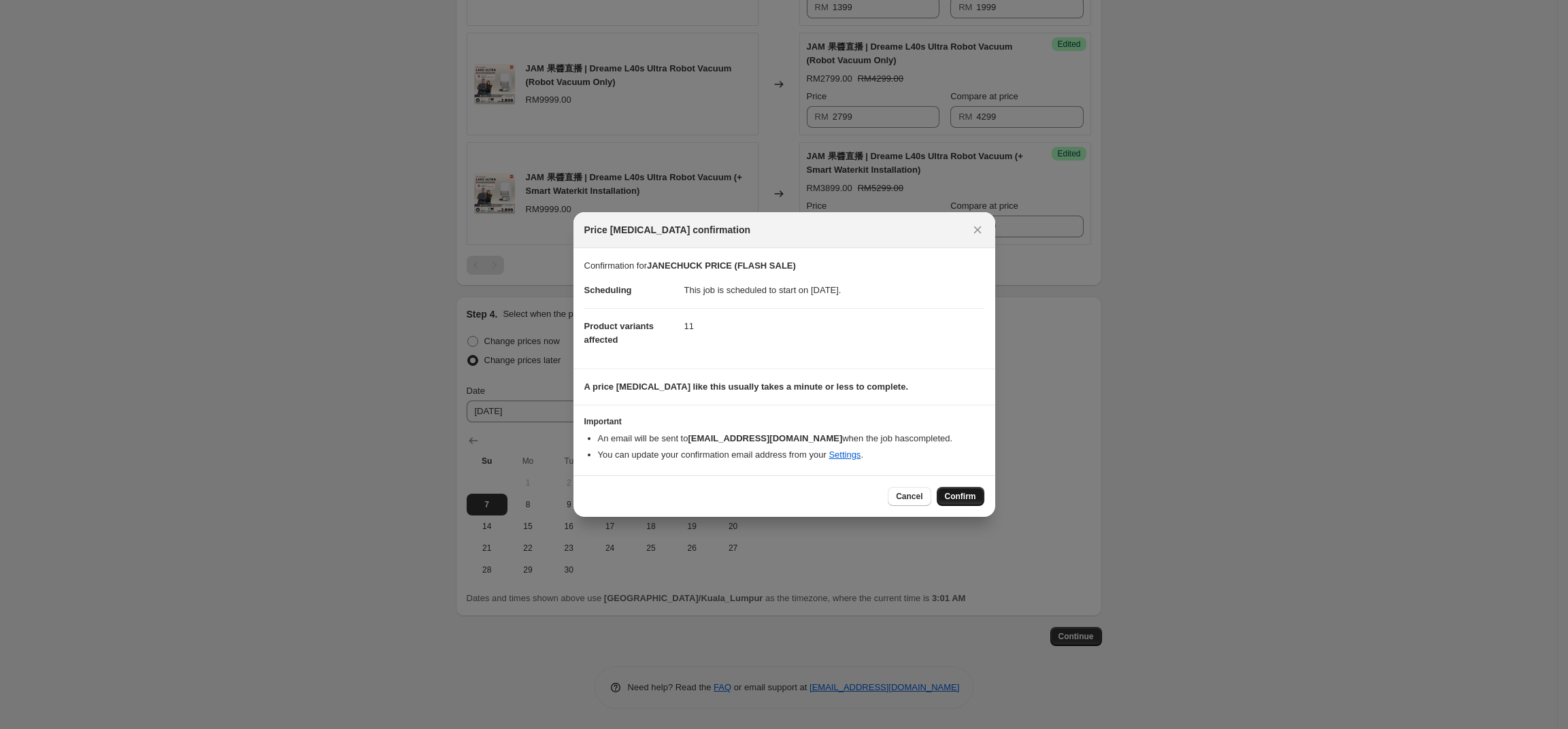
click at [961, 491] on span "Confirm" at bounding box center [961, 496] width 31 height 11
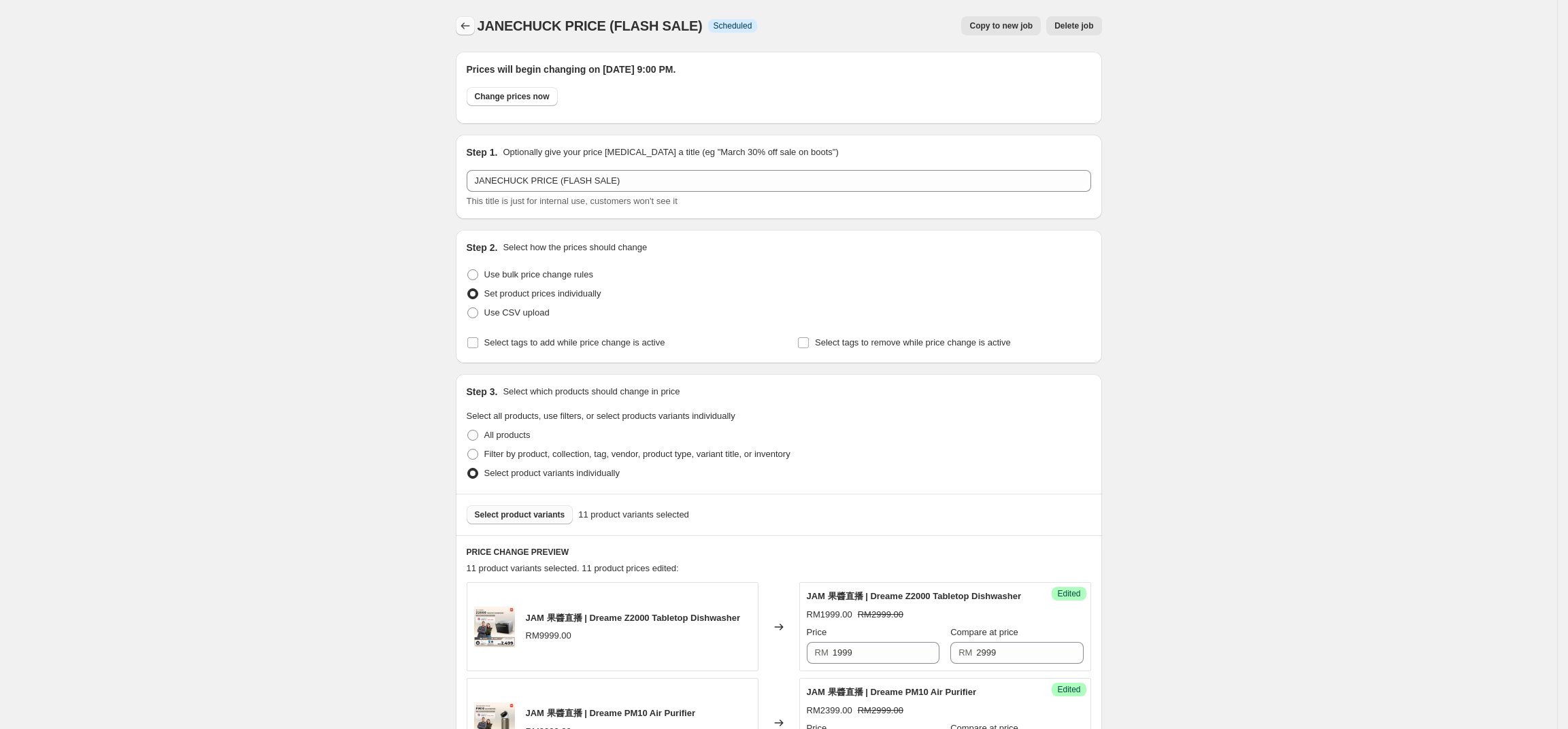
click at [472, 21] on icon "Price change jobs" at bounding box center [466, 26] width 14 height 14
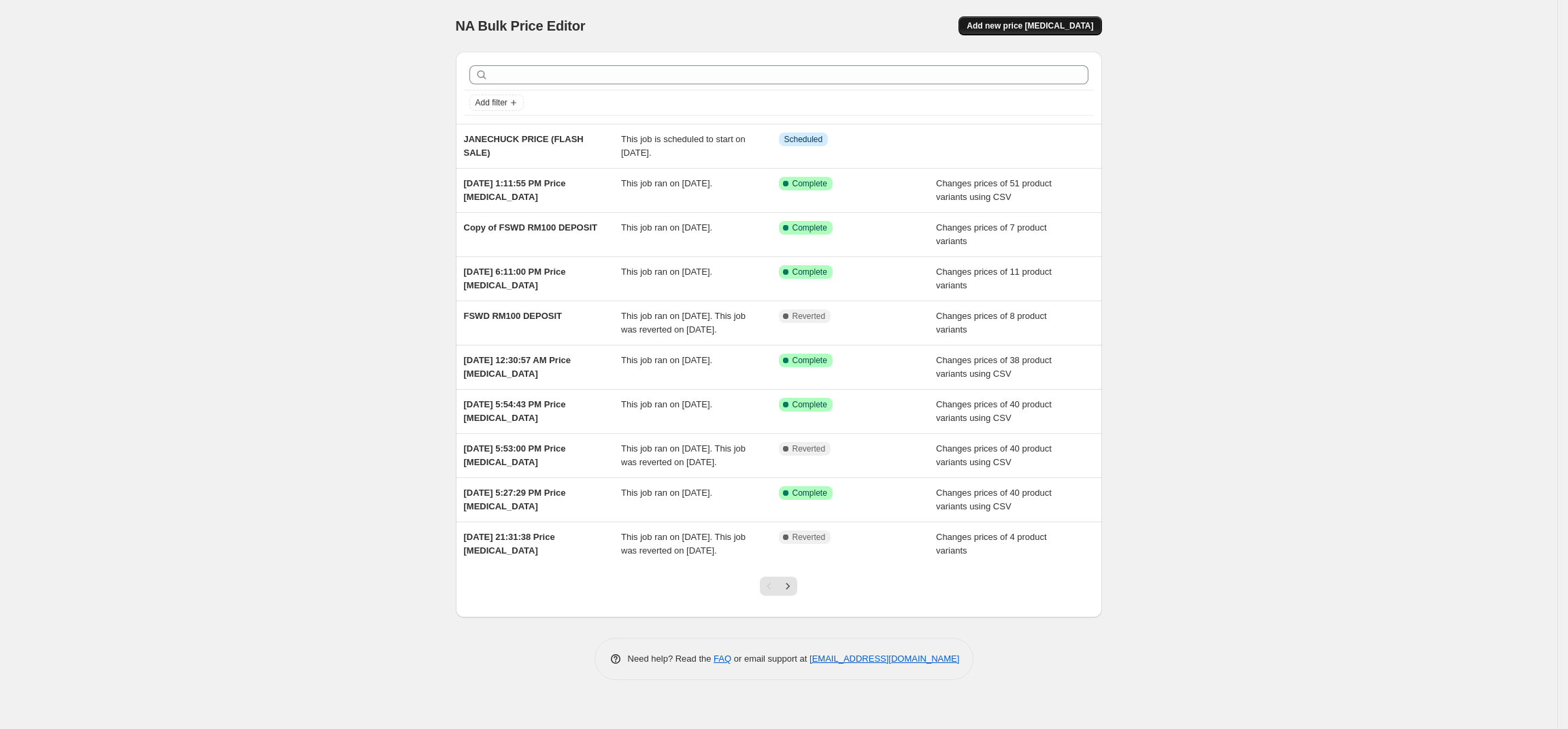
click at [1036, 30] on span "Add new price change job" at bounding box center [1030, 25] width 127 height 11
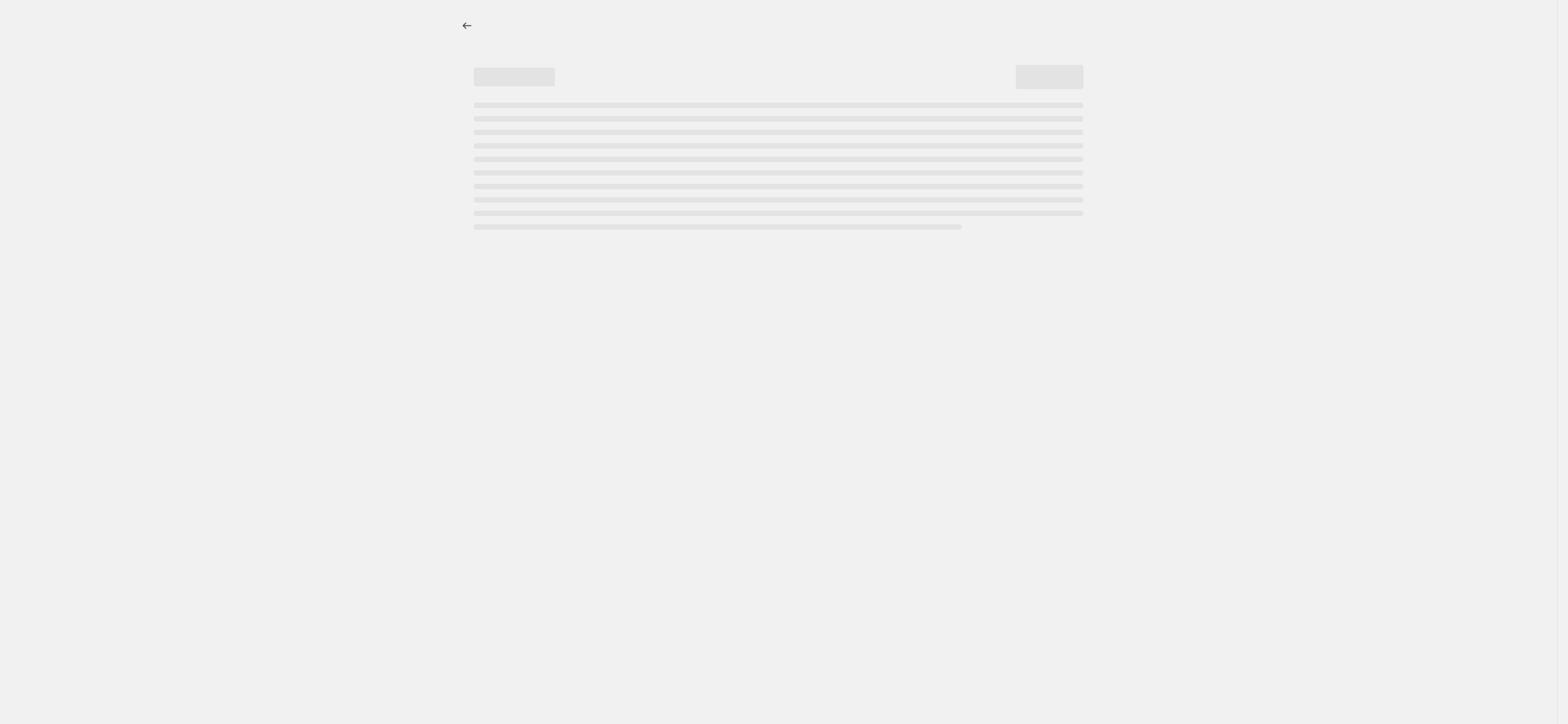
select select "percentage"
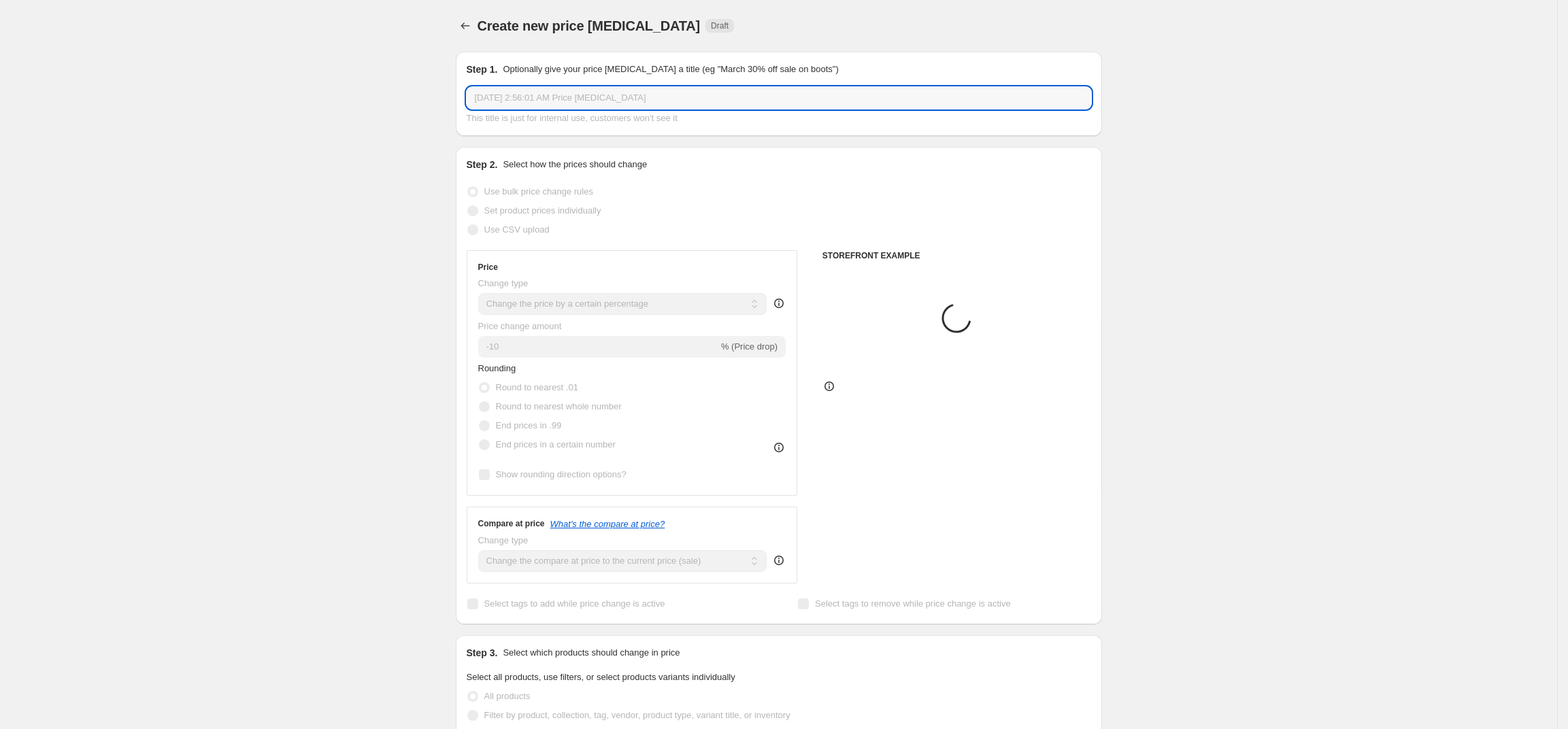
click at [613, 93] on input "Sep 7, 2025, 2:56:01 AM Price change job" at bounding box center [778, 97] width 625 height 22
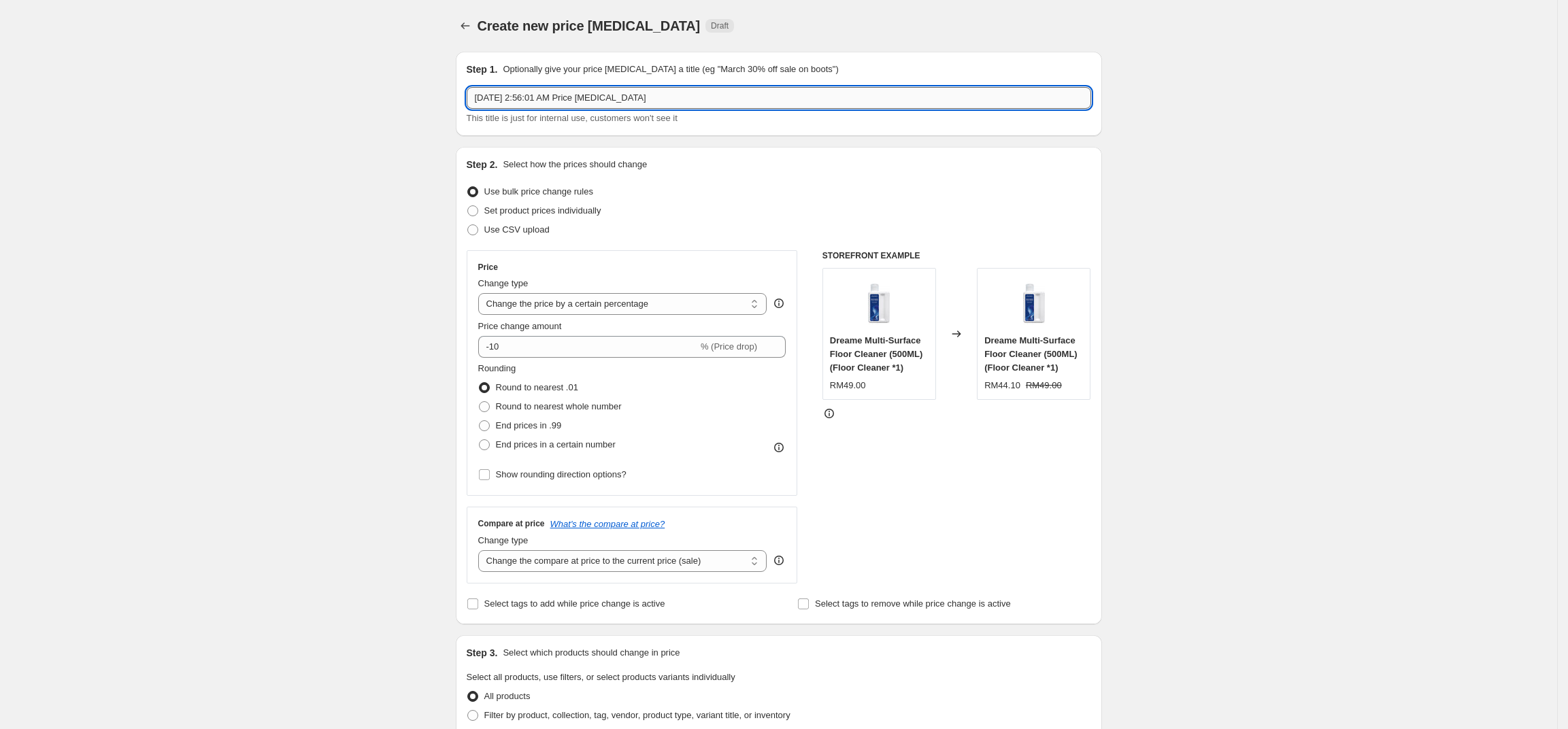
click at [613, 97] on input "Sep 7, 2025, 2:56:01 AM Price change job" at bounding box center [778, 97] width 625 height 22
type input "FSWD 2.0 PRICE EDIT"
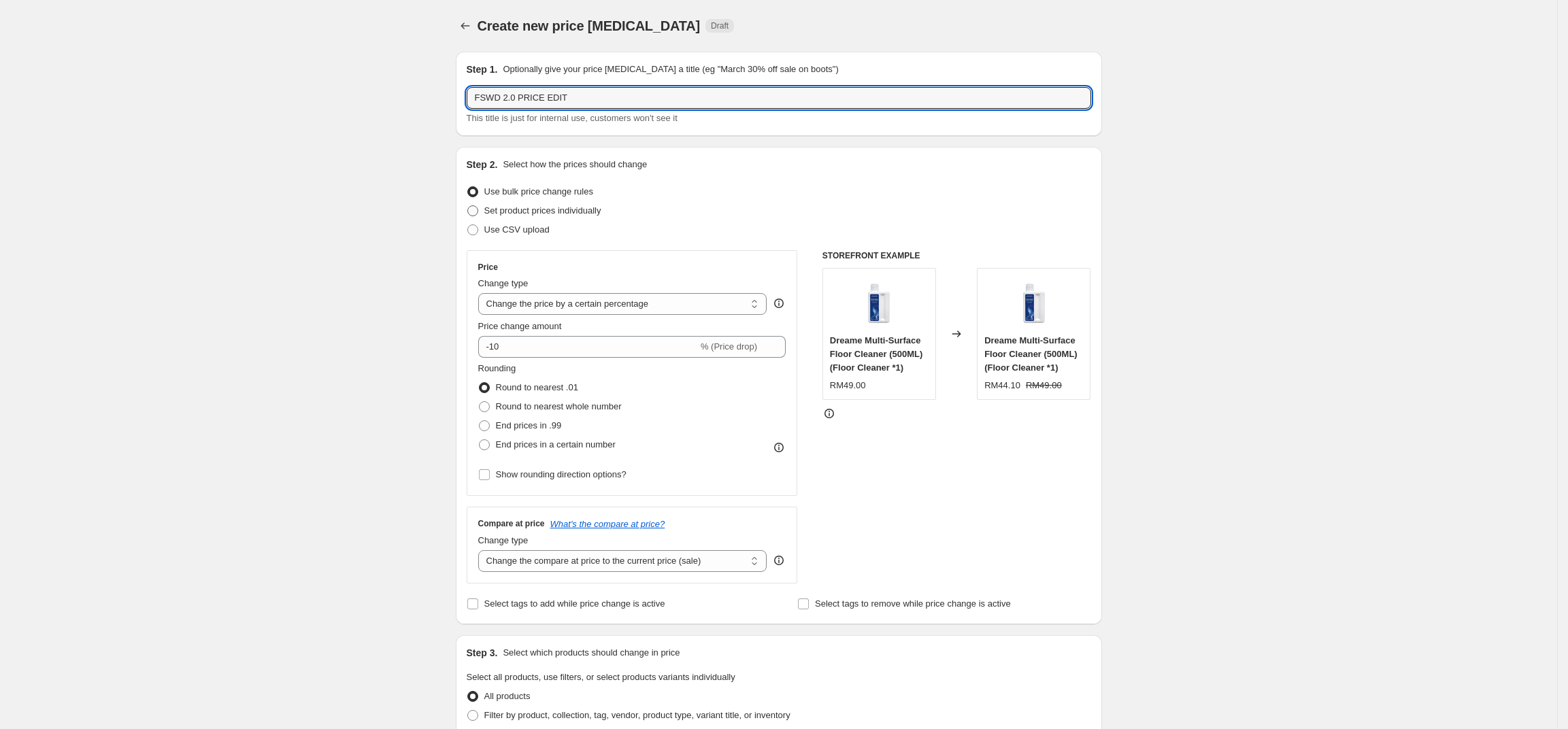
click at [546, 204] on span "Set product prices individually" at bounding box center [543, 211] width 117 height 14
click at [468, 205] on input "Set product prices individually" at bounding box center [467, 205] width 1 height 1
radio input "true"
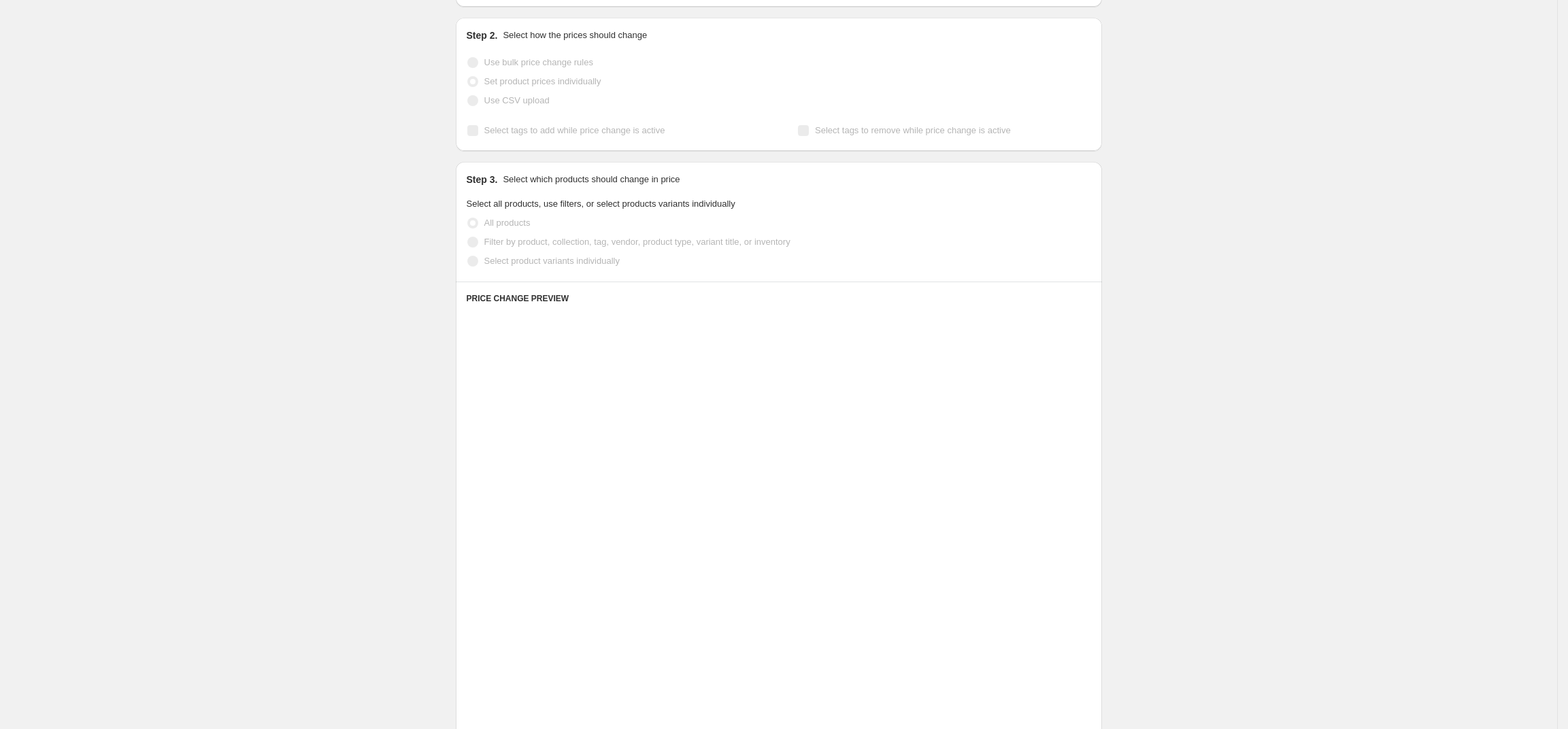
scroll to position [133, 0]
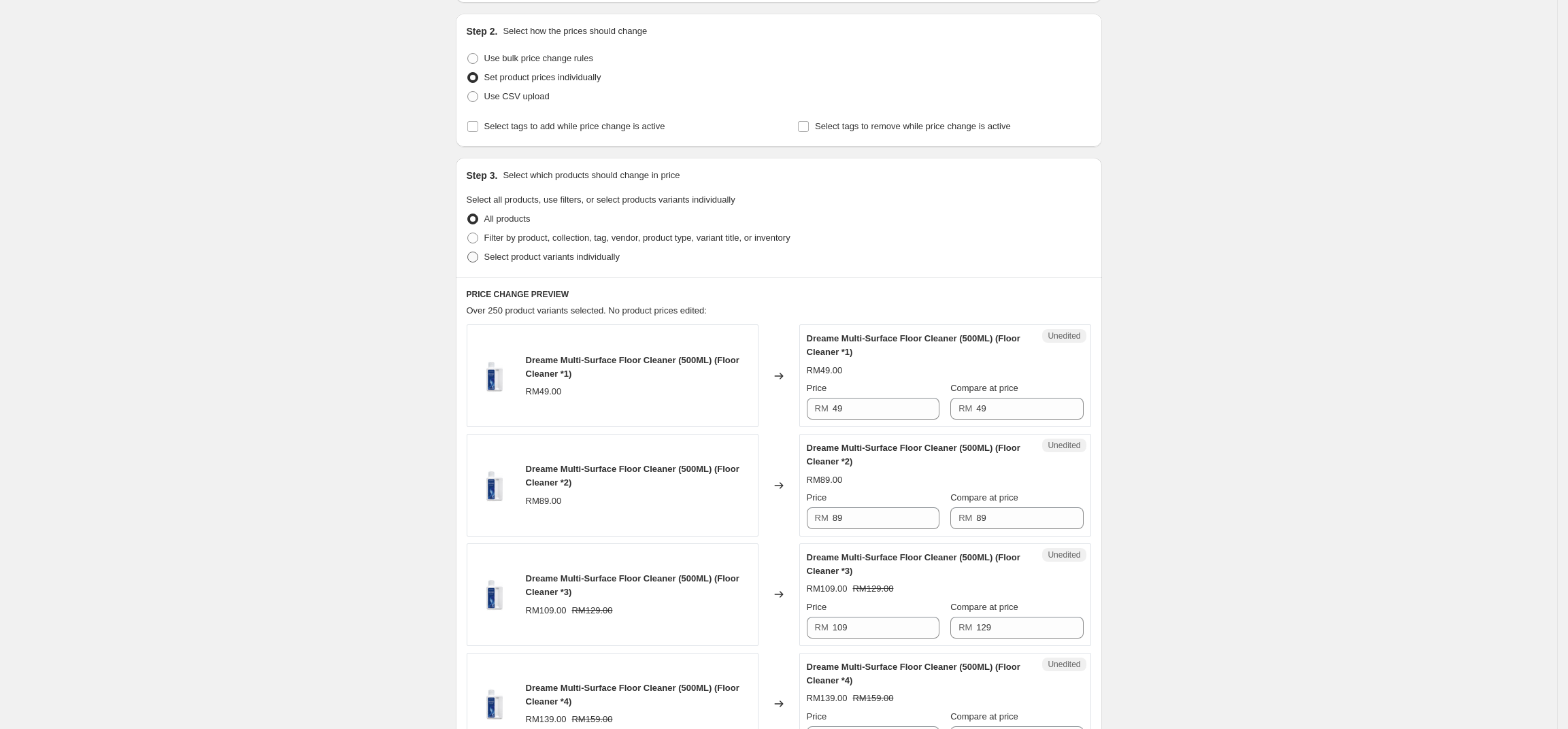
click at [539, 250] on span "Select product variants individually" at bounding box center [552, 257] width 136 height 14
click at [468, 252] on input "Select product variants individually" at bounding box center [467, 252] width 1 height 1
radio input "true"
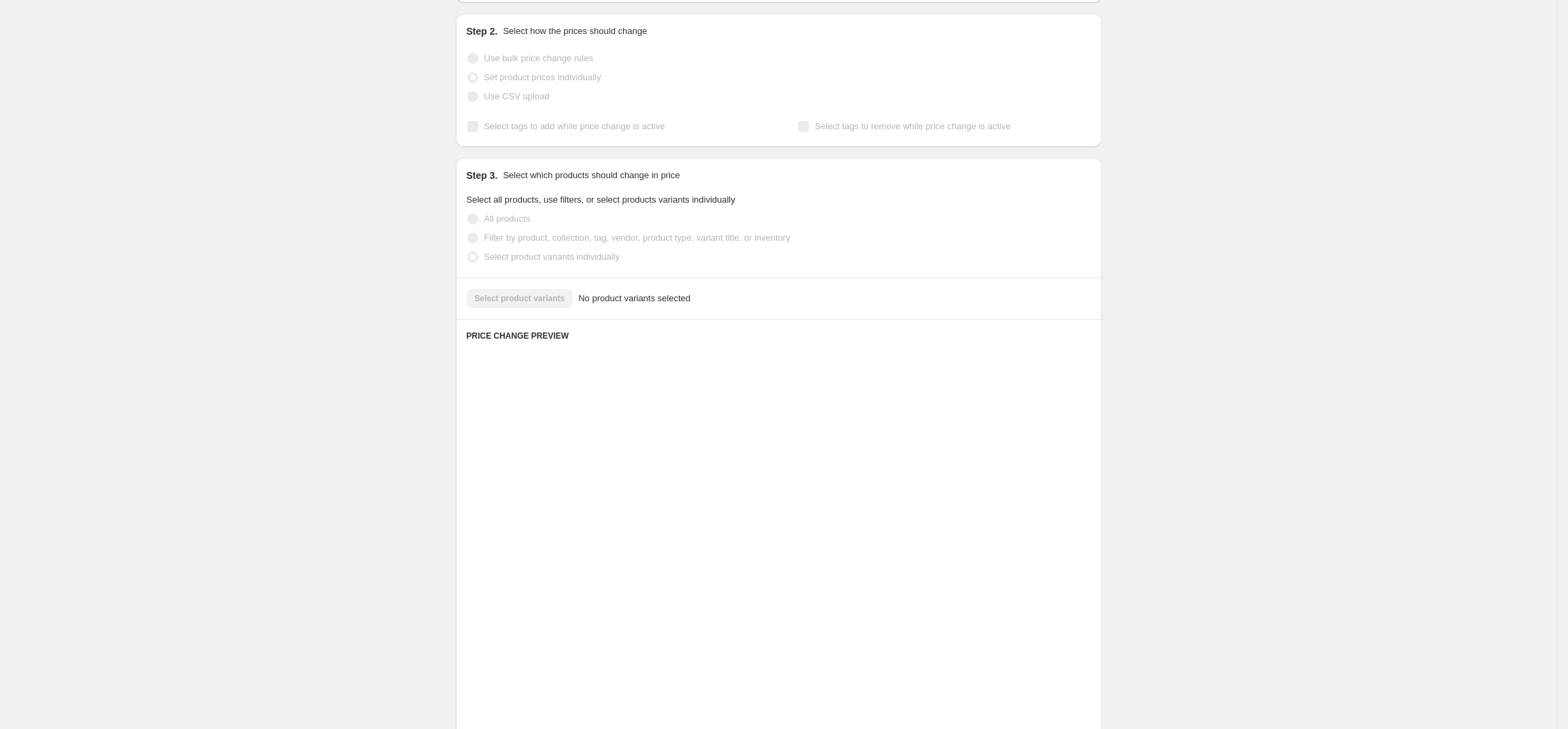
scroll to position [0, 0]
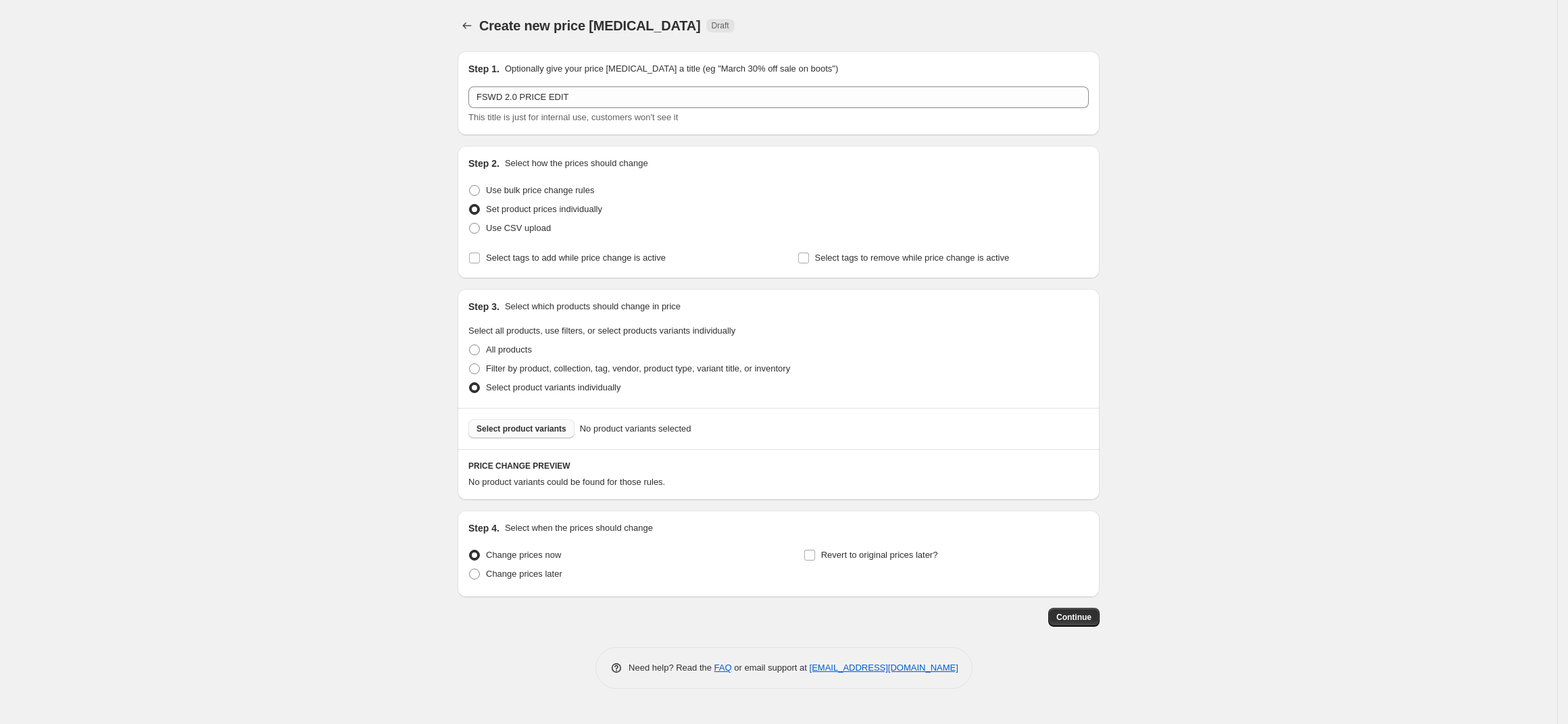
click at [515, 425] on span "Select product variants" at bounding box center [521, 429] width 90 height 11
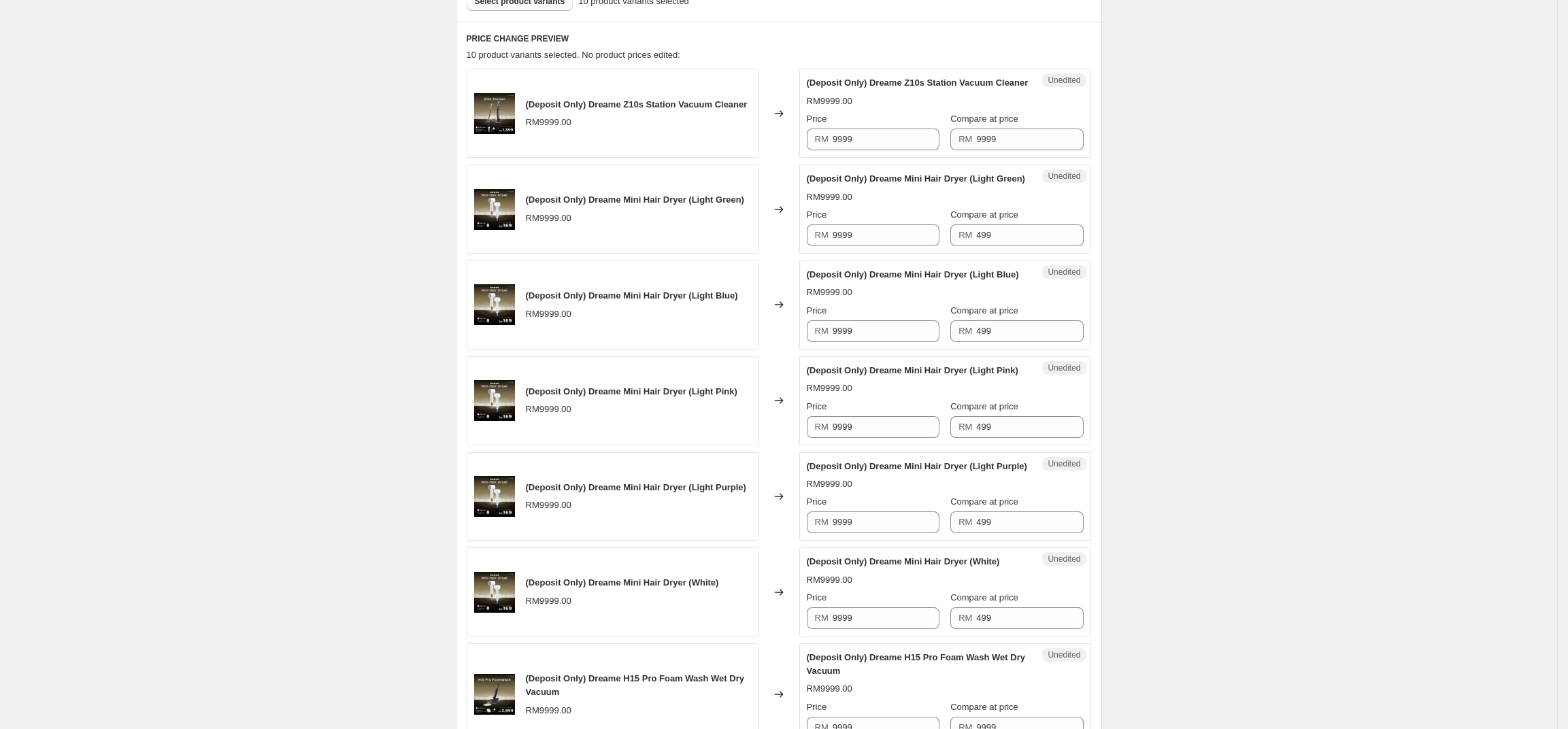
scroll to position [297, 0]
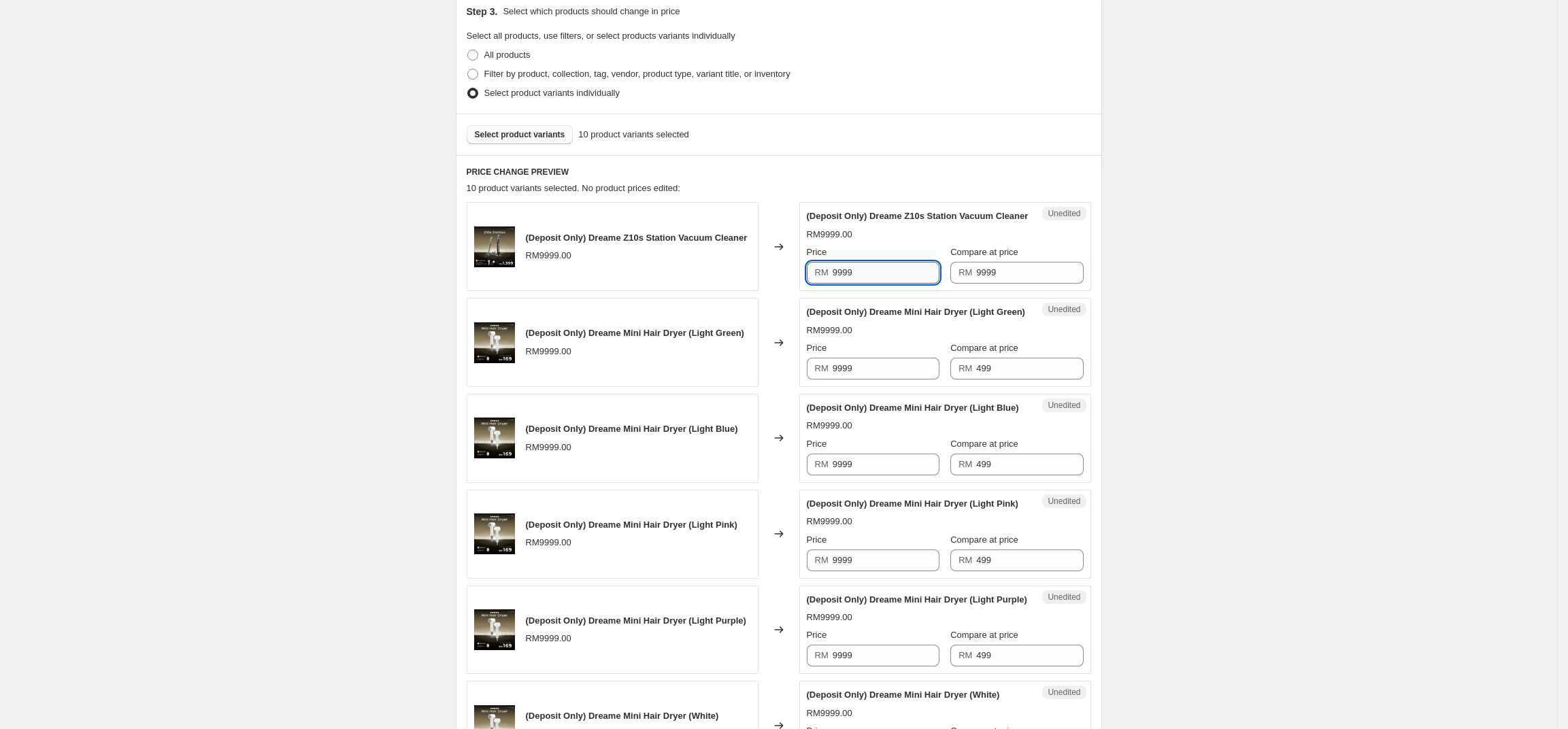
click at [900, 282] on input "9999" at bounding box center [885, 272] width 107 height 22
type input "100"
click at [1015, 284] on input "9999" at bounding box center [1029, 272] width 107 height 22
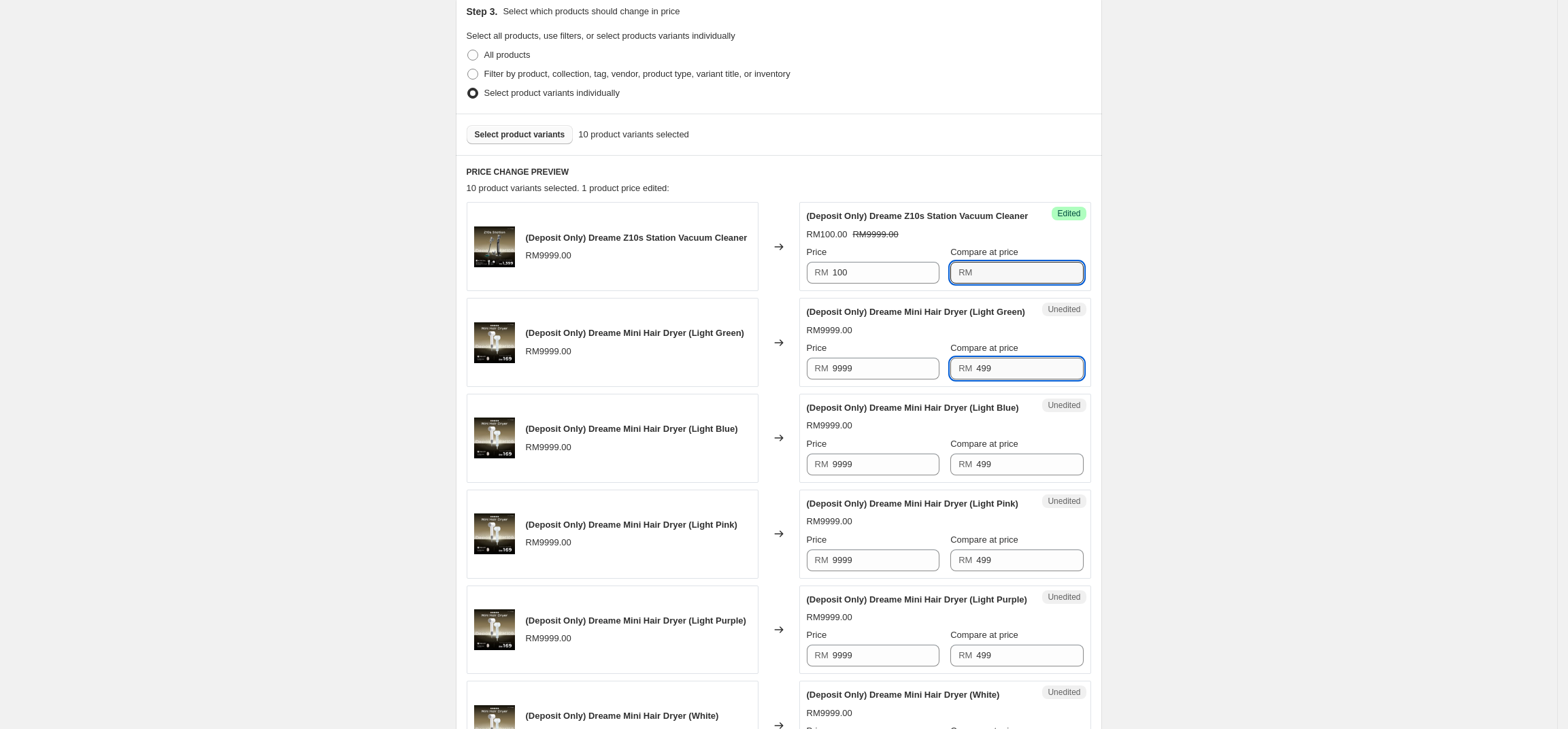
click at [1010, 380] on input "499" at bounding box center [1029, 368] width 107 height 22
click at [1036, 475] on input "499" at bounding box center [1029, 464] width 107 height 22
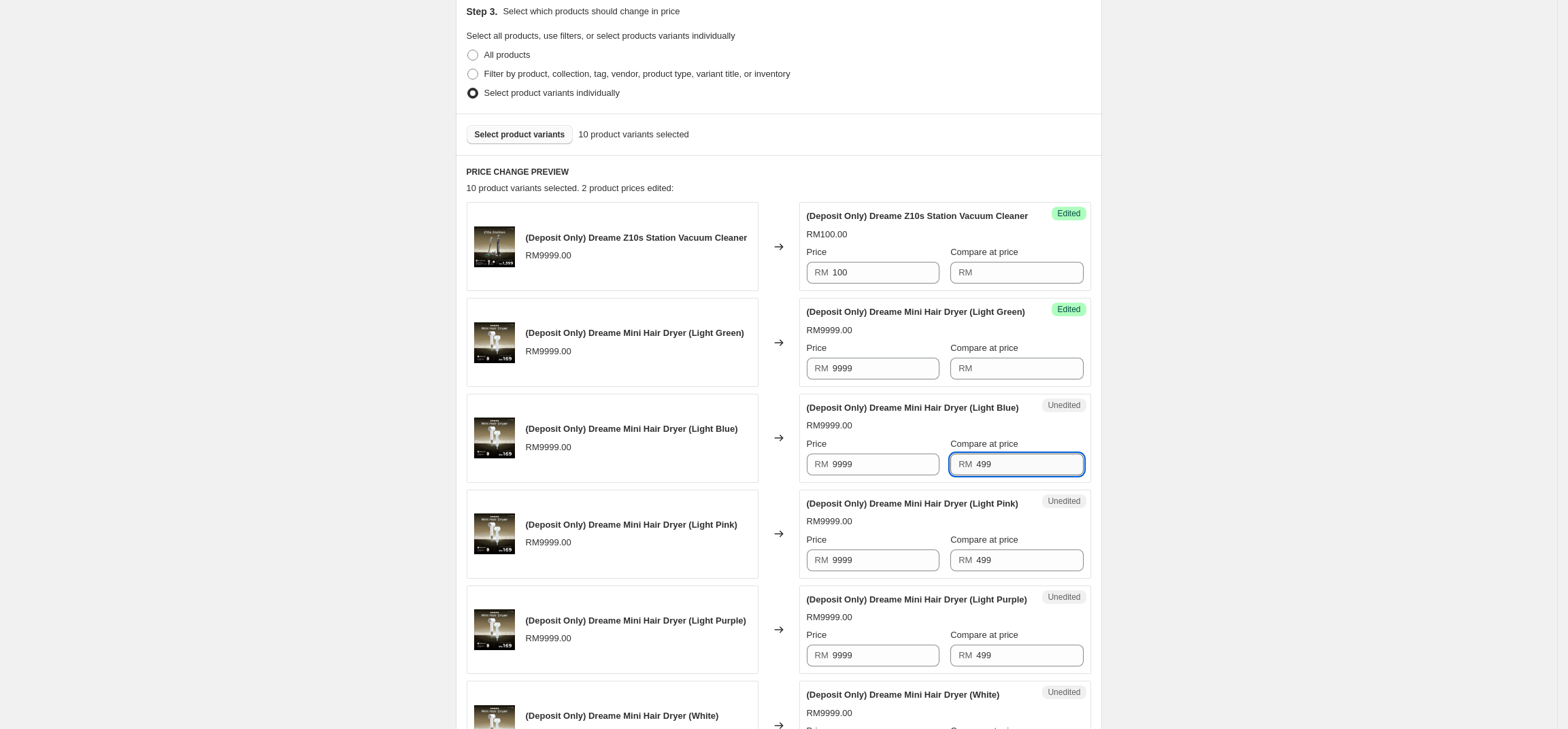
click at [1036, 475] on input "499" at bounding box center [1029, 464] width 107 height 22
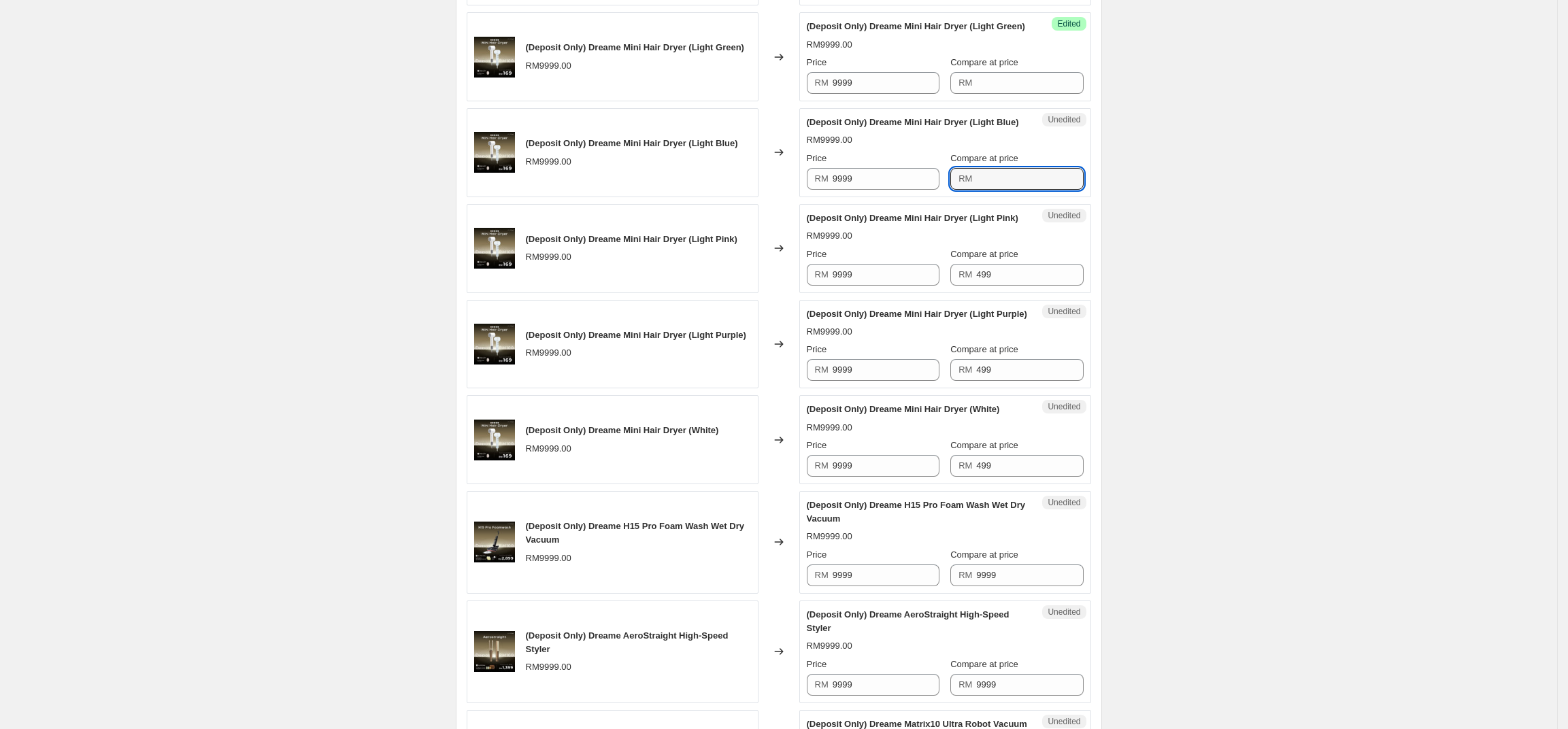
scroll to position [584, 0]
click at [1021, 285] on input "499" at bounding box center [1029, 274] width 107 height 22
click at [1025, 381] on input "499" at bounding box center [1029, 369] width 107 height 22
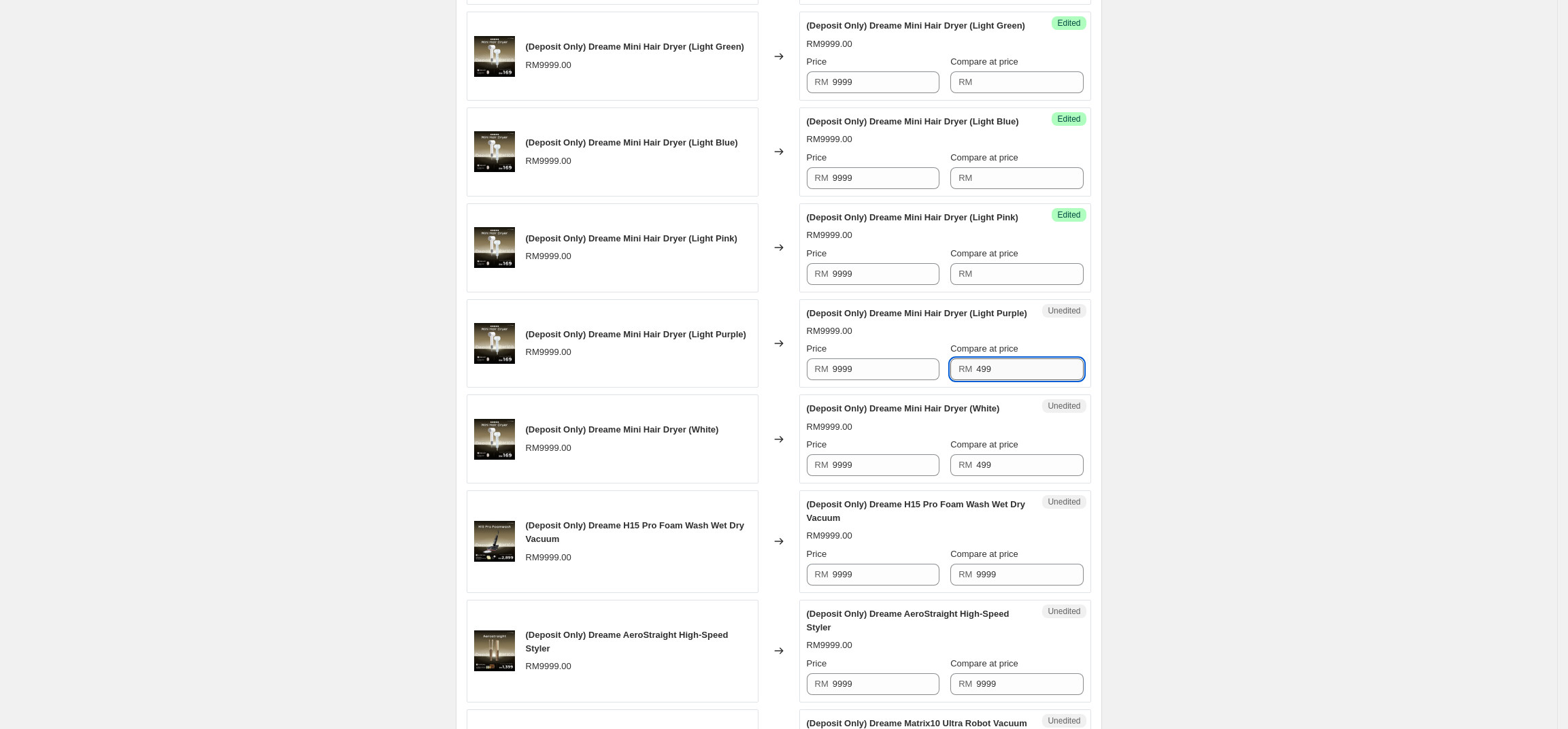
click at [1025, 381] on input "499" at bounding box center [1029, 369] width 107 height 22
click at [1043, 476] on input "499" at bounding box center [1029, 465] width 107 height 22
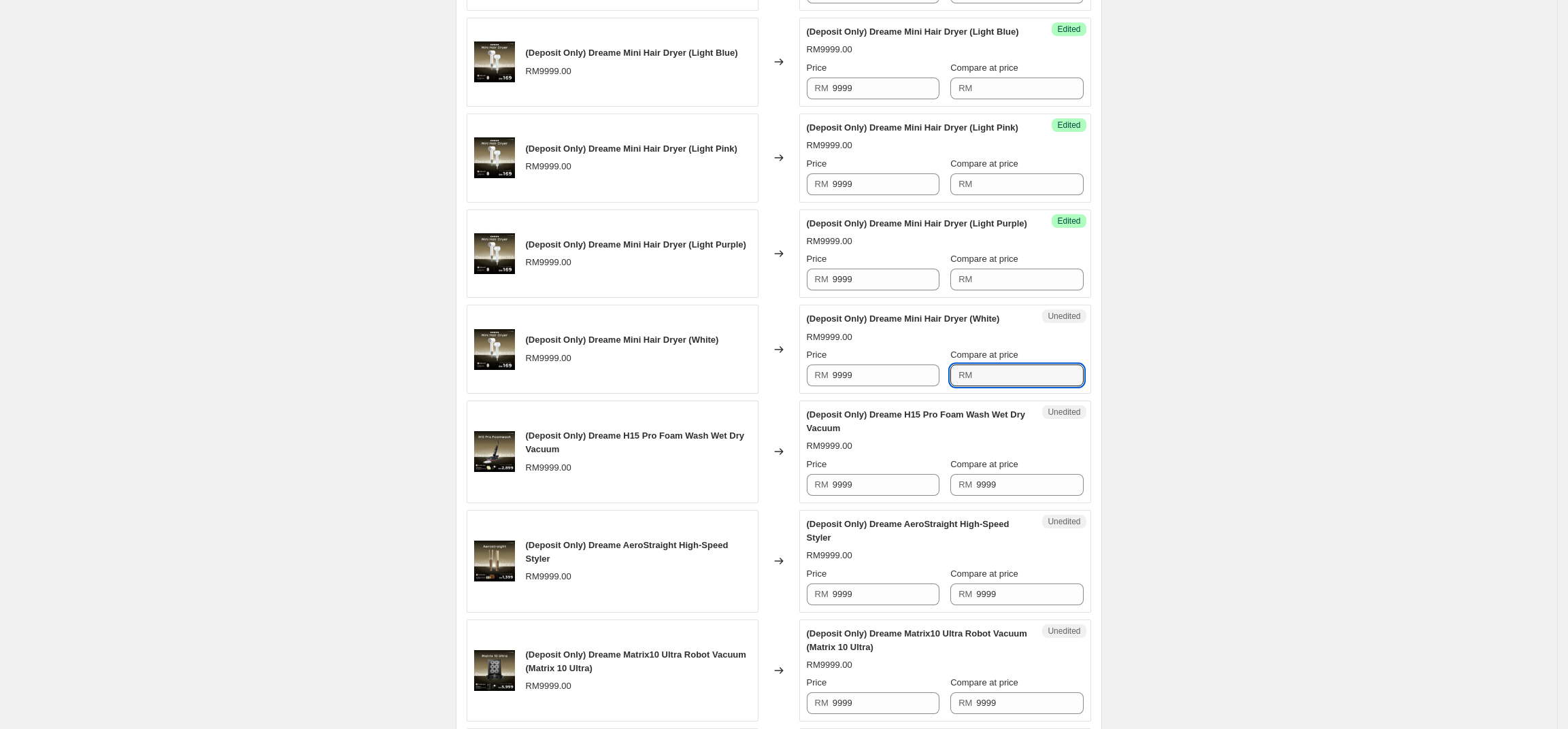
scroll to position [871, 0]
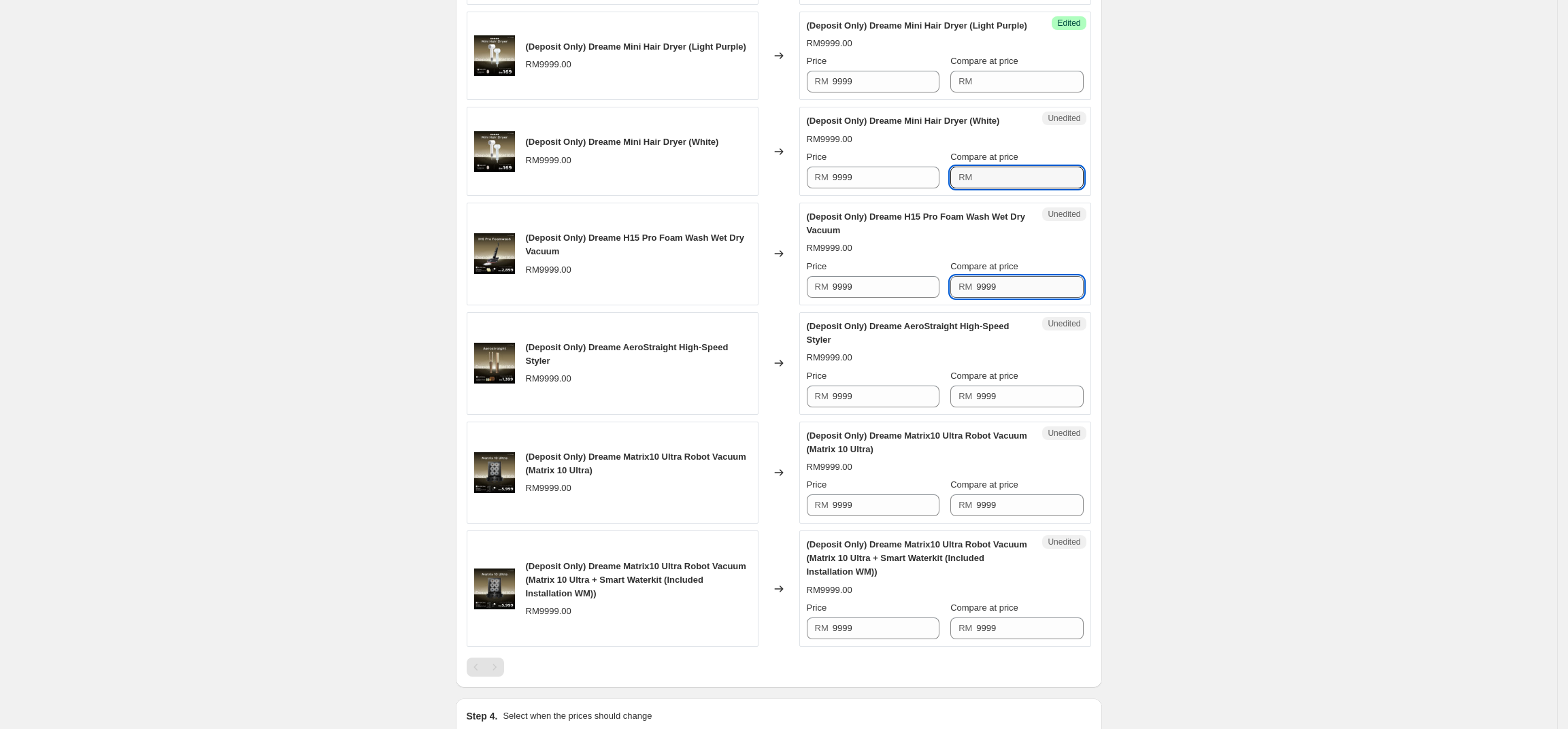
click at [1027, 298] on input "9999" at bounding box center [1029, 287] width 107 height 22
click at [1026, 408] on input "9999" at bounding box center [1029, 396] width 107 height 22
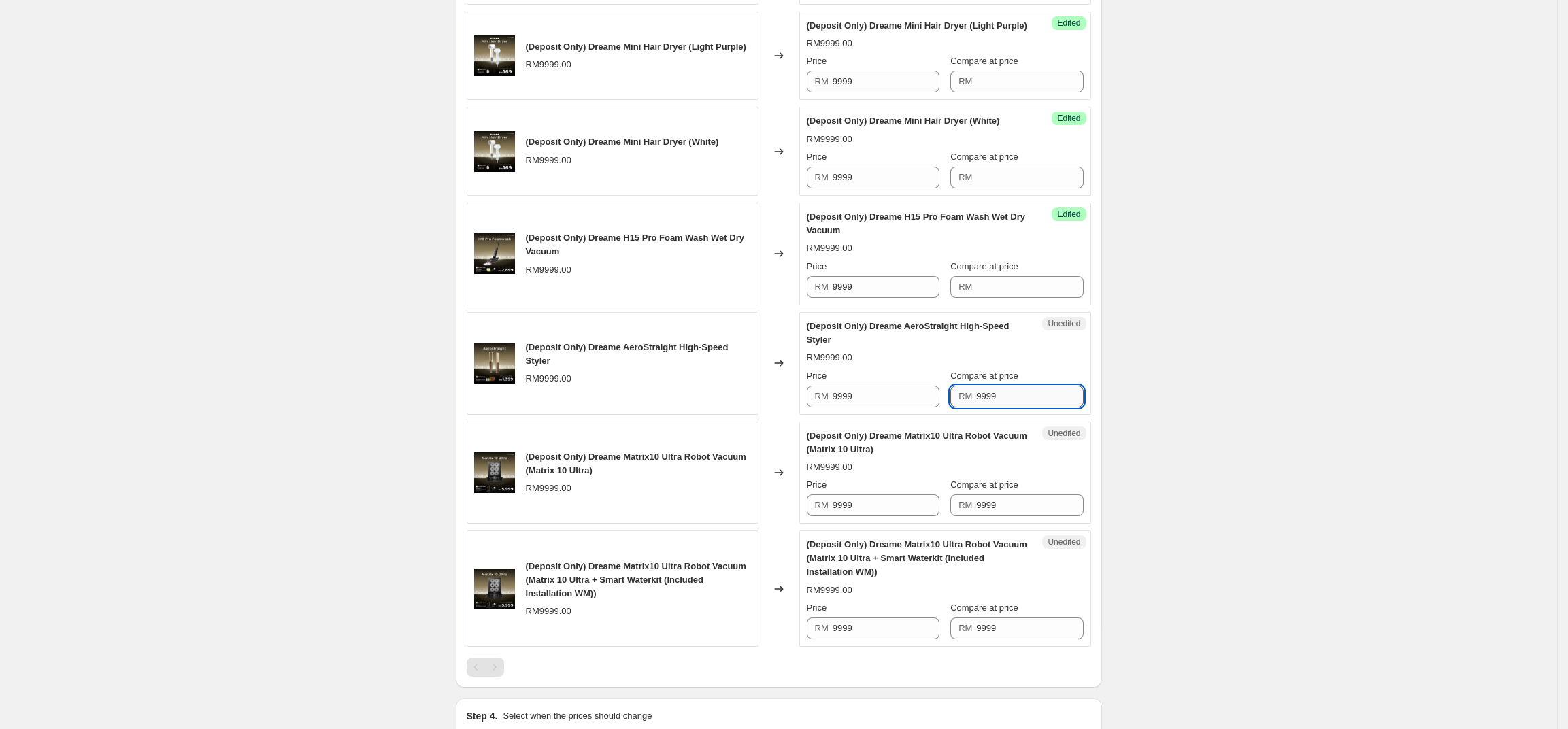
click at [1026, 408] on input "9999" at bounding box center [1029, 396] width 107 height 22
click at [1027, 516] on input "9999" at bounding box center [1029, 505] width 107 height 22
click at [1028, 516] on input "9999" at bounding box center [1029, 505] width 107 height 22
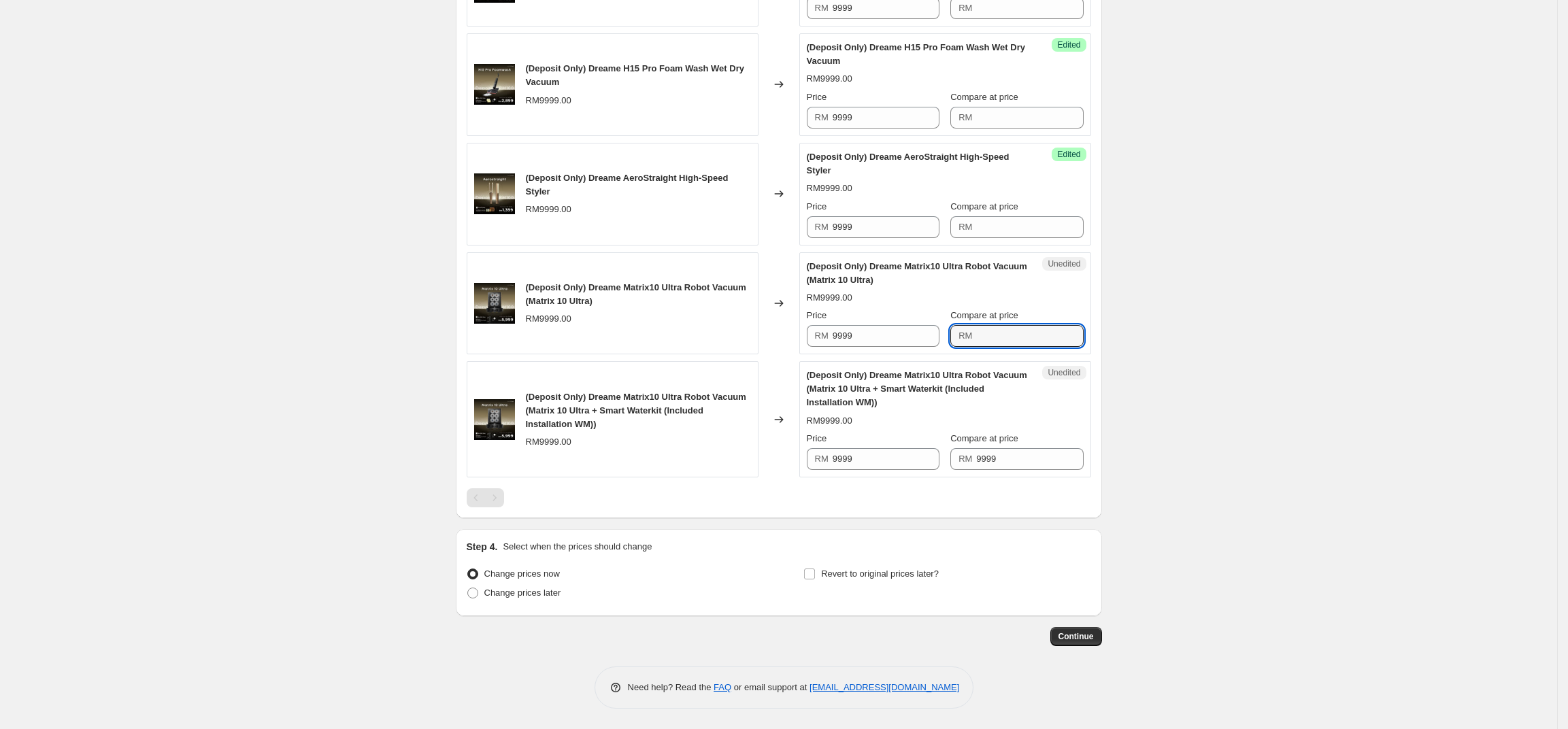
scroll to position [1115, 0]
click at [1035, 467] on input "9999" at bounding box center [1029, 459] width 107 height 22
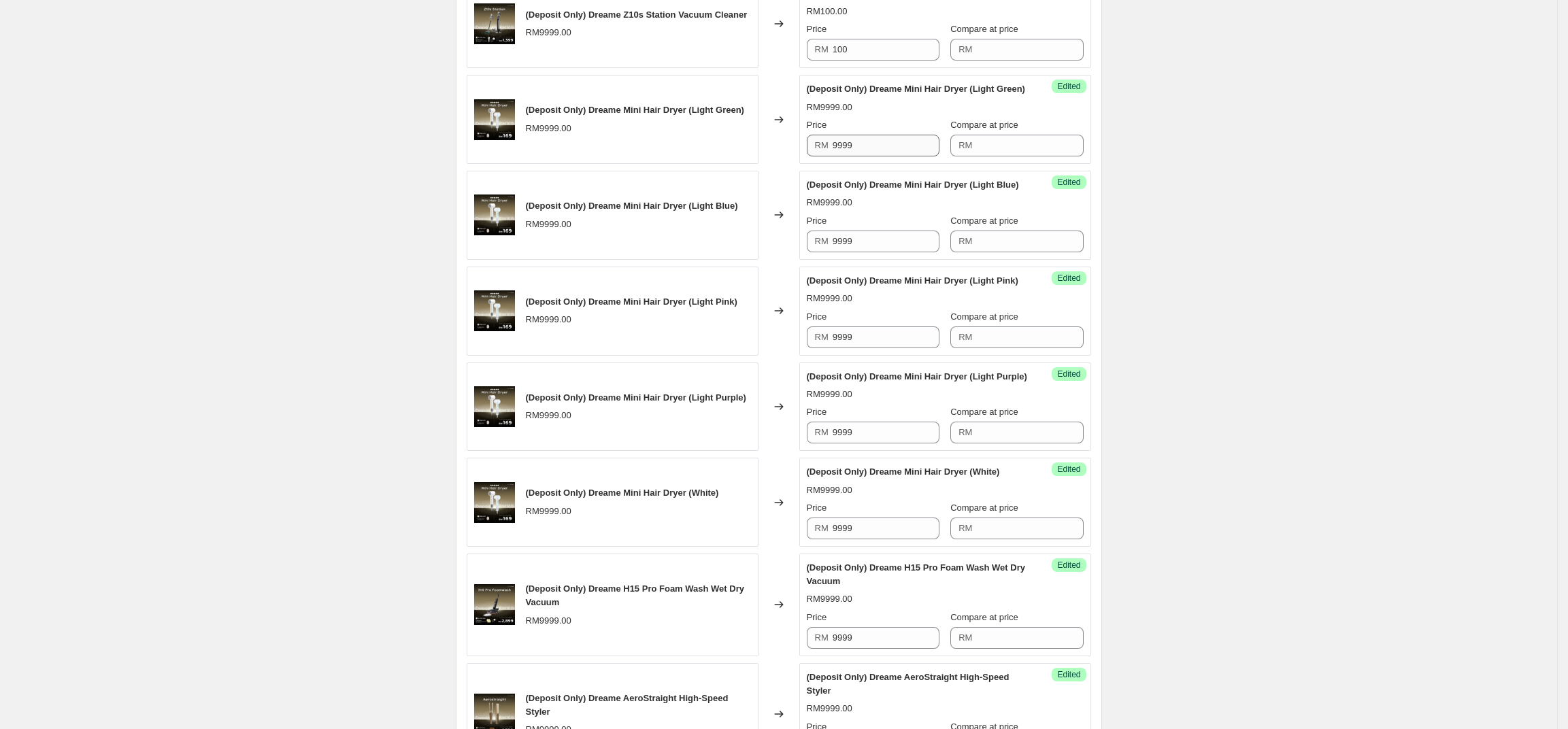
scroll to position [450, 0]
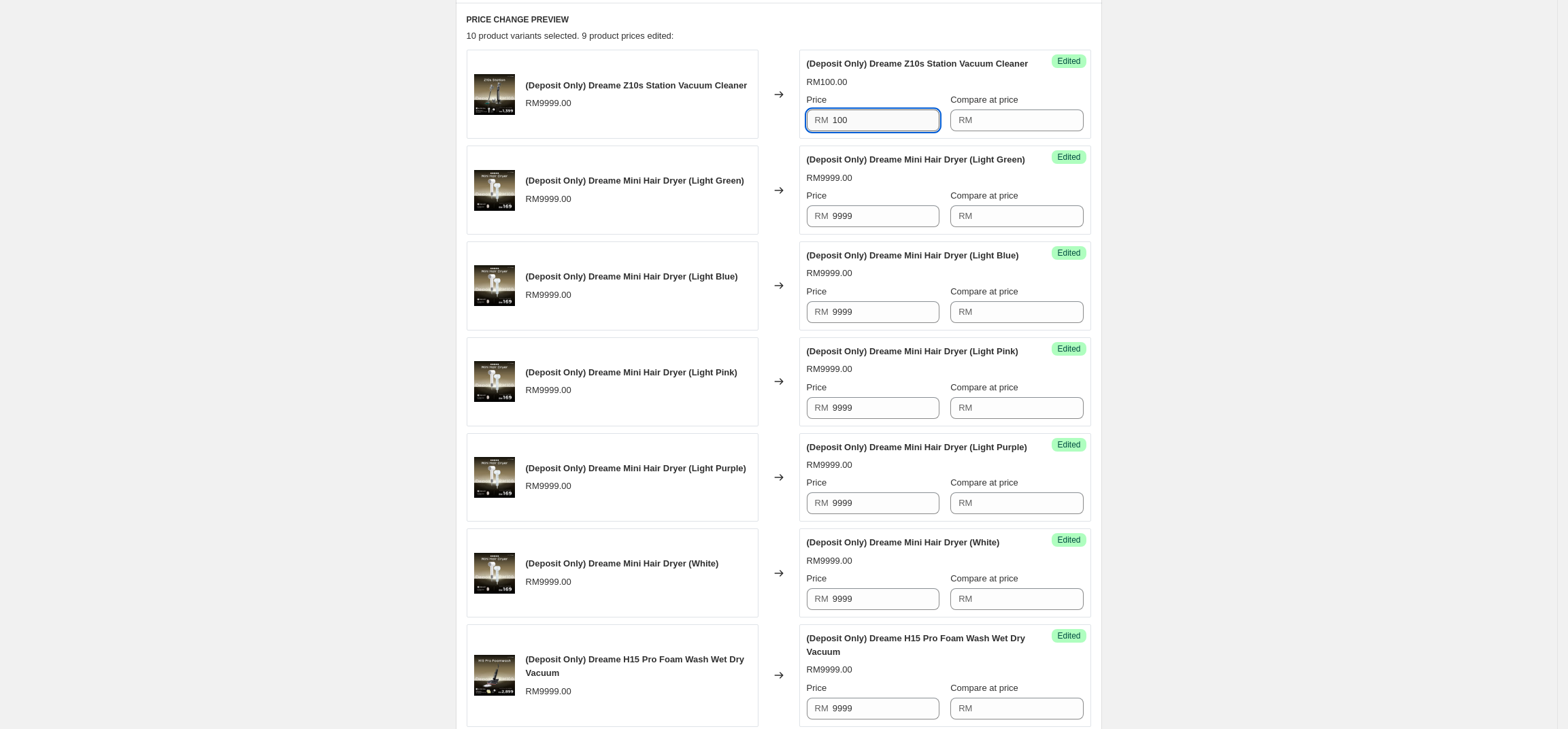
click at [877, 131] on input "100" at bounding box center [885, 120] width 107 height 22
drag, startPoint x: 882, startPoint y: 253, endPoint x: 883, endPoint y: 243, distance: 10.0
click at [882, 228] on input "9999" at bounding box center [885, 215] width 107 height 22
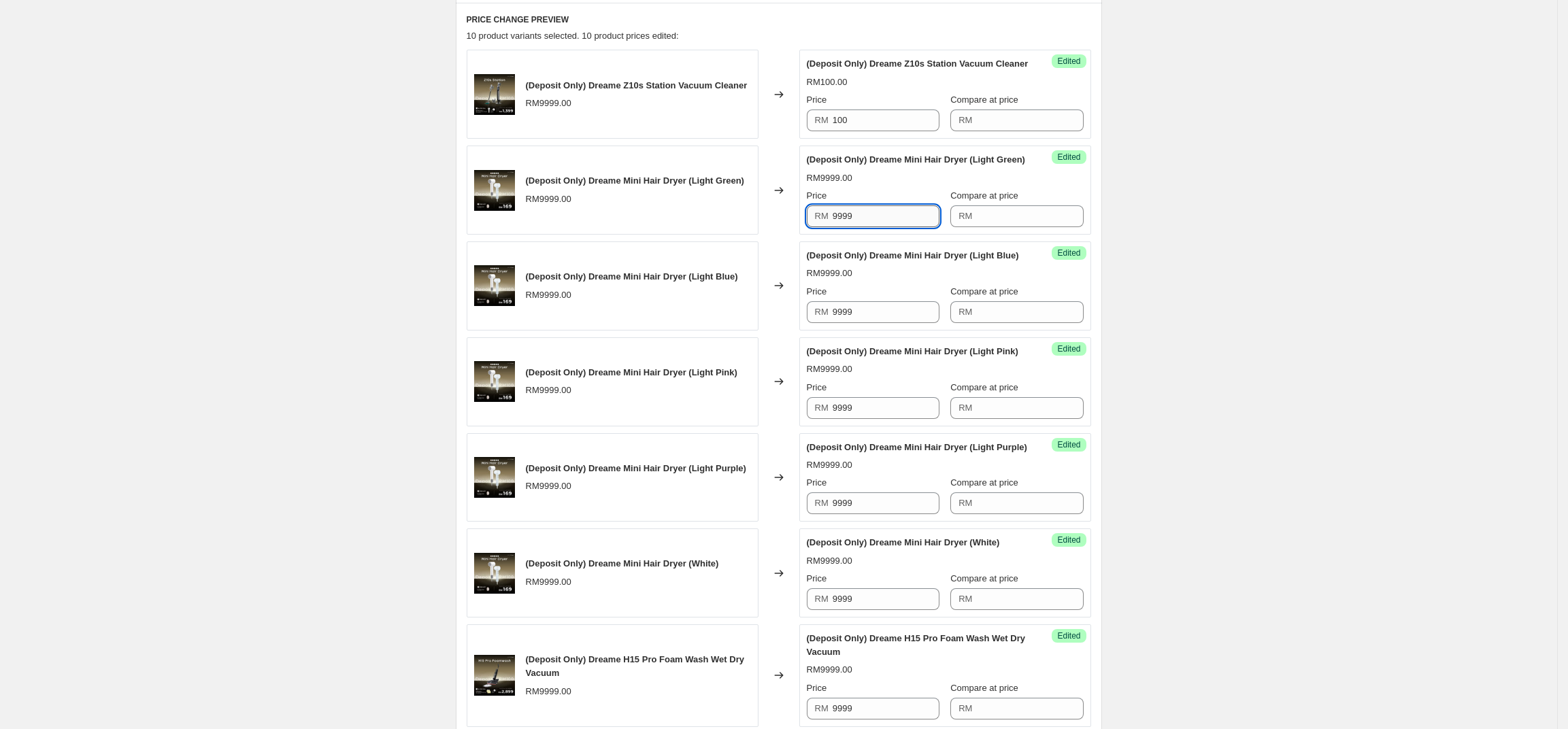
click at [883, 228] on input "9999" at bounding box center [885, 215] width 107 height 22
paste input "100"
type input "100"
click at [890, 323] on input "9999" at bounding box center [885, 312] width 107 height 22
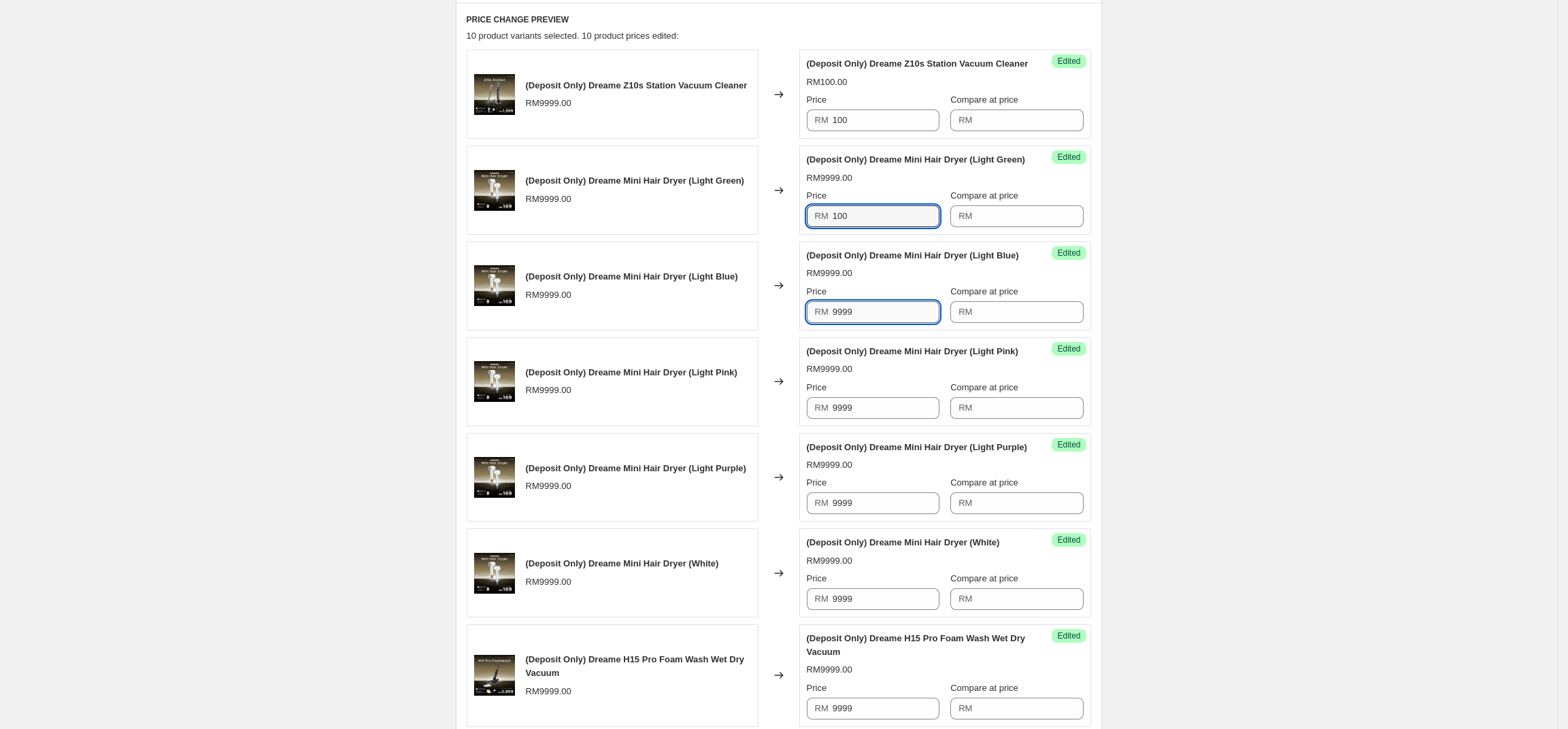
click at [890, 323] on input "9999" at bounding box center [885, 312] width 107 height 22
paste input "100"
type input "100"
click at [891, 427] on div "Success Edited (Deposit Only) Dreame Mini Hair Dryer (Light Pink) RM9999.00 Pri…" at bounding box center [945, 381] width 292 height 89
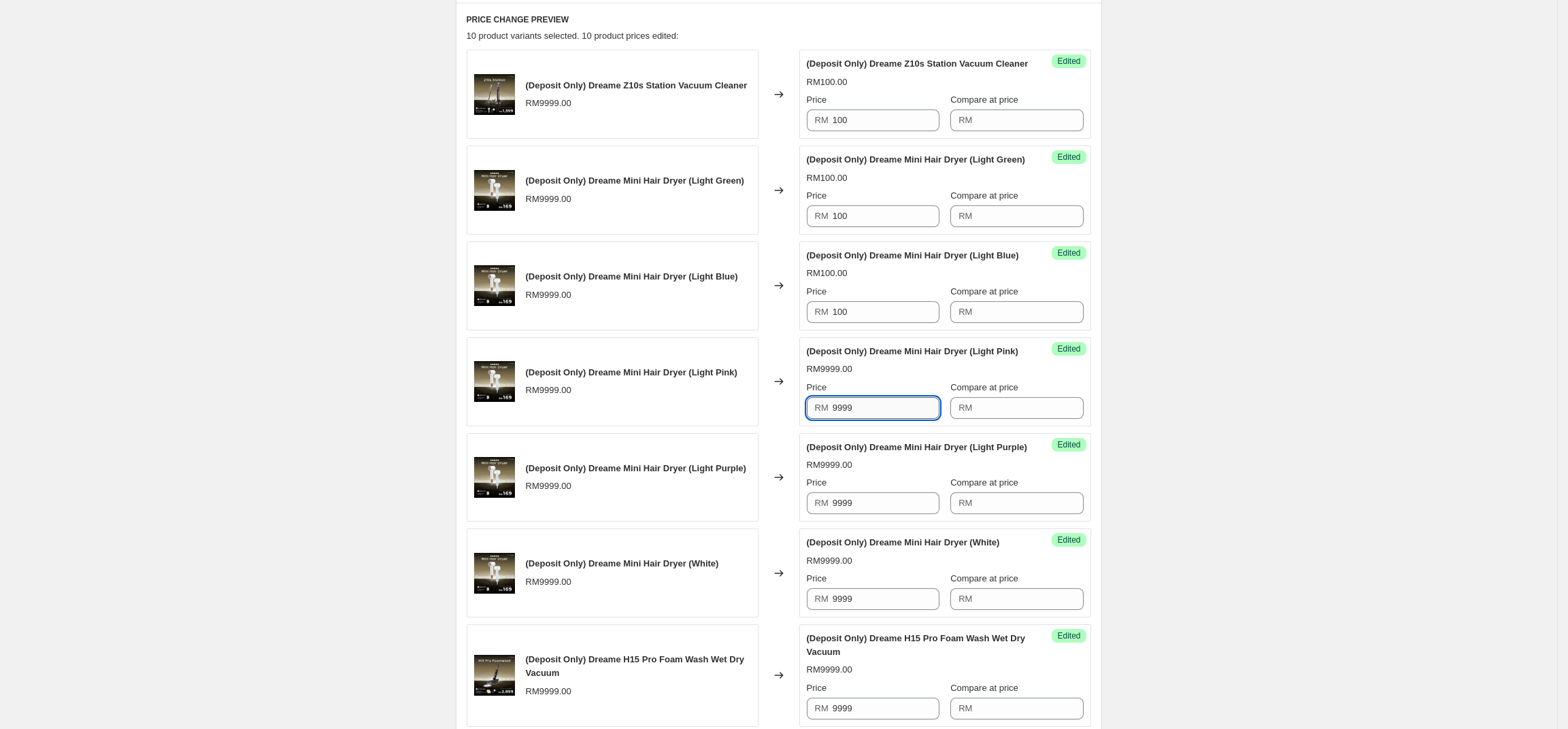
click at [892, 419] on input "9999" at bounding box center [885, 408] width 107 height 22
paste input "100"
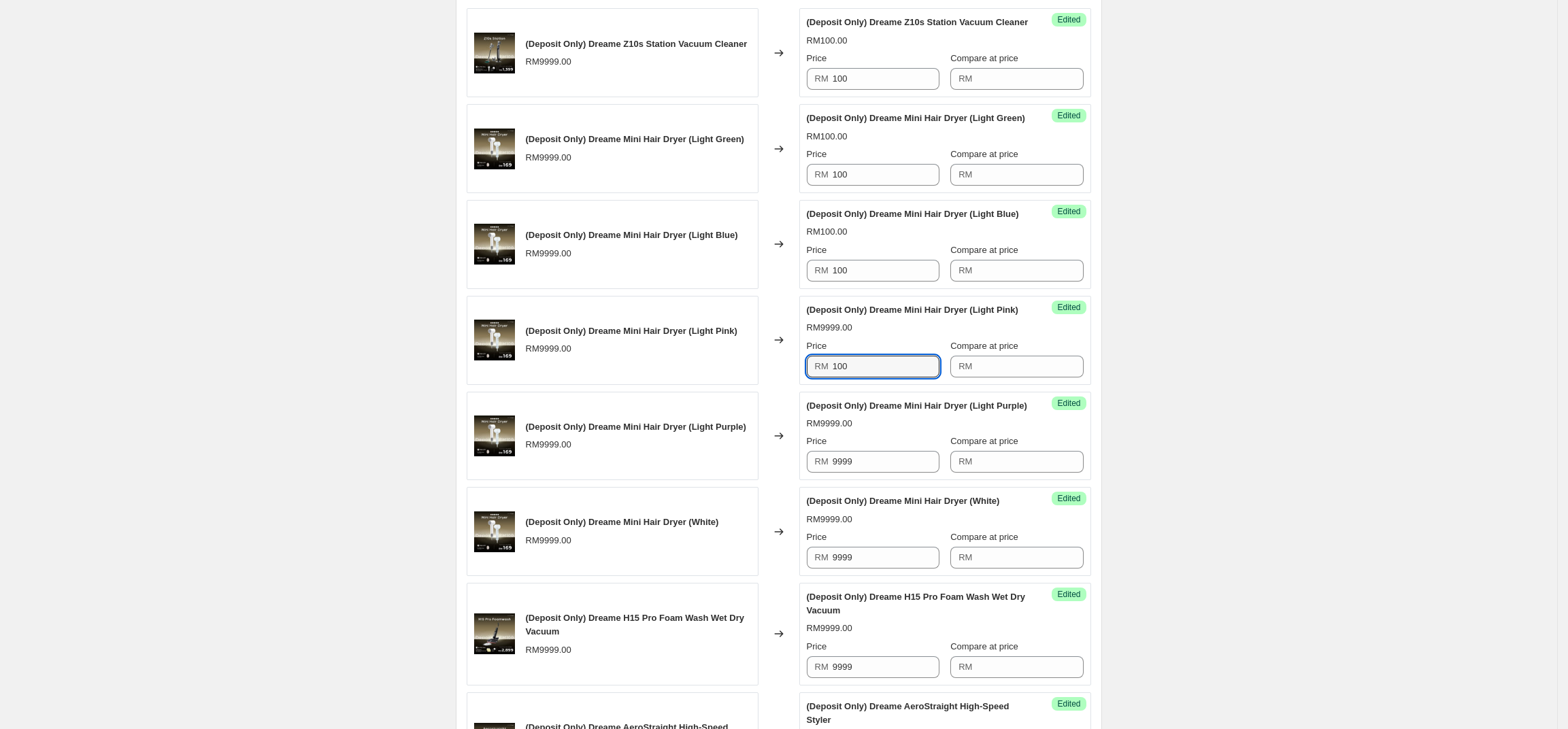
scroll to position [582, 0]
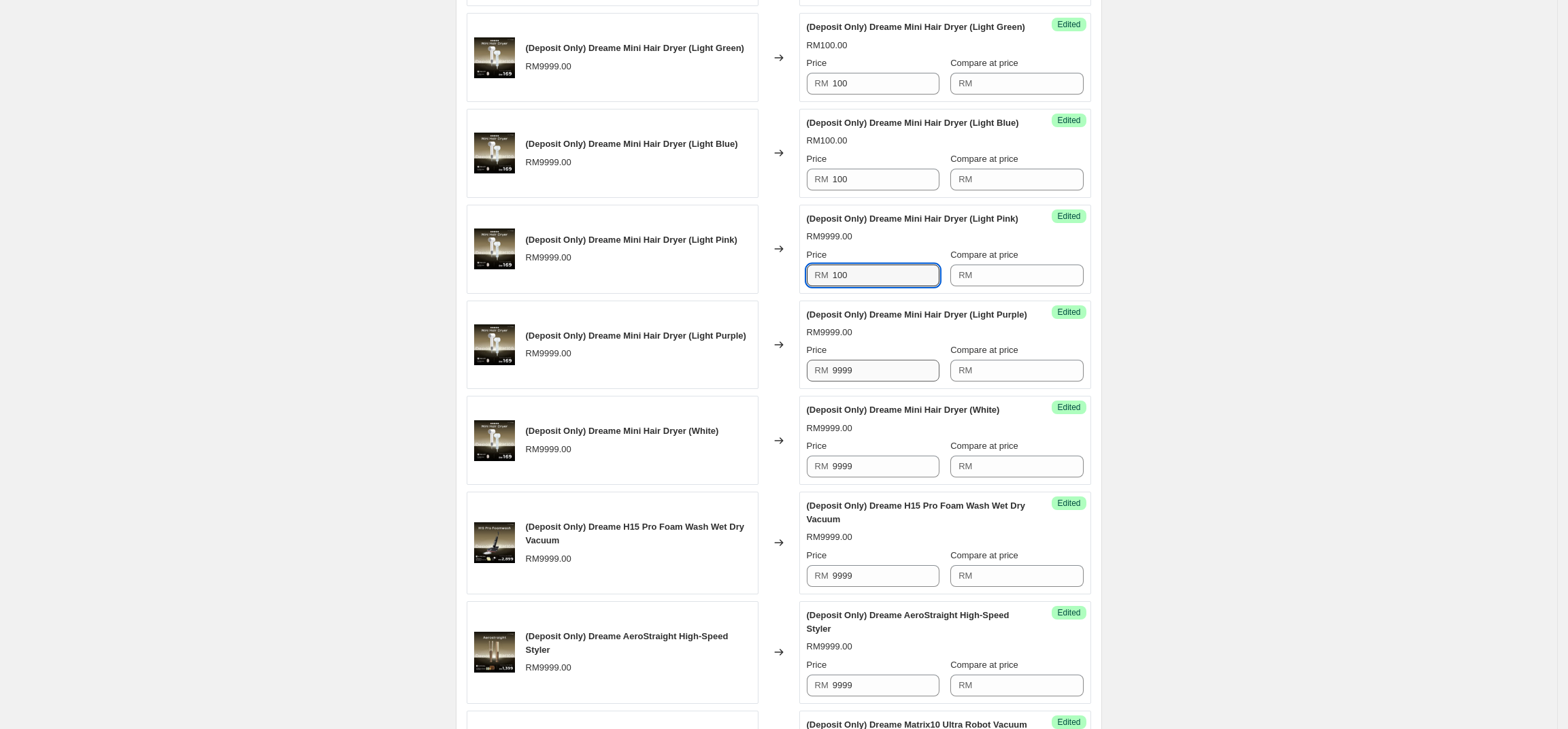
type input "100"
click at [891, 381] on input "9999" at bounding box center [885, 370] width 107 height 22
paste input "100"
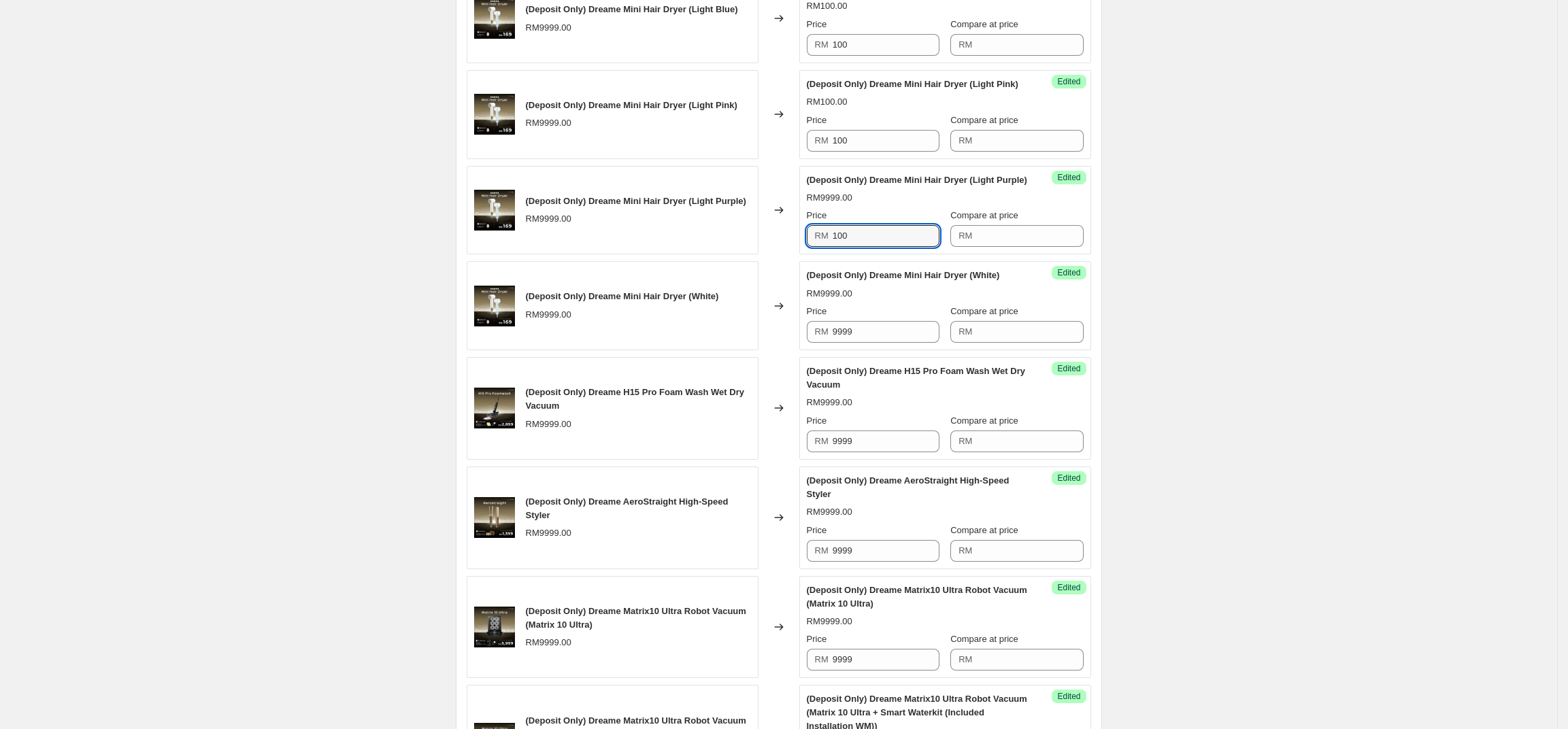
scroll to position [719, 0]
type input "100"
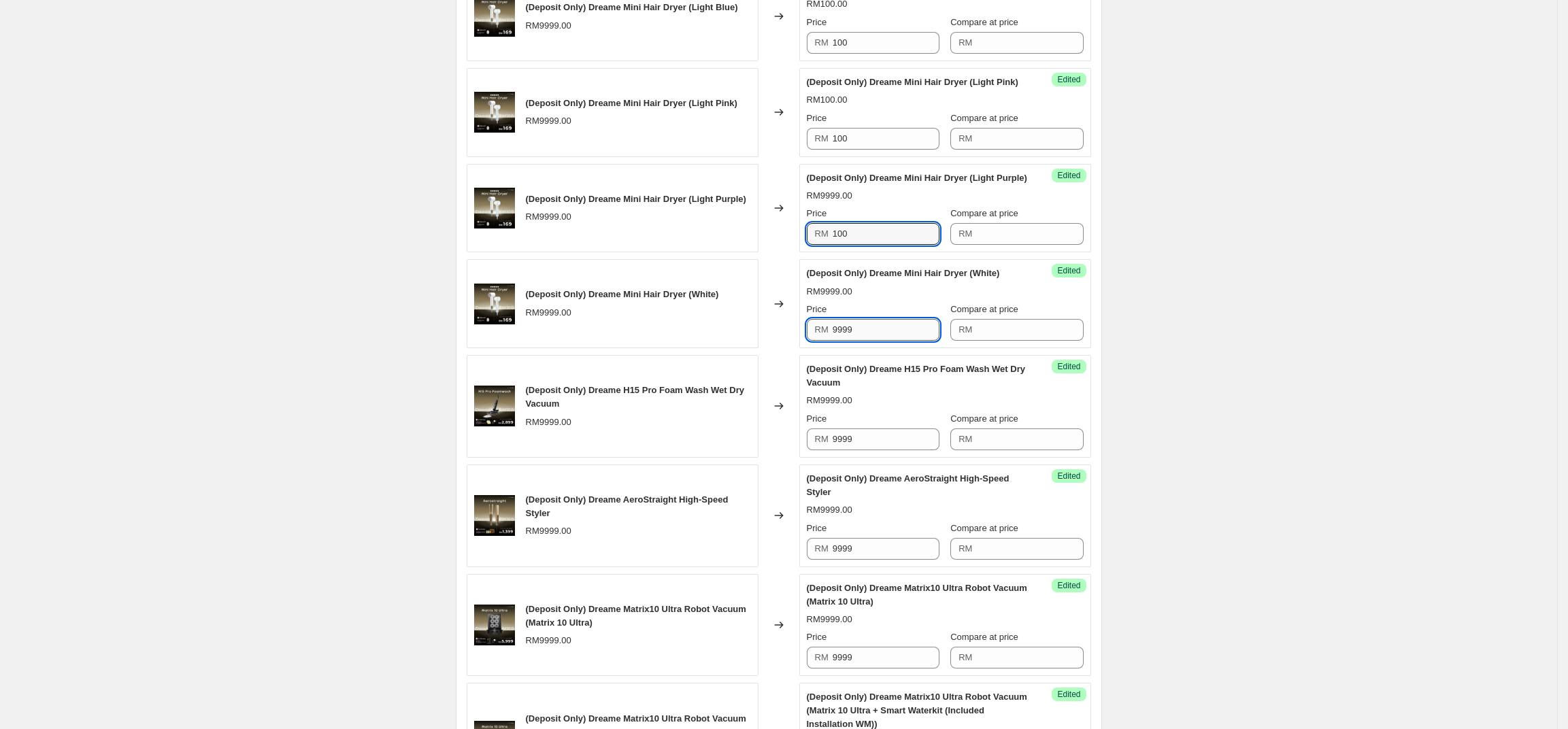
click at [881, 341] on input "9999" at bounding box center [885, 329] width 107 height 22
paste input "100"
type input "100"
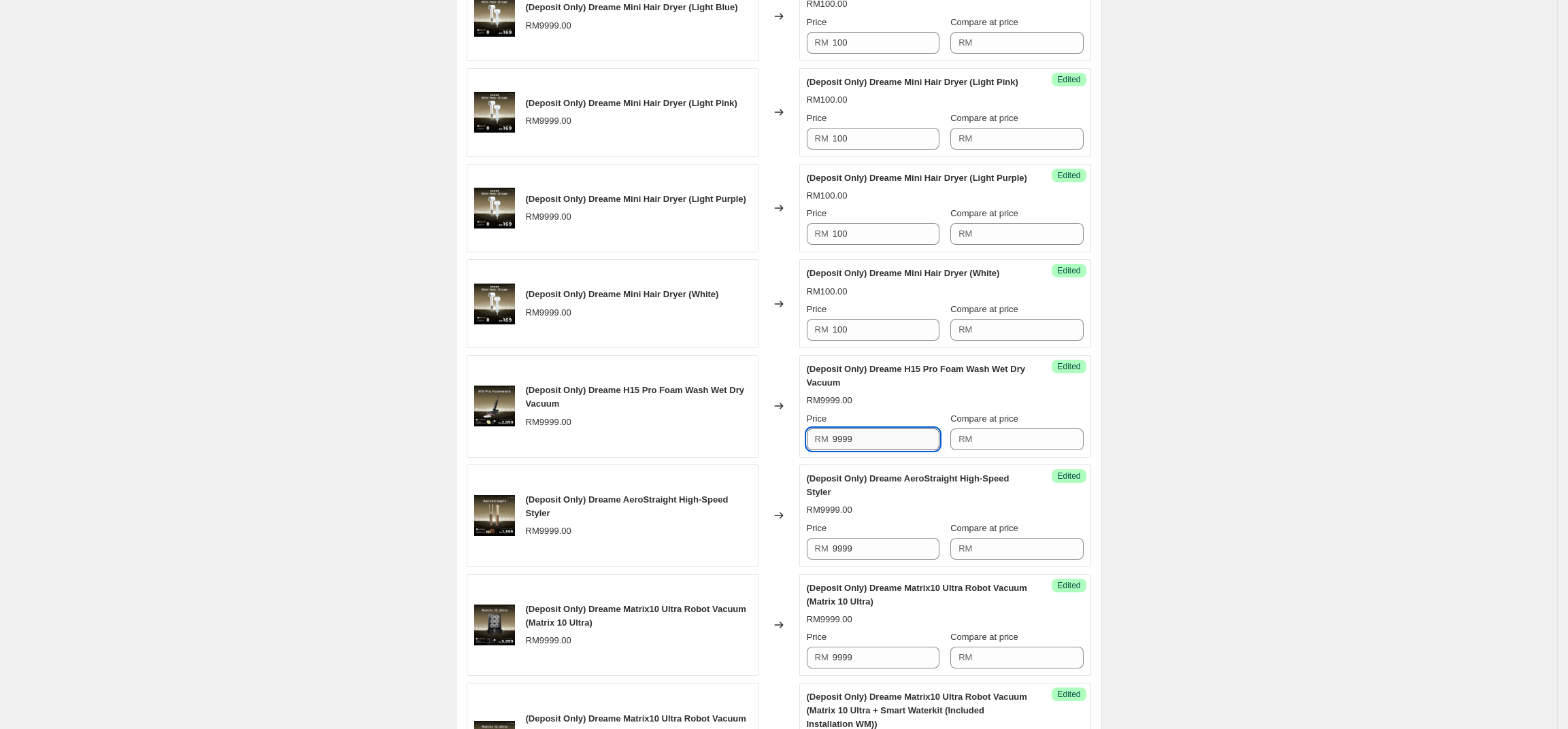
click at [889, 450] on input "9999" at bounding box center [885, 439] width 107 height 22
paste input "100"
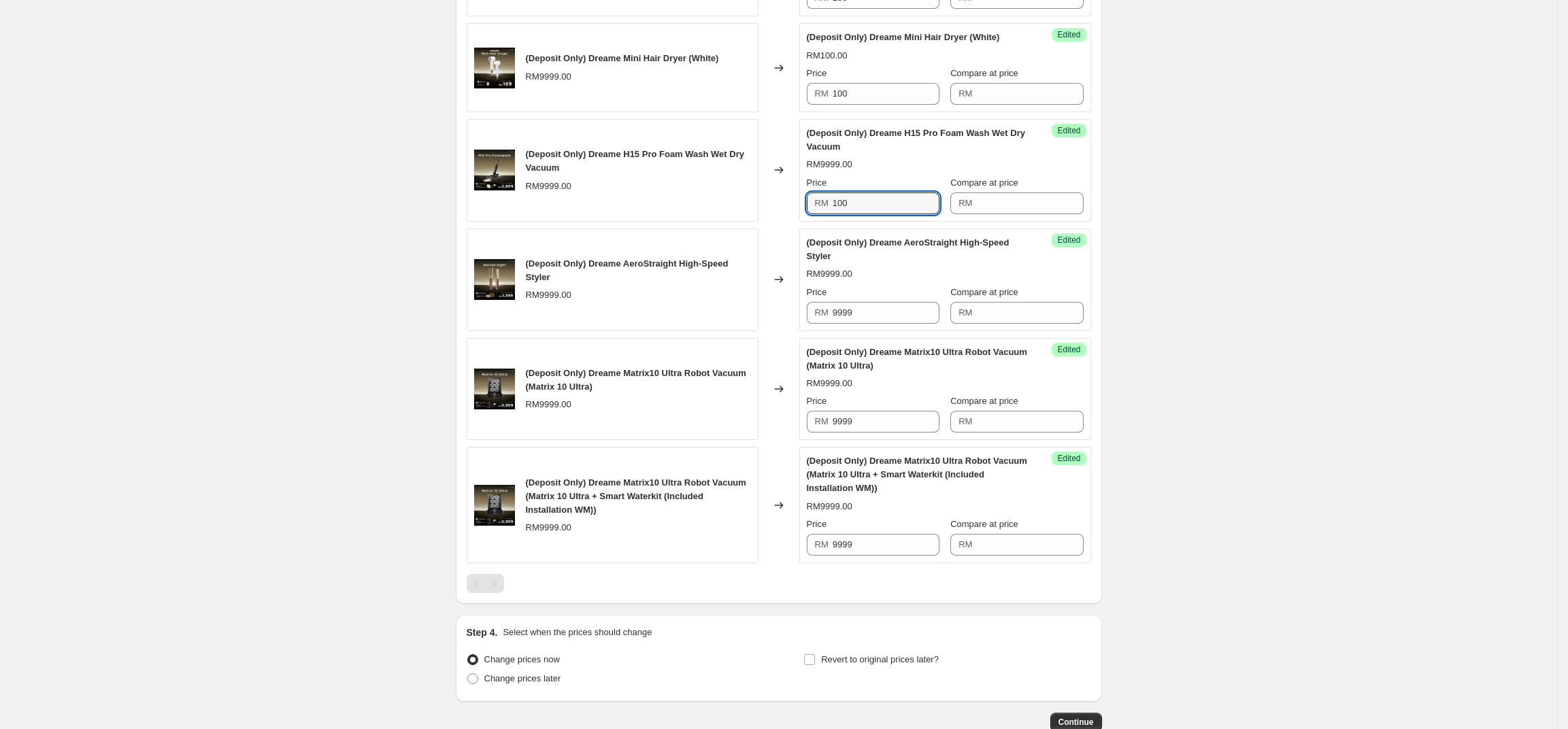
scroll to position [978, 0]
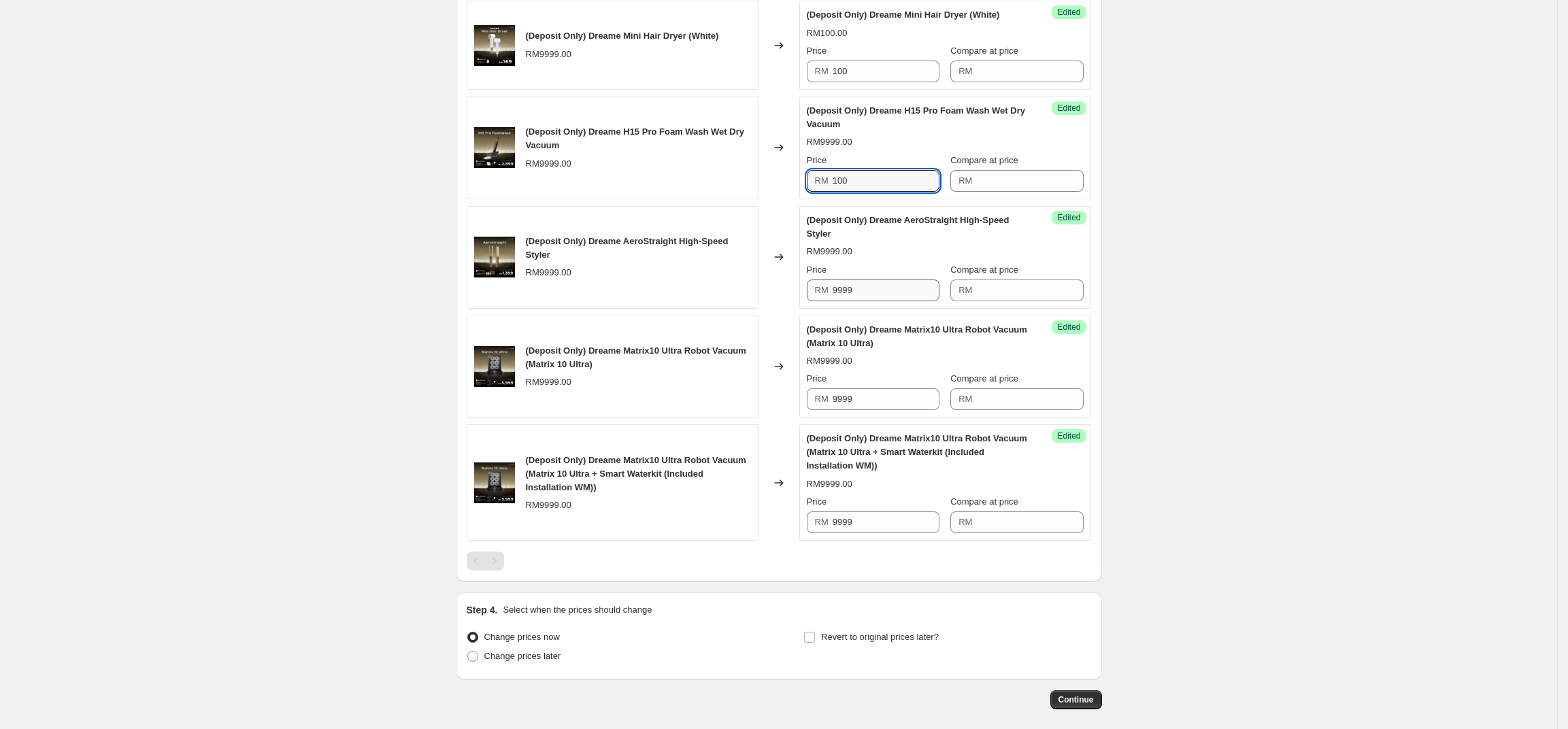
type input "100"
click at [878, 302] on input "9999" at bounding box center [885, 290] width 107 height 22
paste input "100"
type input "100"
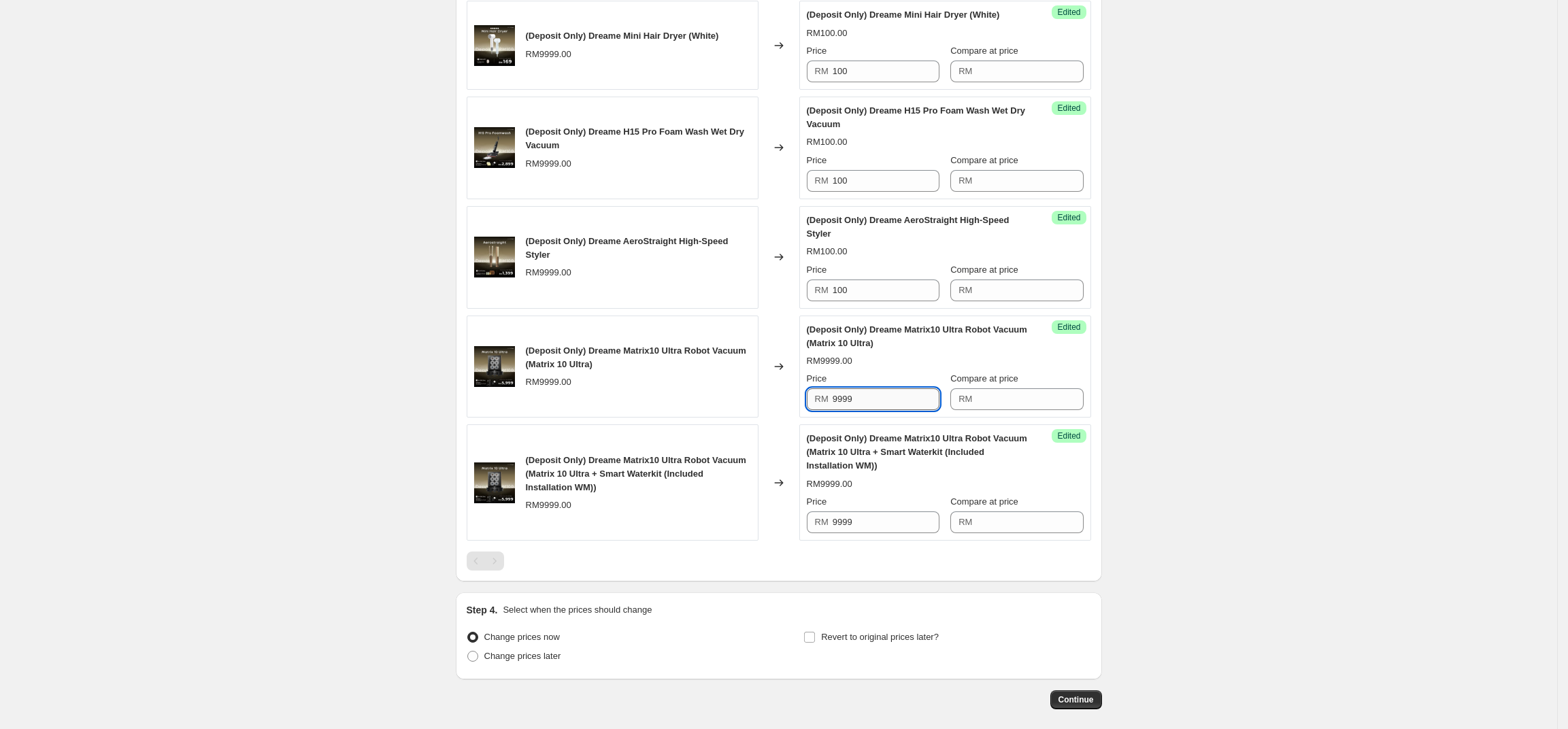
click at [881, 410] on input "9999" at bounding box center [885, 399] width 107 height 22
paste input "100"
type input "100"
click at [911, 533] on input "9999" at bounding box center [885, 522] width 107 height 22
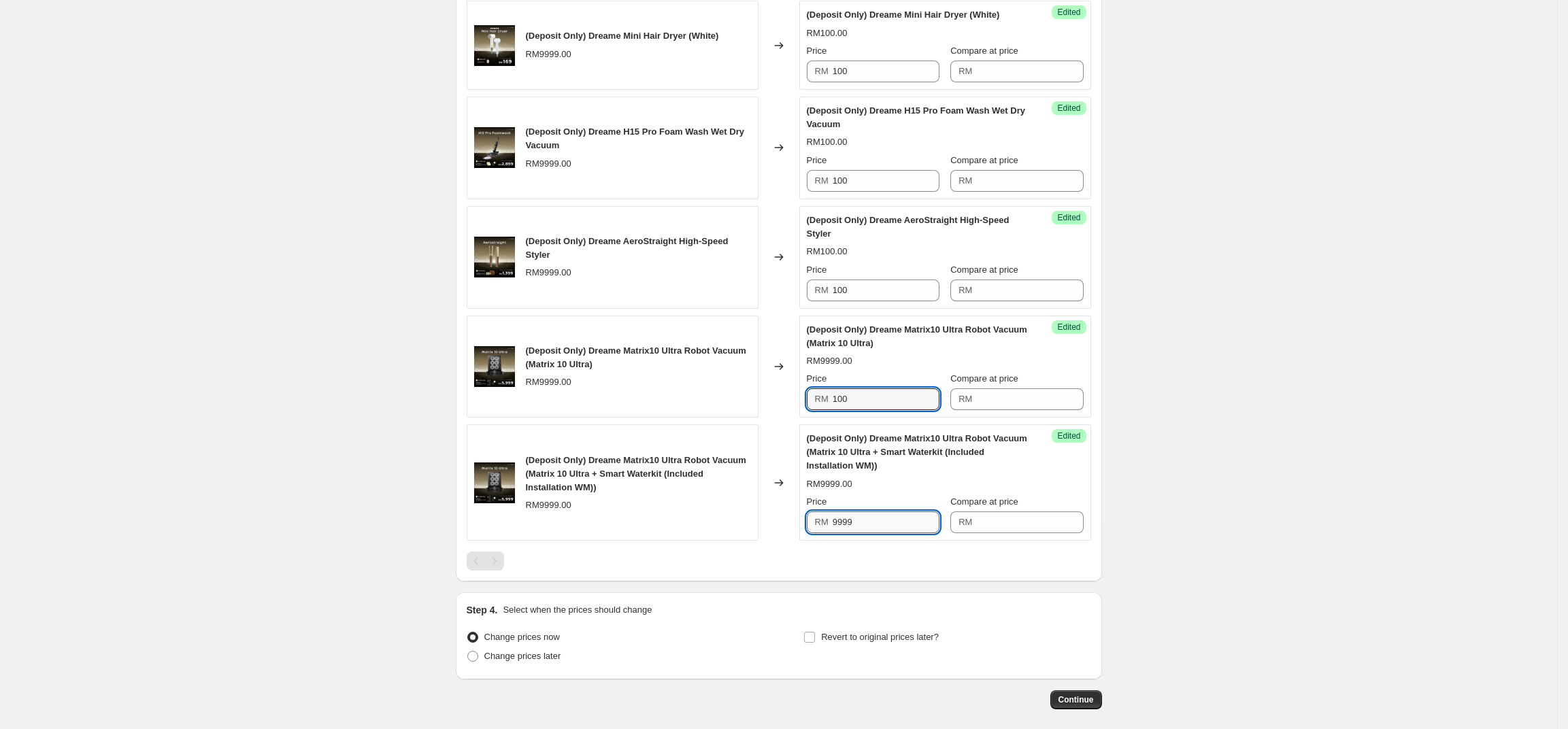
click at [911, 533] on input "9999" at bounding box center [885, 522] width 107 height 22
paste input "100"
type input "100"
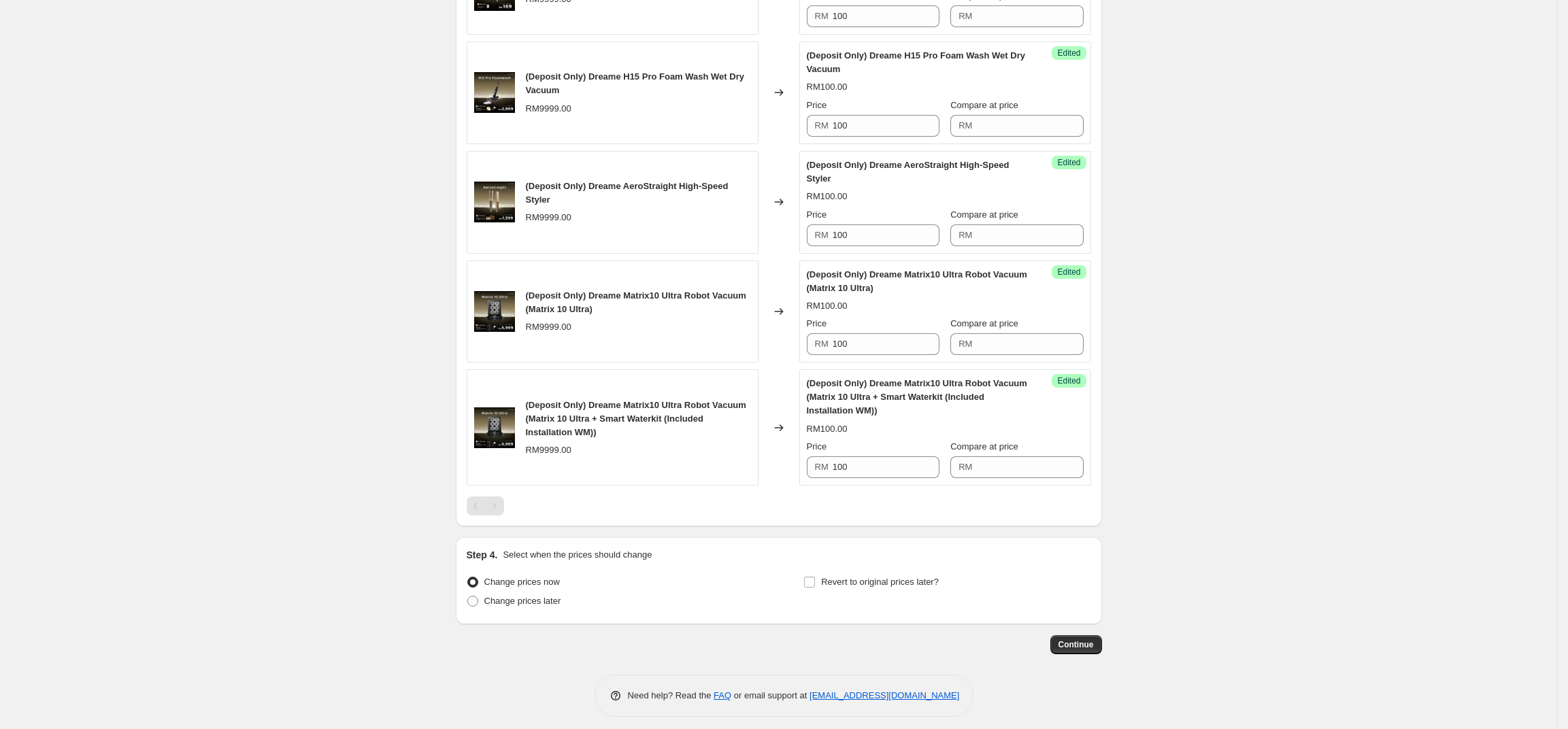
scroll to position [1115, 0]
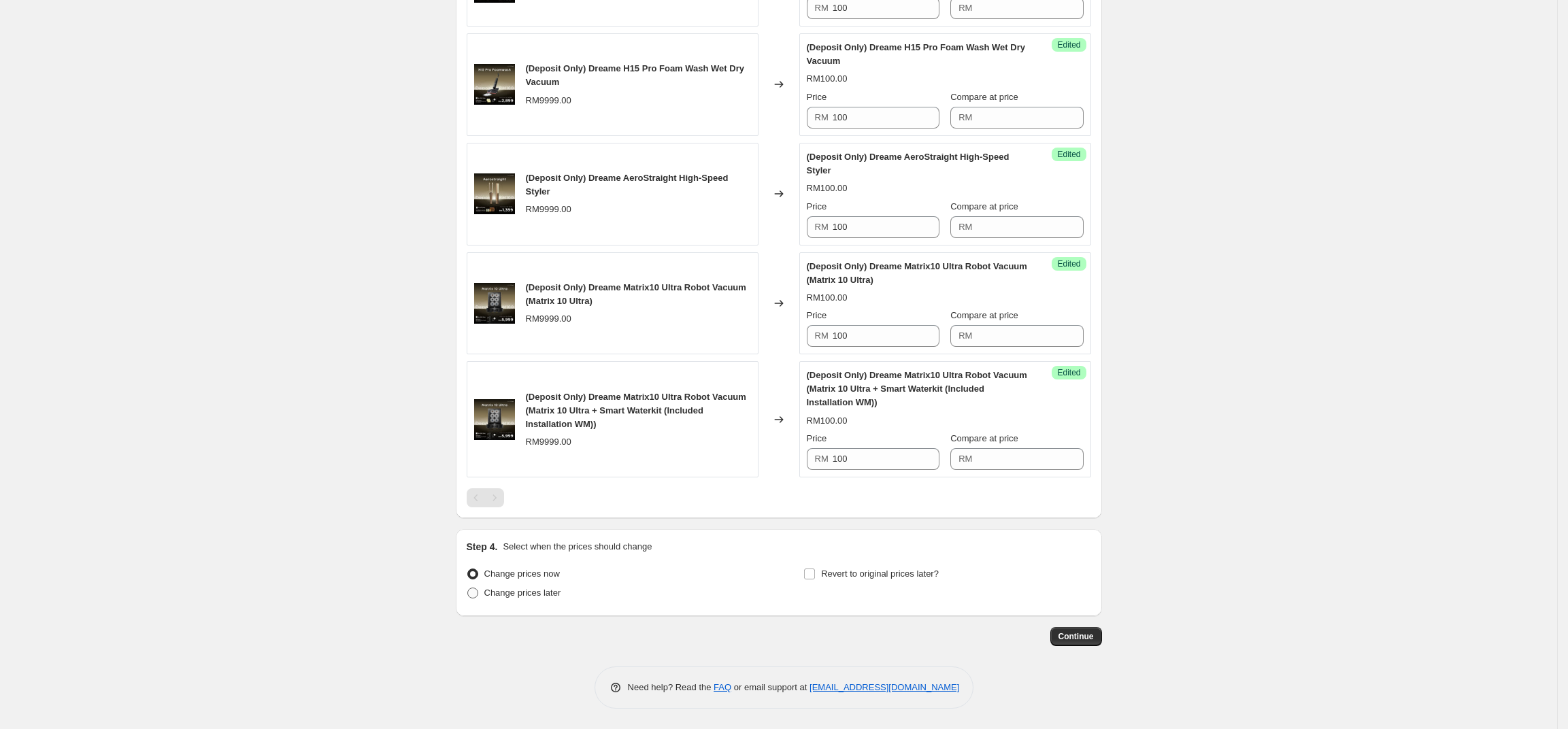
click at [557, 599] on span "Change prices later" at bounding box center [523, 593] width 76 height 14
click at [468, 588] on input "Change prices later" at bounding box center [467, 588] width 1 height 1
radio input "true"
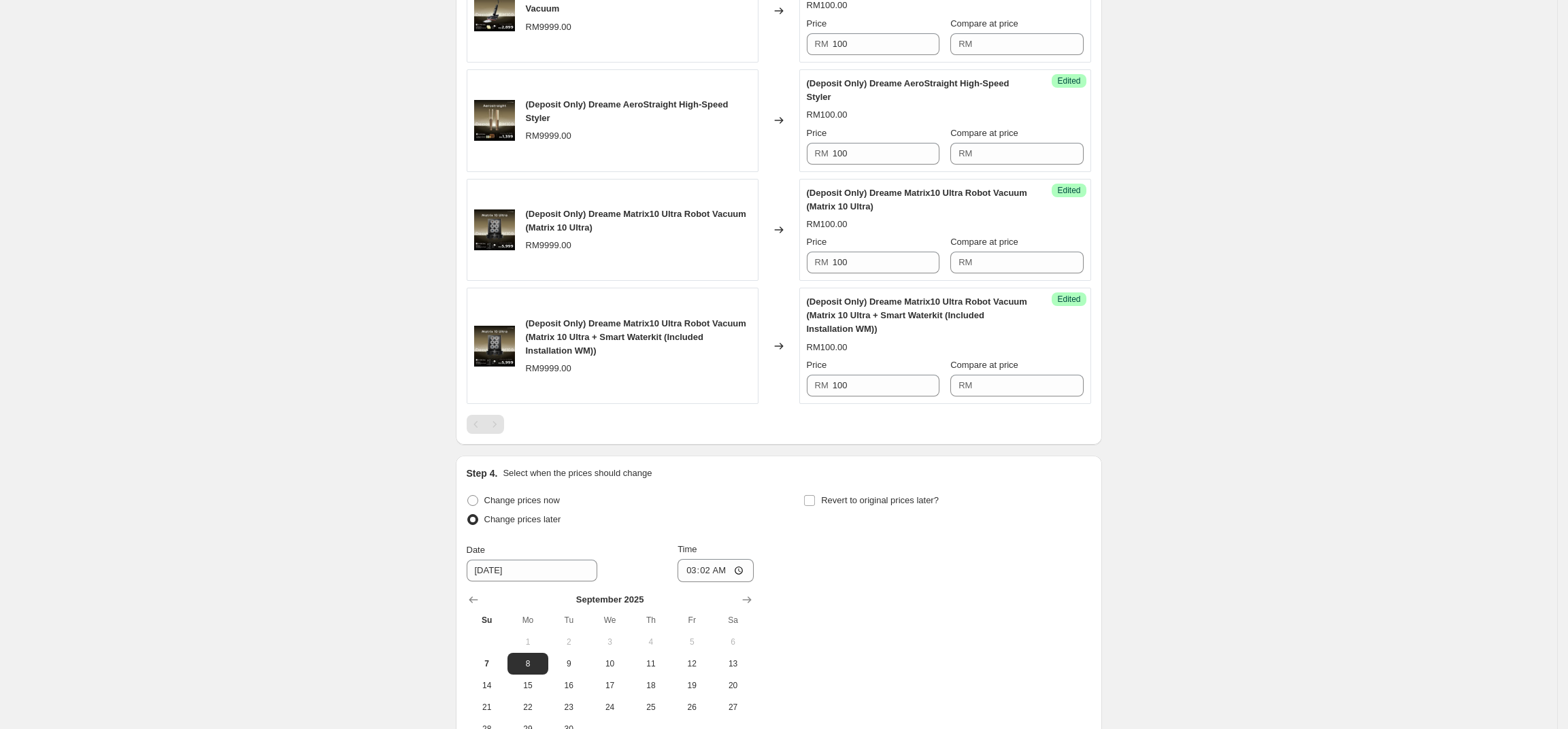
scroll to position [1347, 0]
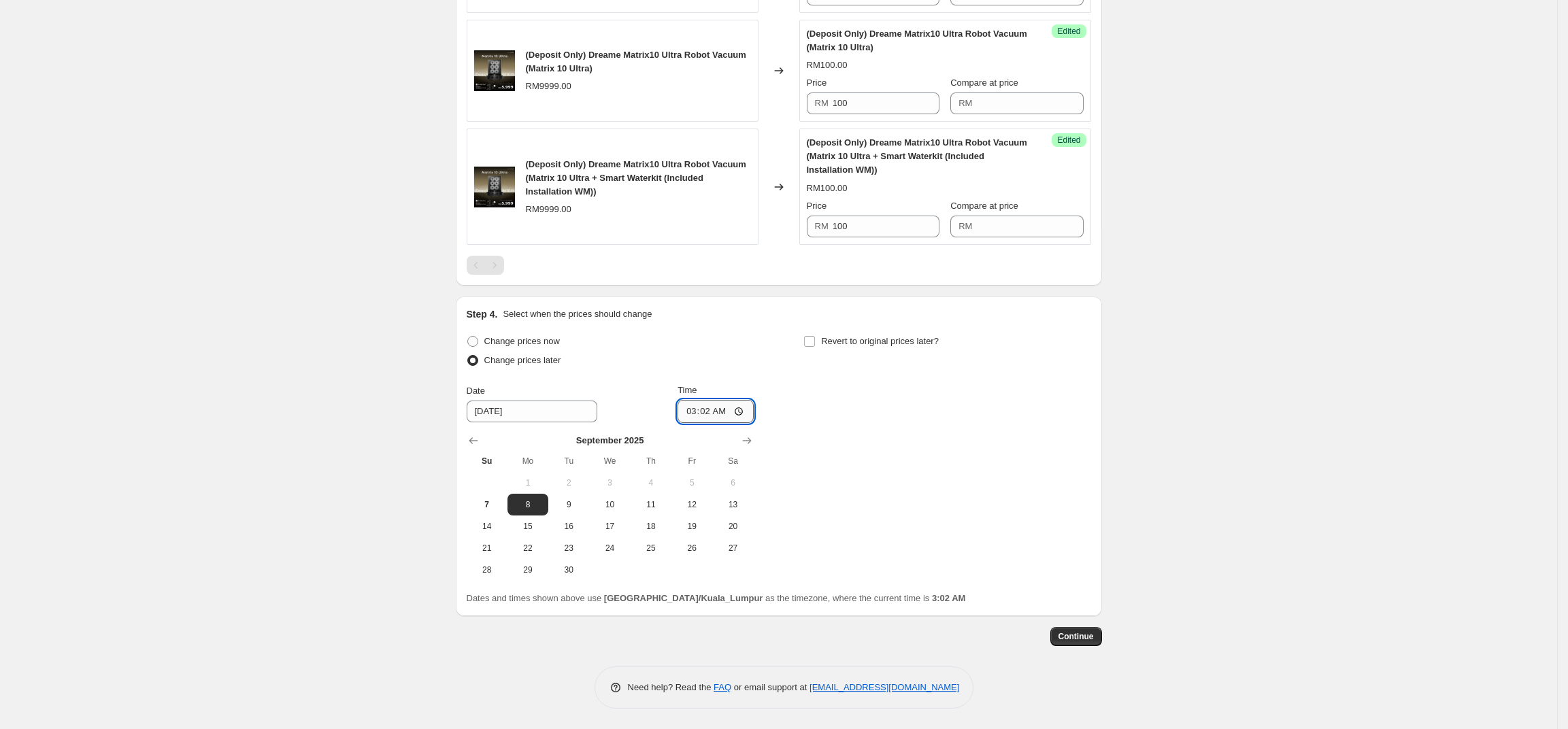
click at [742, 415] on input "03:02" at bounding box center [716, 411] width 76 height 23
type input "00:01"
click at [877, 461] on div "Change prices now Change prices later Date 9/8/2025 Time 00:01 September 2025 S…" at bounding box center [778, 456] width 625 height 249
click at [1102, 634] on button "Continue" at bounding box center [1076, 637] width 52 height 19
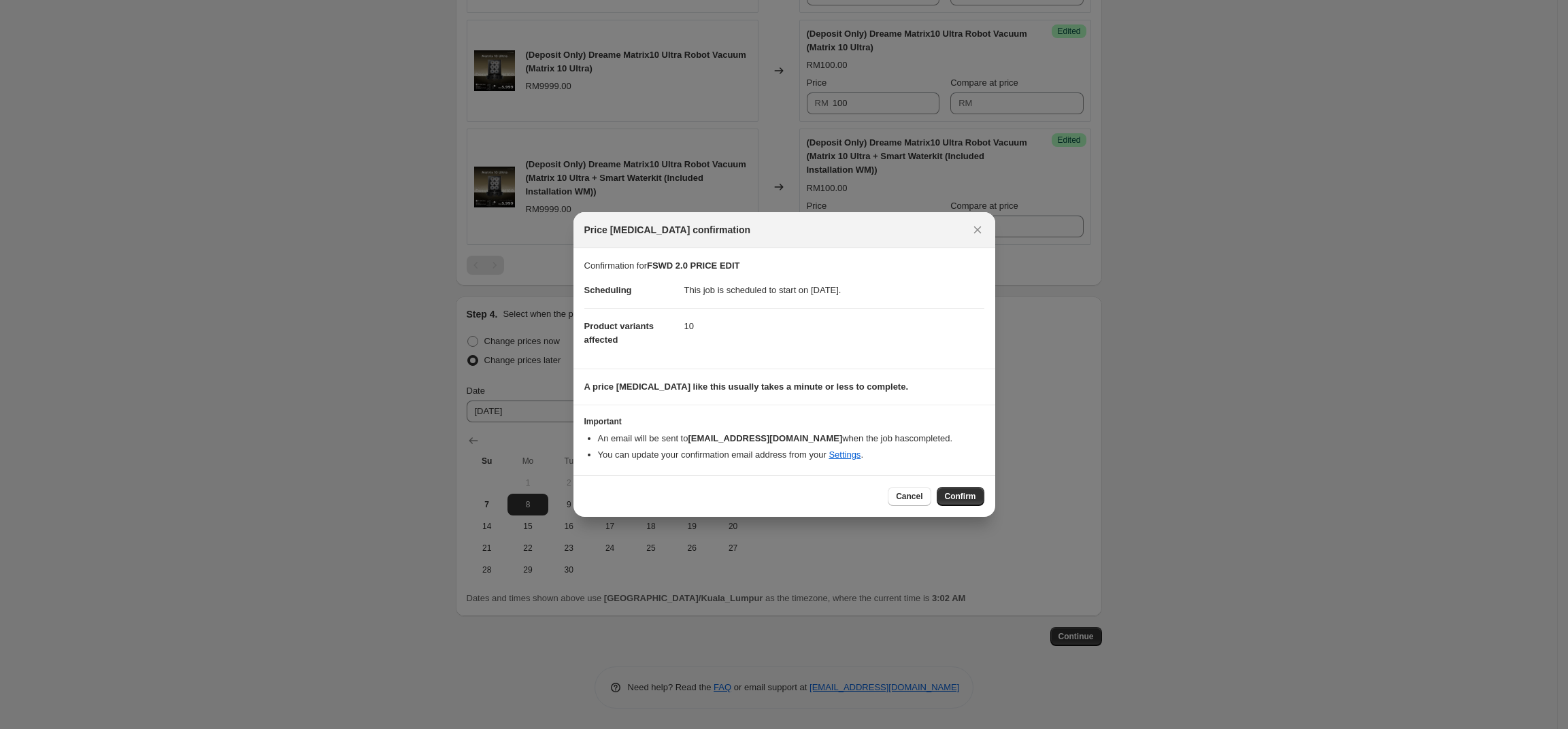
drag, startPoint x: 957, startPoint y: 500, endPoint x: 989, endPoint y: 511, distance: 33.8
click at [958, 504] on button "Confirm" at bounding box center [960, 497] width 48 height 19
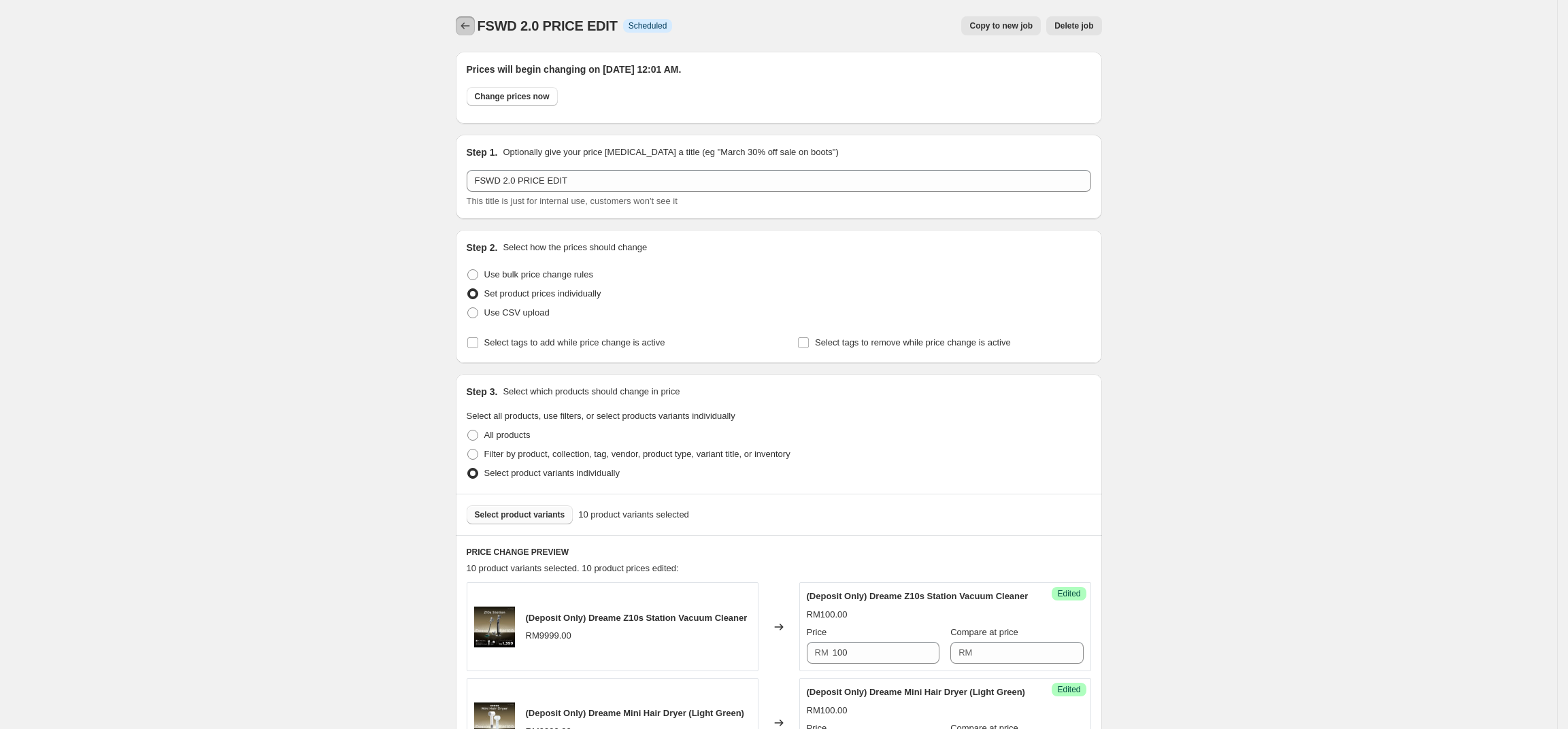
click at [460, 30] on button "Price change jobs" at bounding box center [466, 26] width 19 height 19
